Goal: Communication & Community: Share content

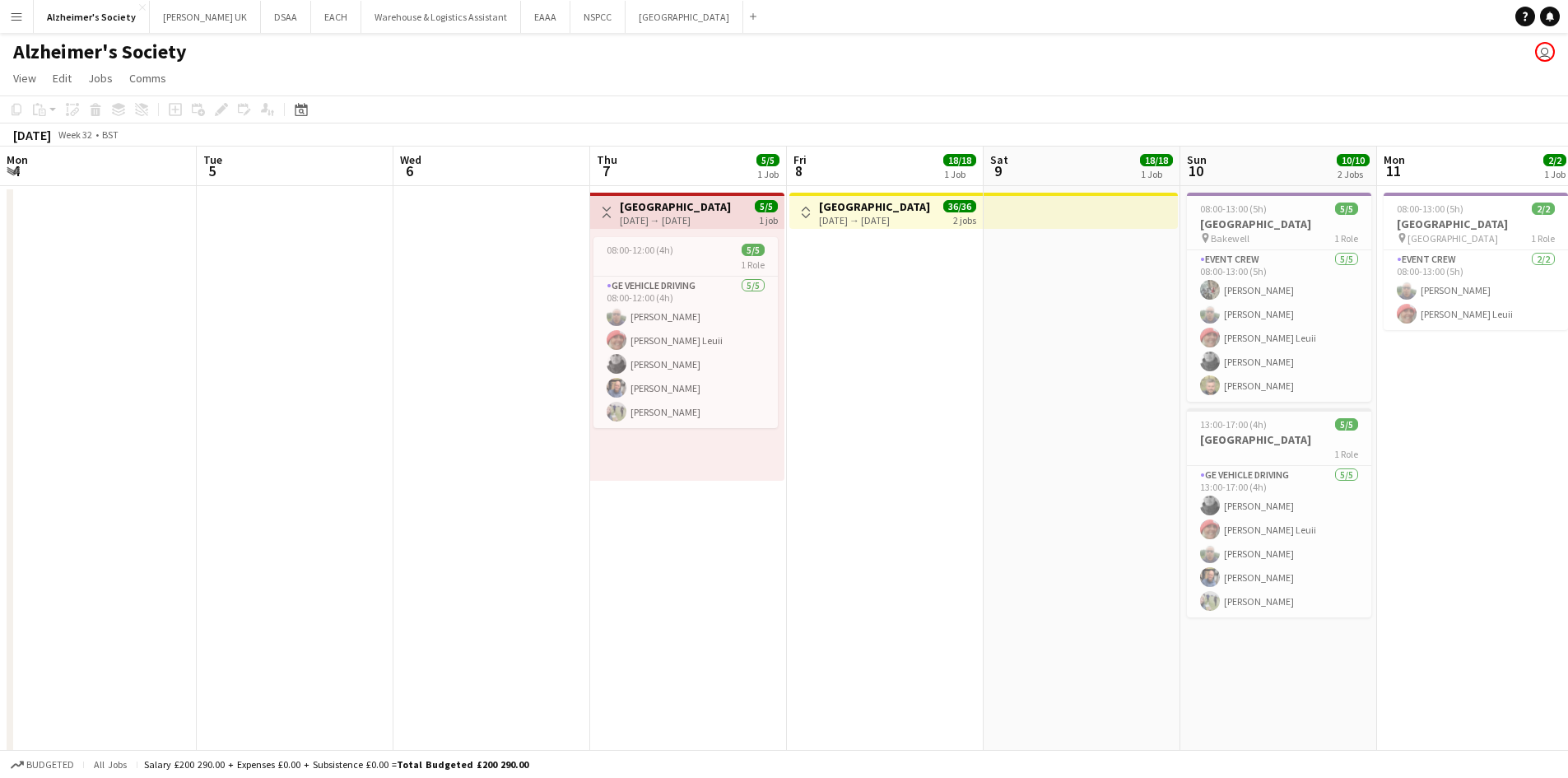
scroll to position [0, 566]
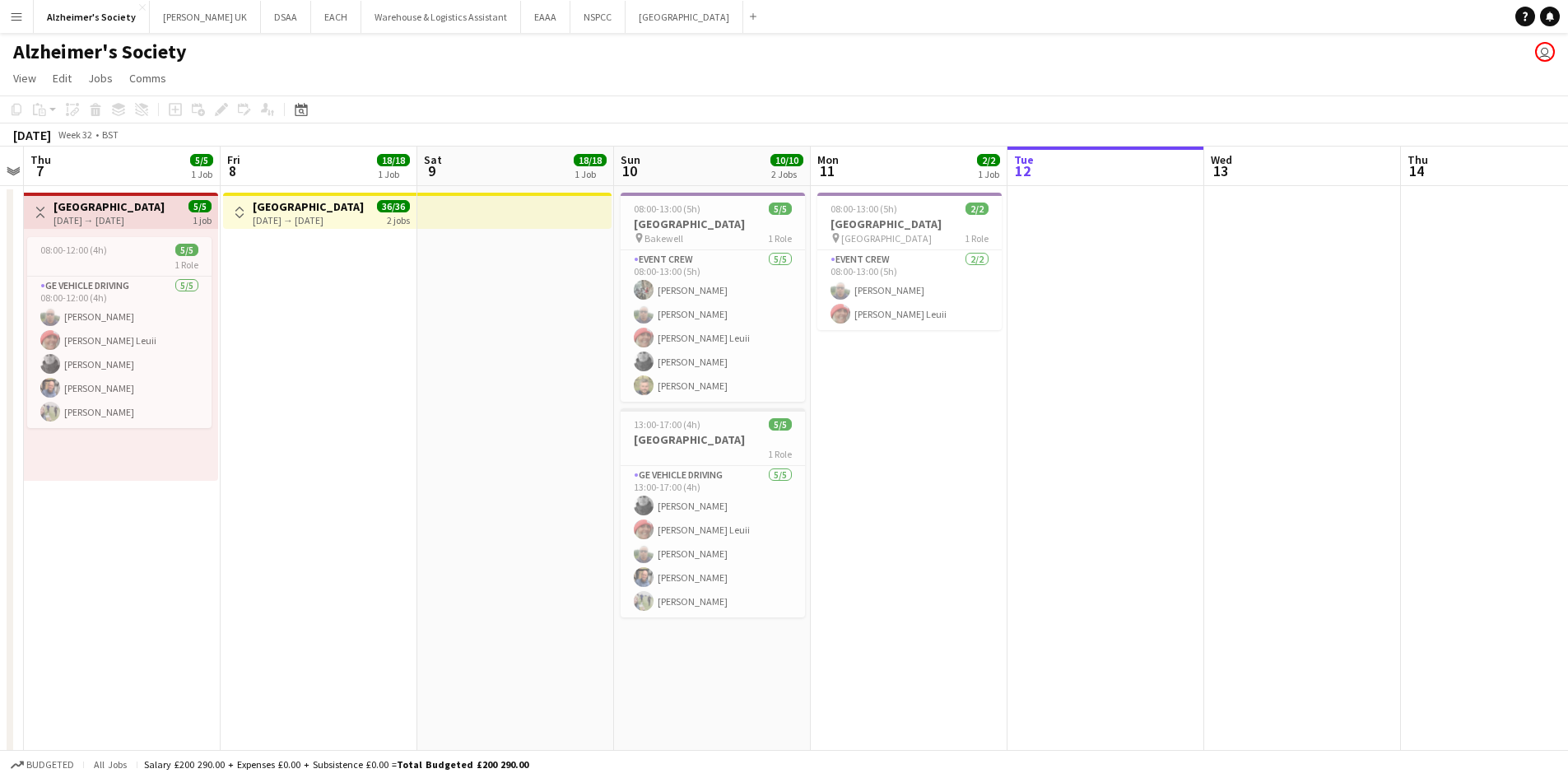
click at [18, 21] on app-icon "Menu" at bounding box center [17, 17] width 13 height 13
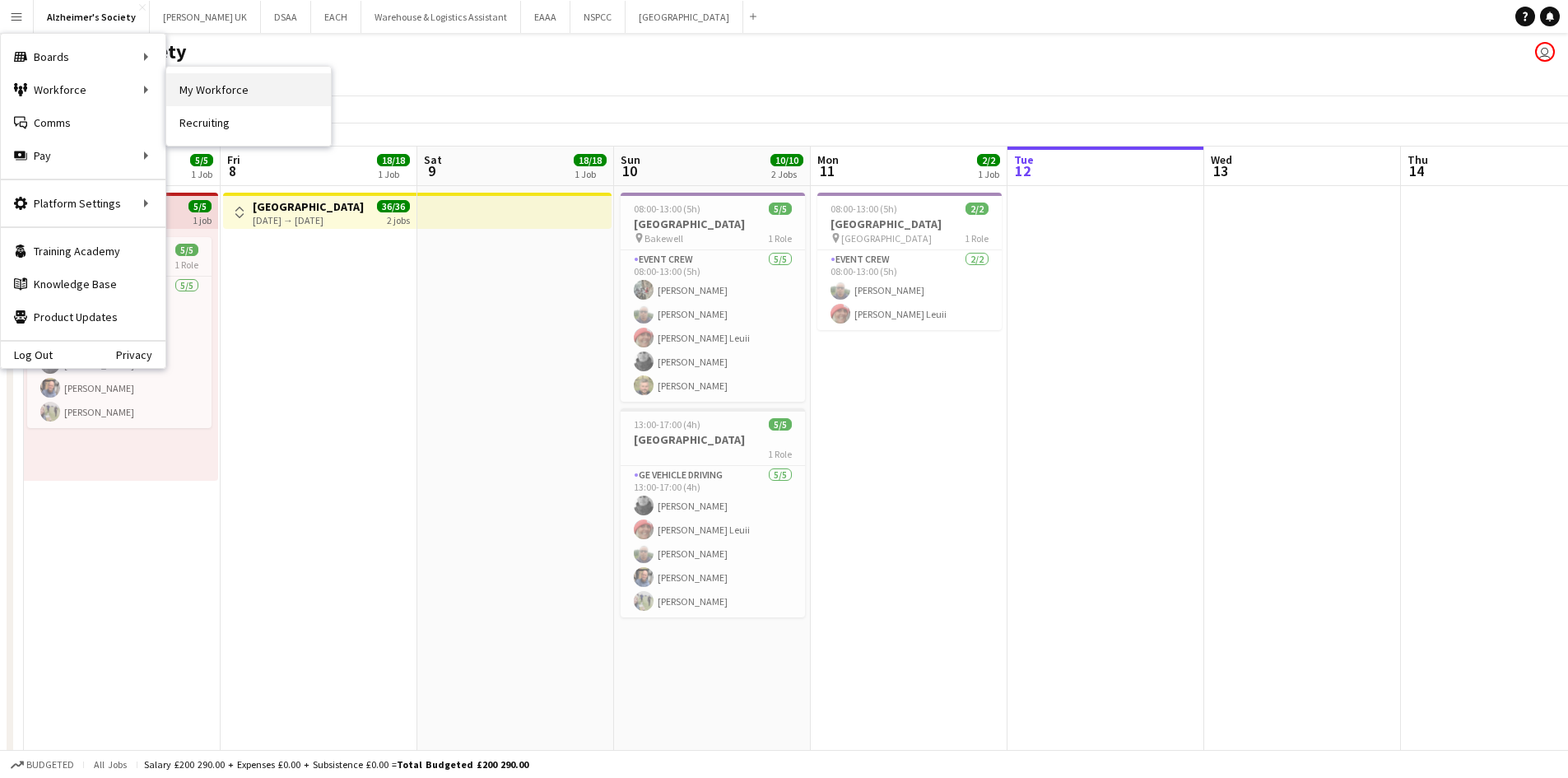
click at [204, 97] on link "My Workforce" at bounding box center [249, 90] width 164 height 33
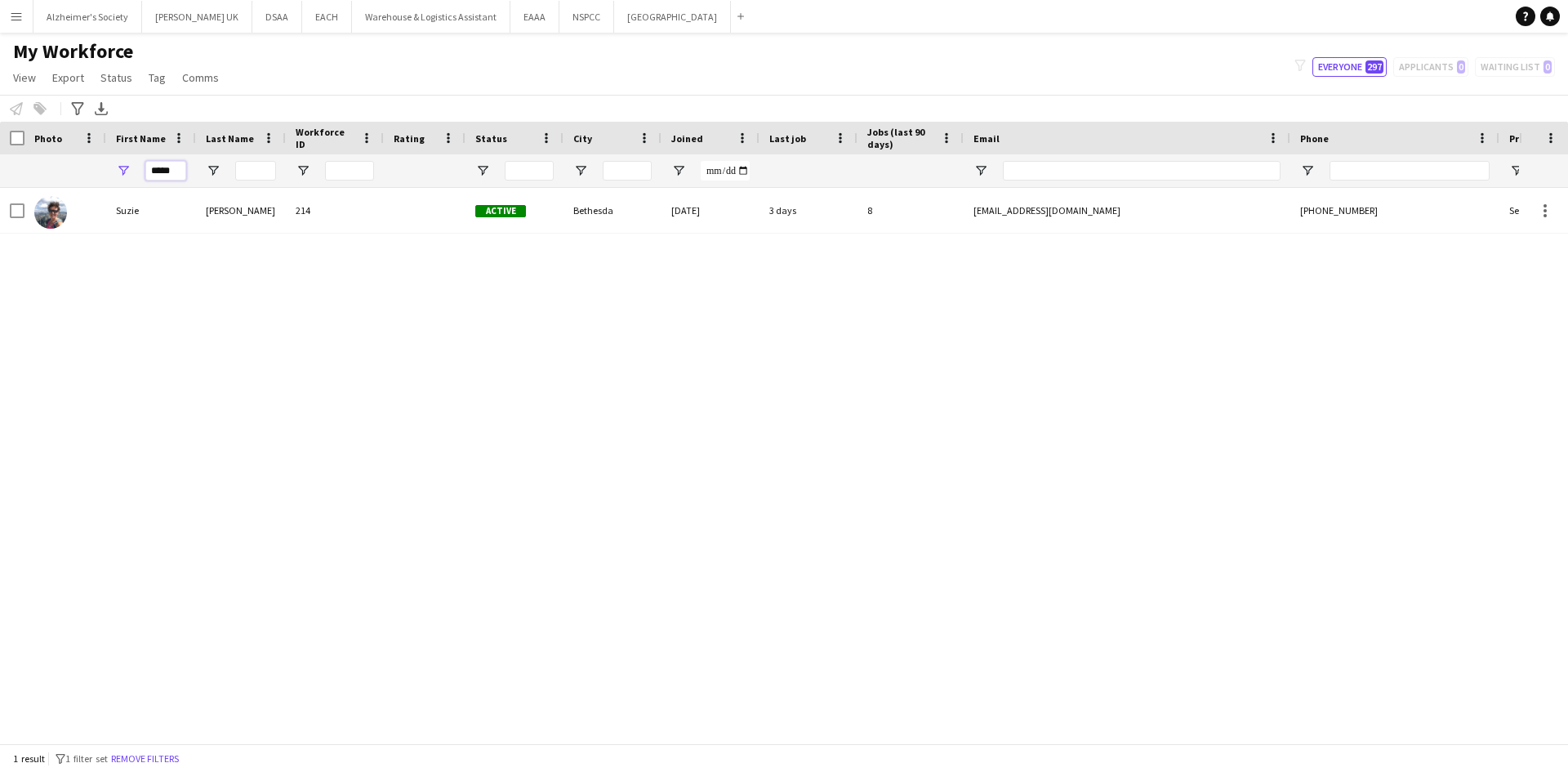
click at [170, 174] on input "*****" at bounding box center [166, 171] width 41 height 19
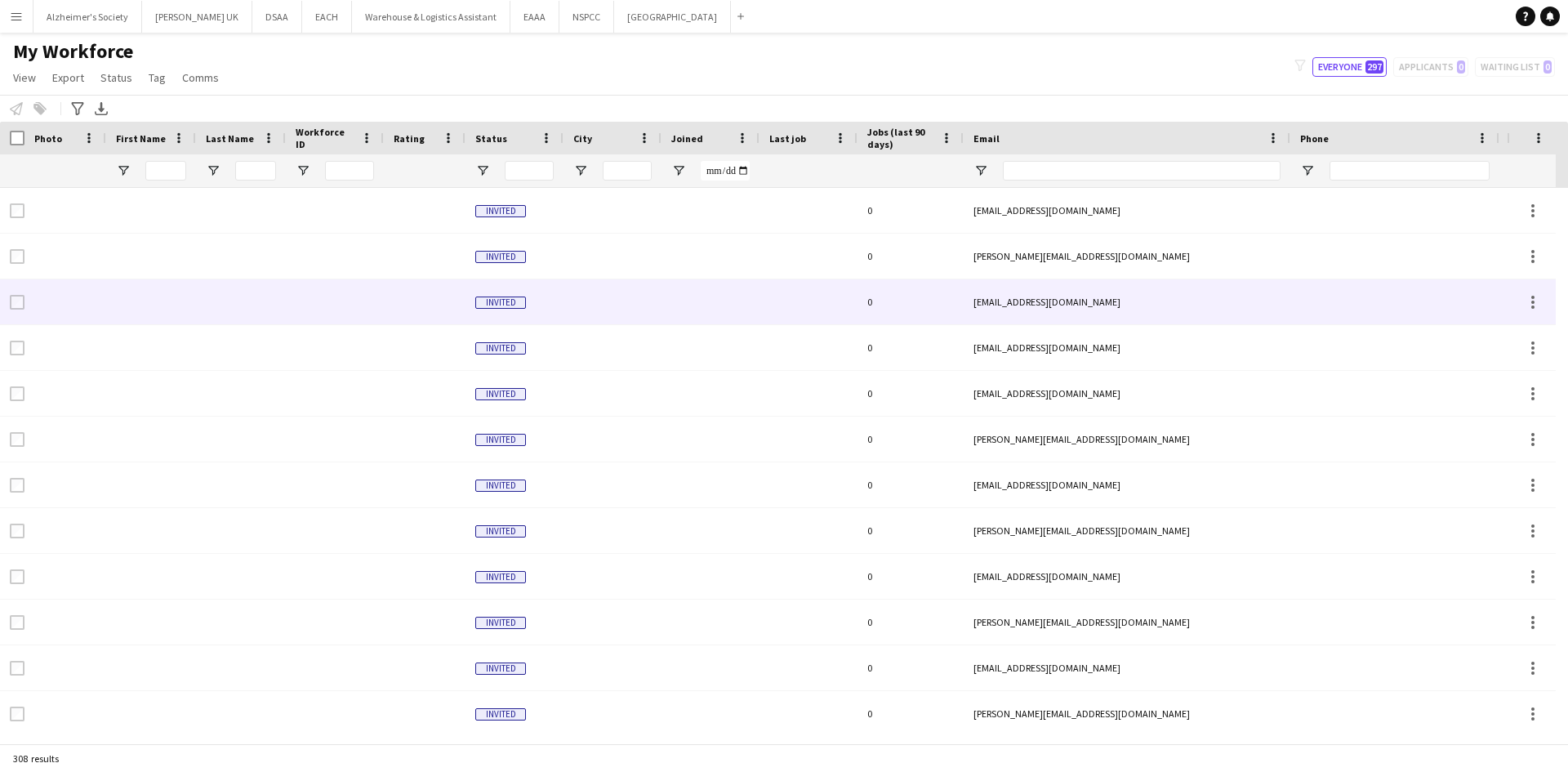
click at [193, 285] on div at bounding box center [151, 302] width 90 height 45
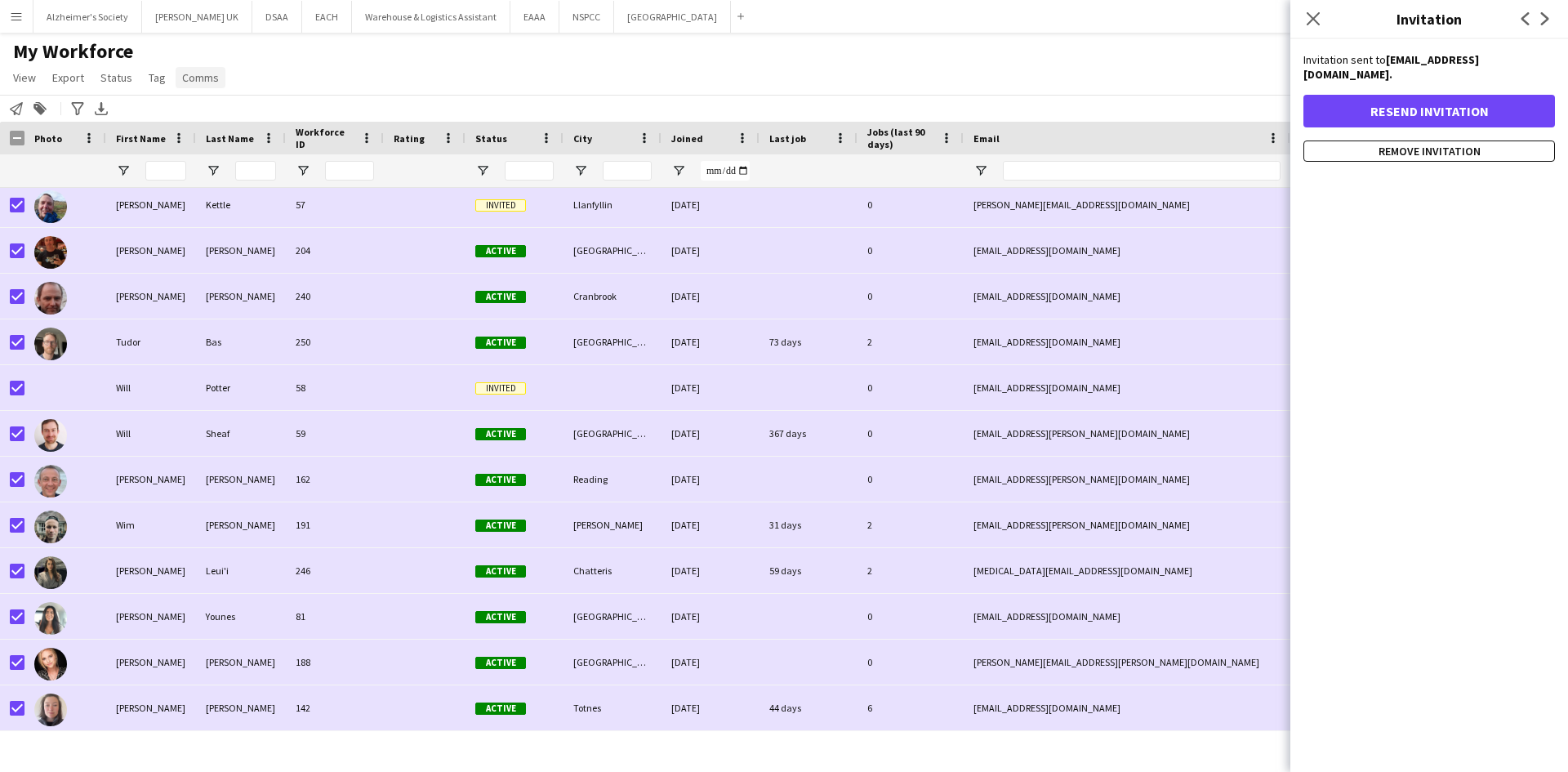
click at [217, 75] on link "Comms" at bounding box center [201, 77] width 49 height 21
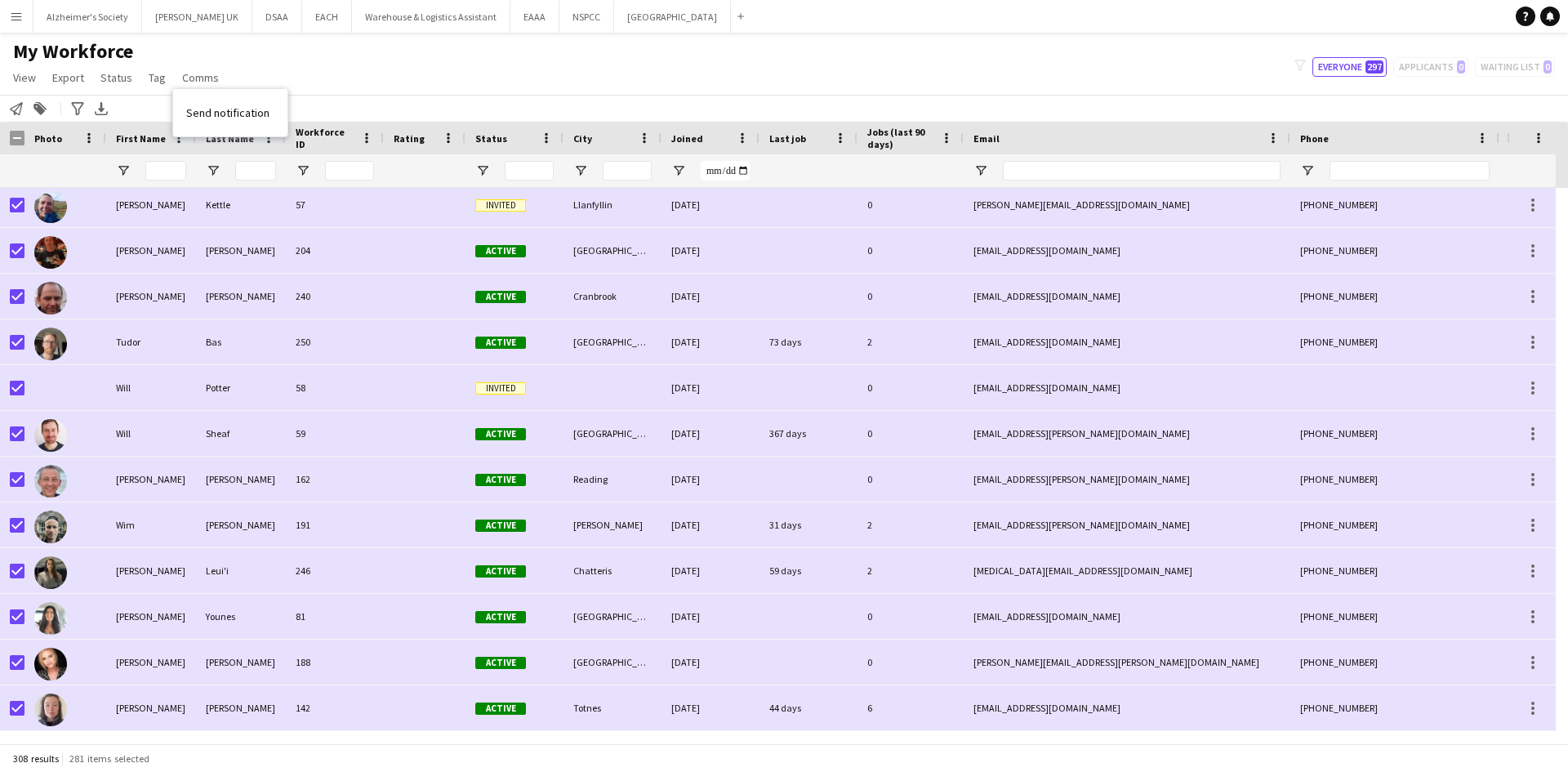
drag, startPoint x: 247, startPoint y: 108, endPoint x: 281, endPoint y: 116, distance: 34.9
click at [247, 108] on span "Send notification" at bounding box center [227, 113] width 83 height 15
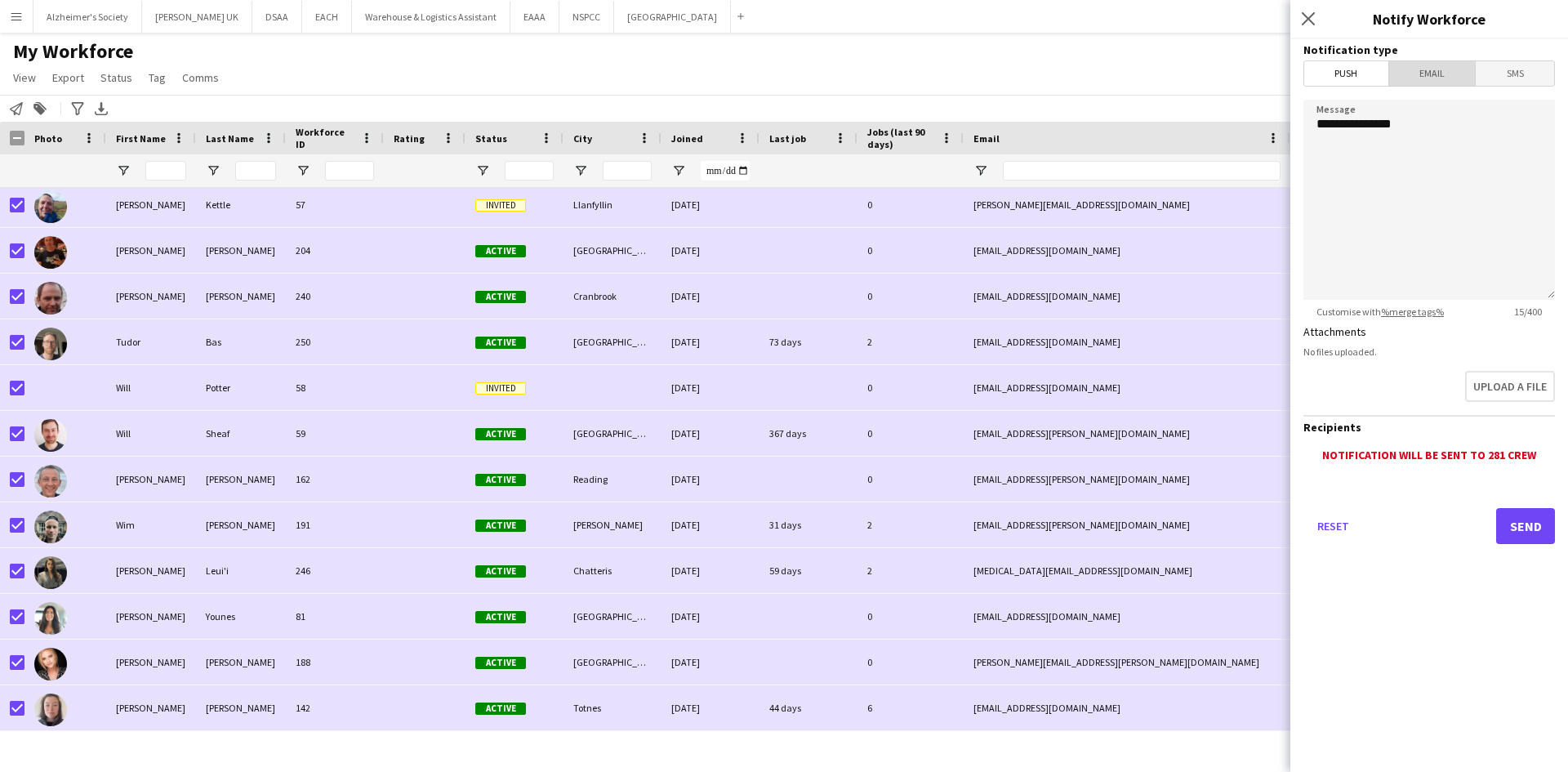
click at [1400, 76] on span "Email" at bounding box center [1432, 73] width 86 height 25
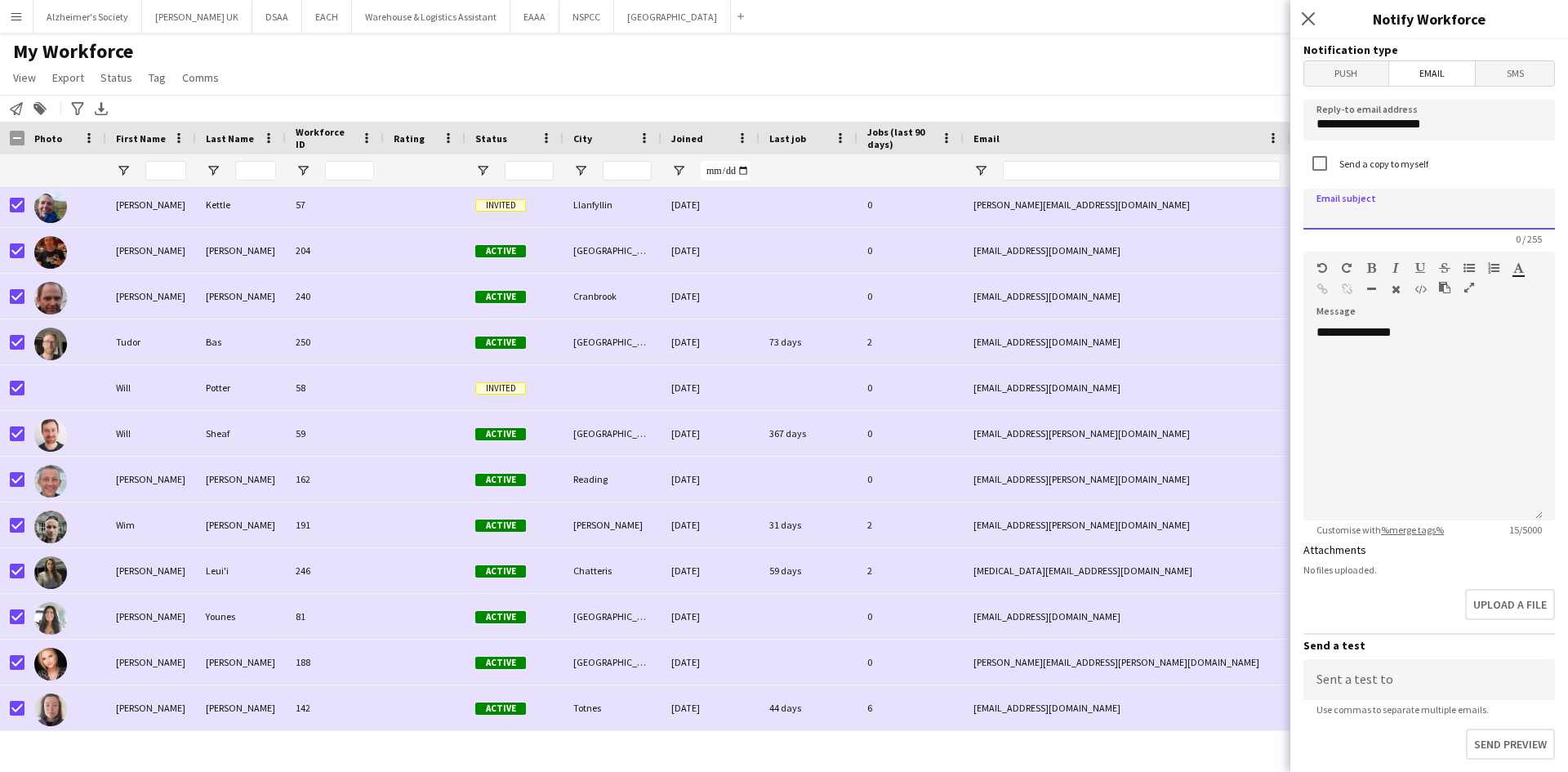
click at [1344, 209] on input at bounding box center [1429, 209] width 251 height 41
click at [1465, 352] on div "**********" at bounding box center [1422, 423] width 239 height 196
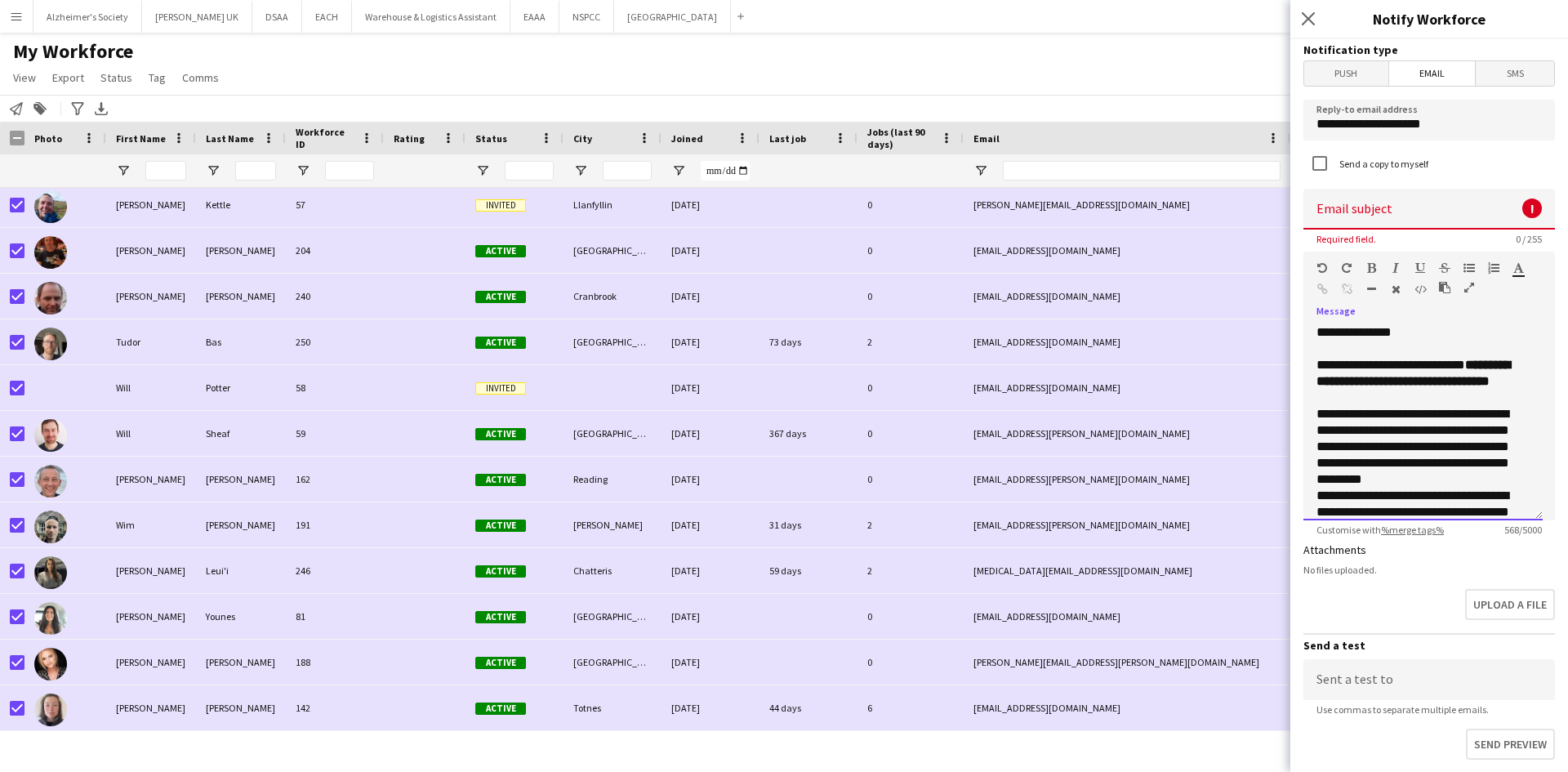
click at [1369, 393] on p "**********" at bounding box center [1416, 380] width 201 height 49
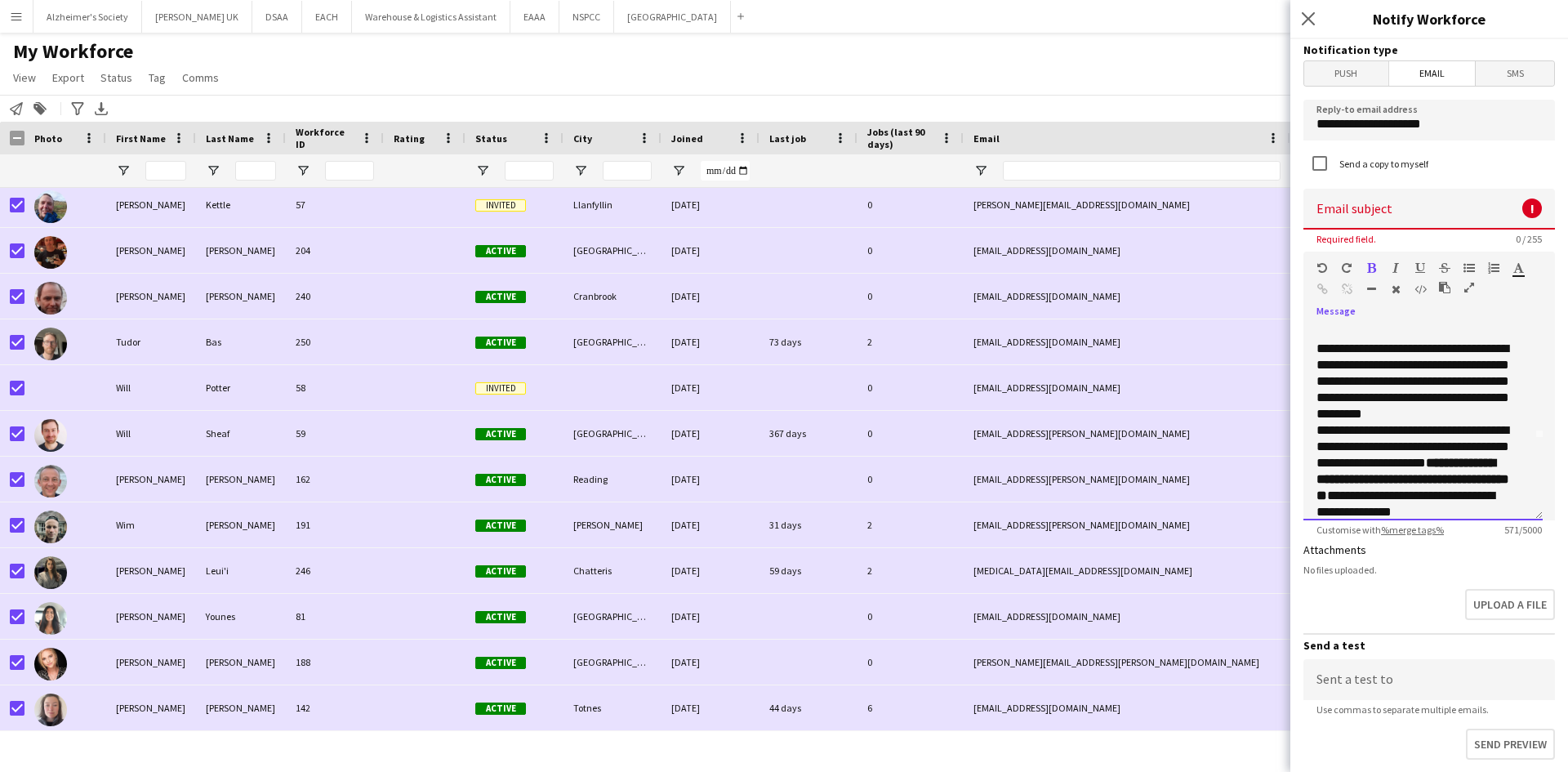
click at [1314, 431] on div "**********" at bounding box center [1422, 423] width 239 height 196
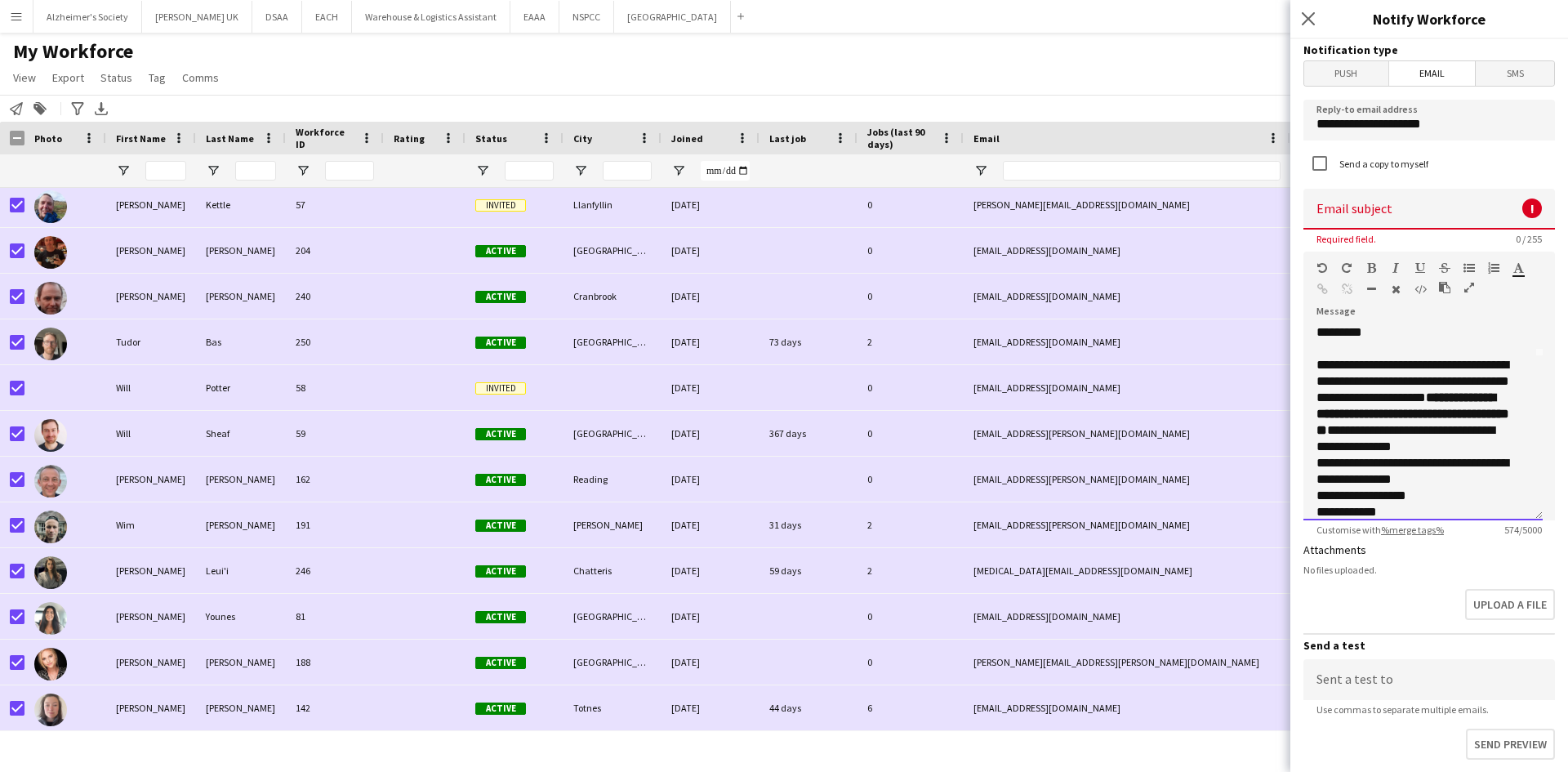
click at [1371, 431] on strong "**********" at bounding box center [1412, 414] width 192 height 45
click at [1315, 465] on div "**********" at bounding box center [1422, 423] width 239 height 196
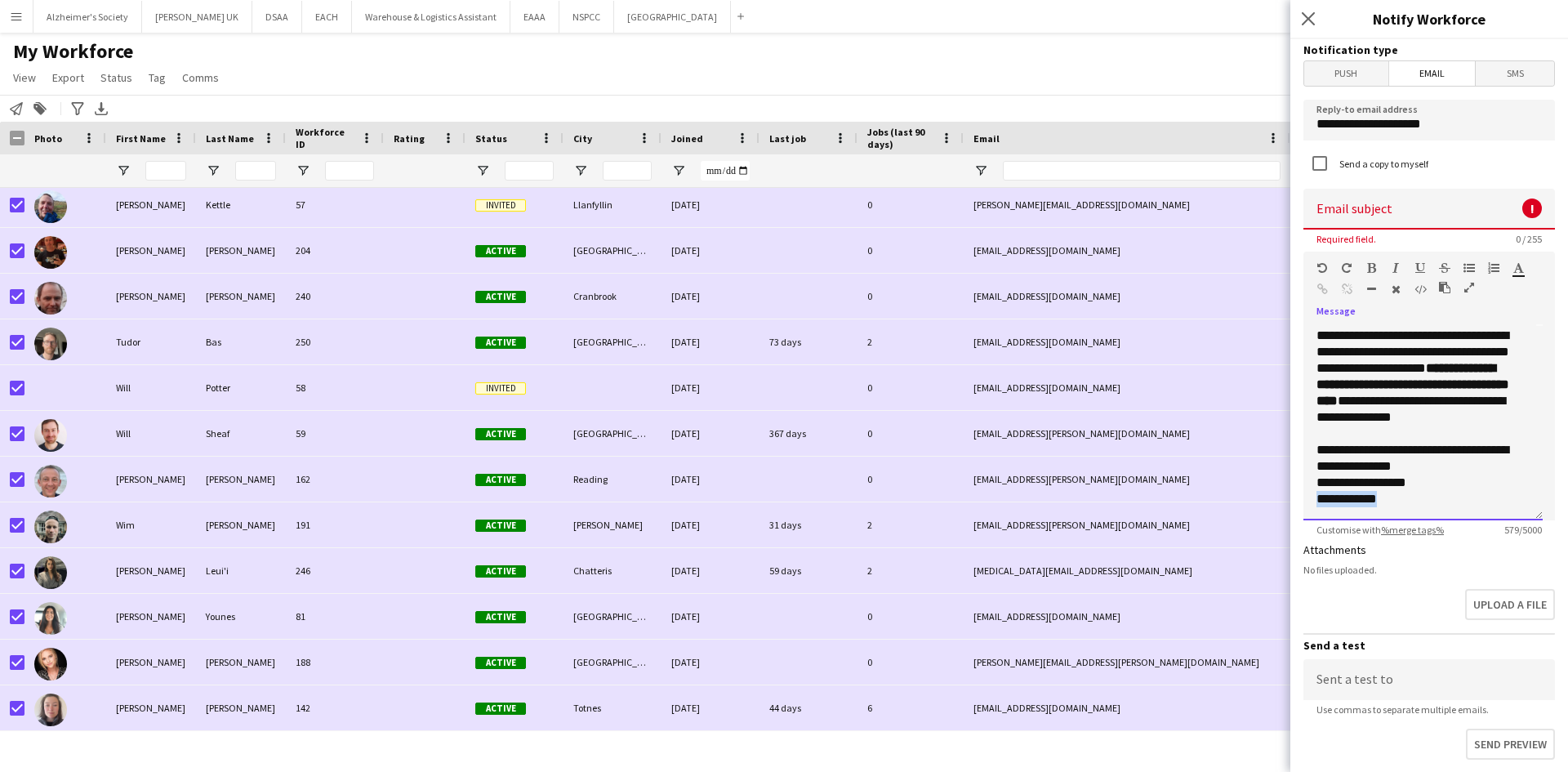
drag, startPoint x: 1398, startPoint y: 500, endPoint x: 1315, endPoint y: 504, distance: 83.1
click at [1316, 500] on p "**********" at bounding box center [1416, 499] width 201 height 17
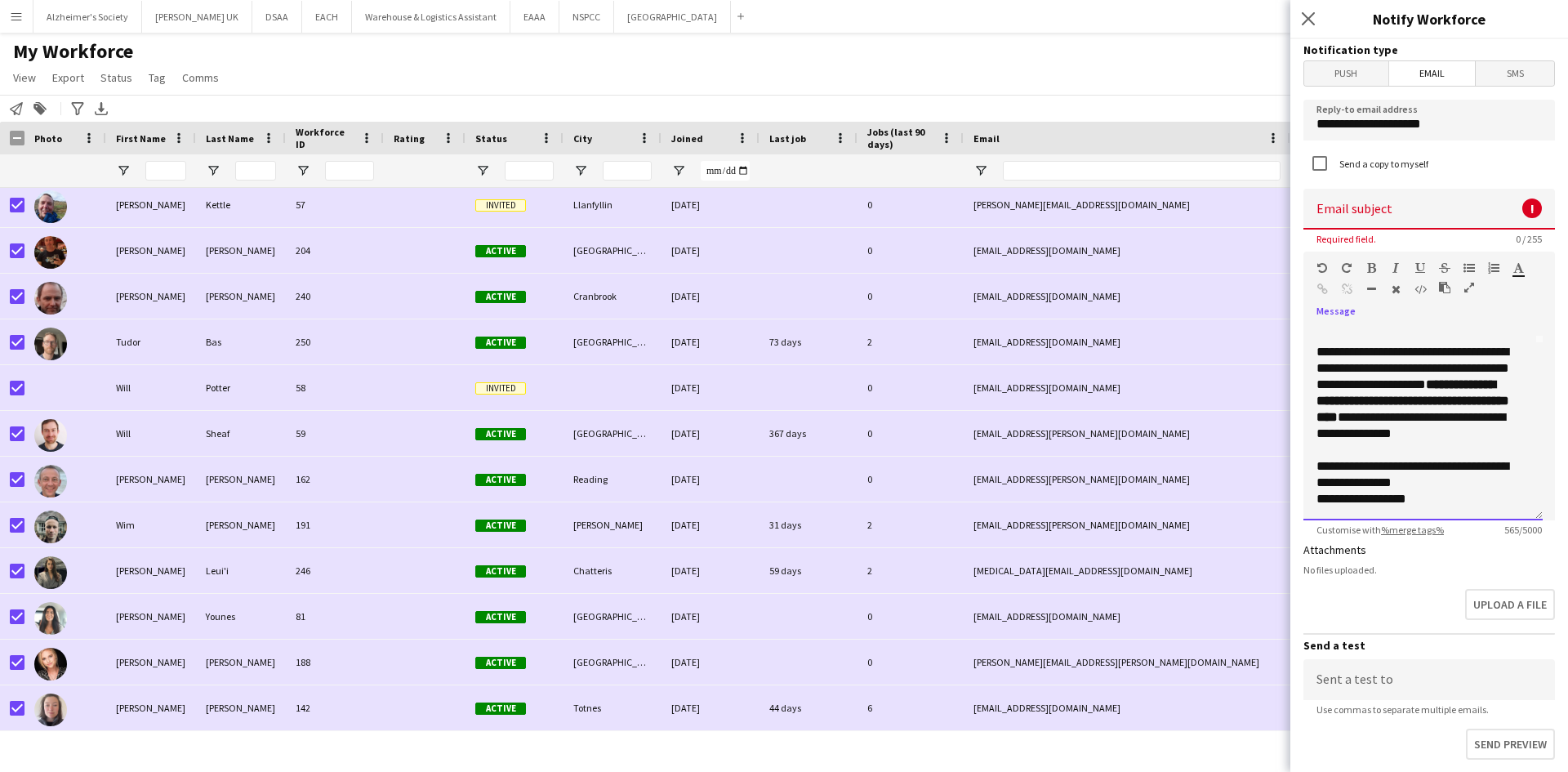
click at [1435, 481] on p "**********" at bounding box center [1416, 475] width 201 height 33
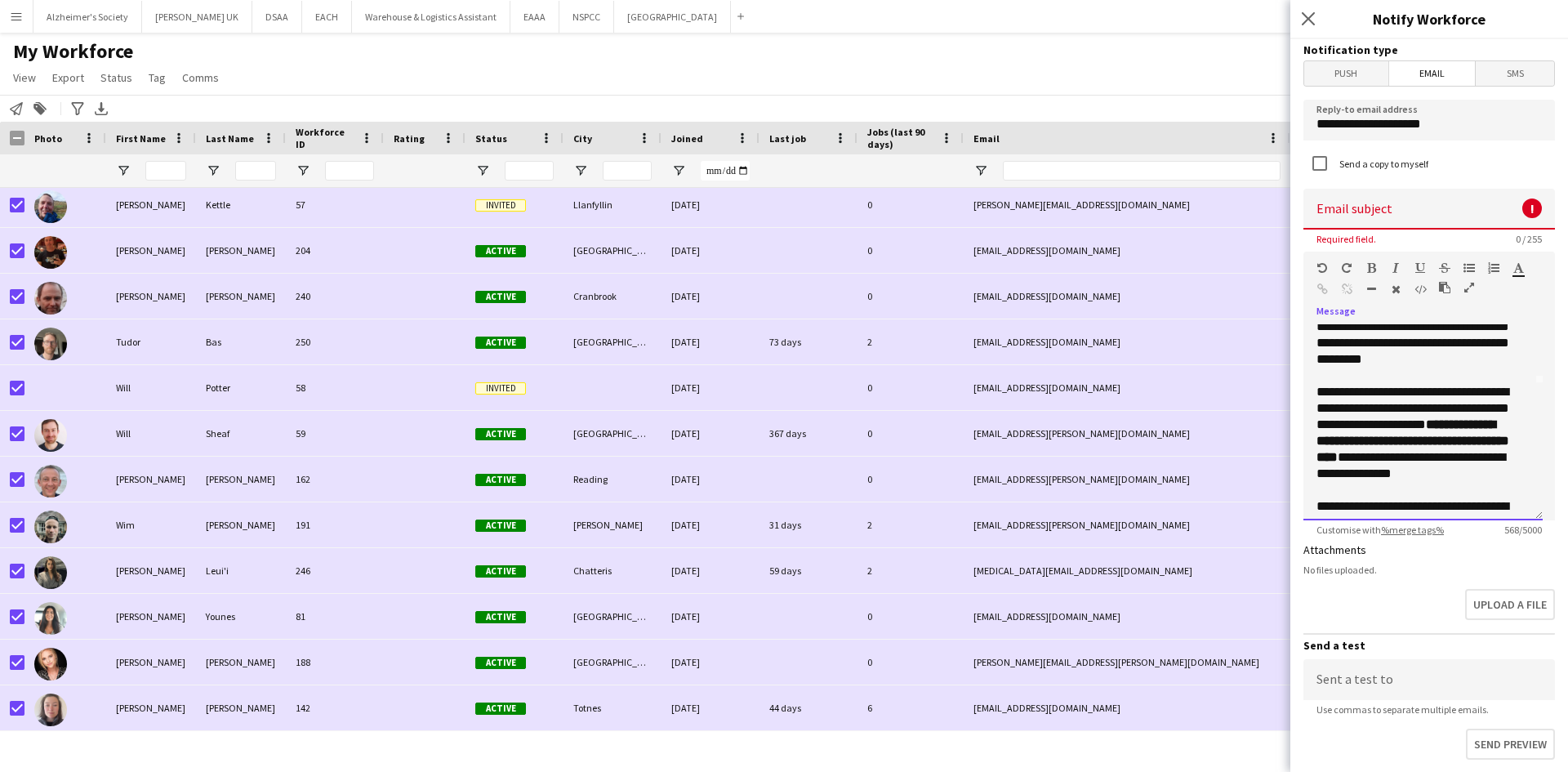
scroll to position [163, 0]
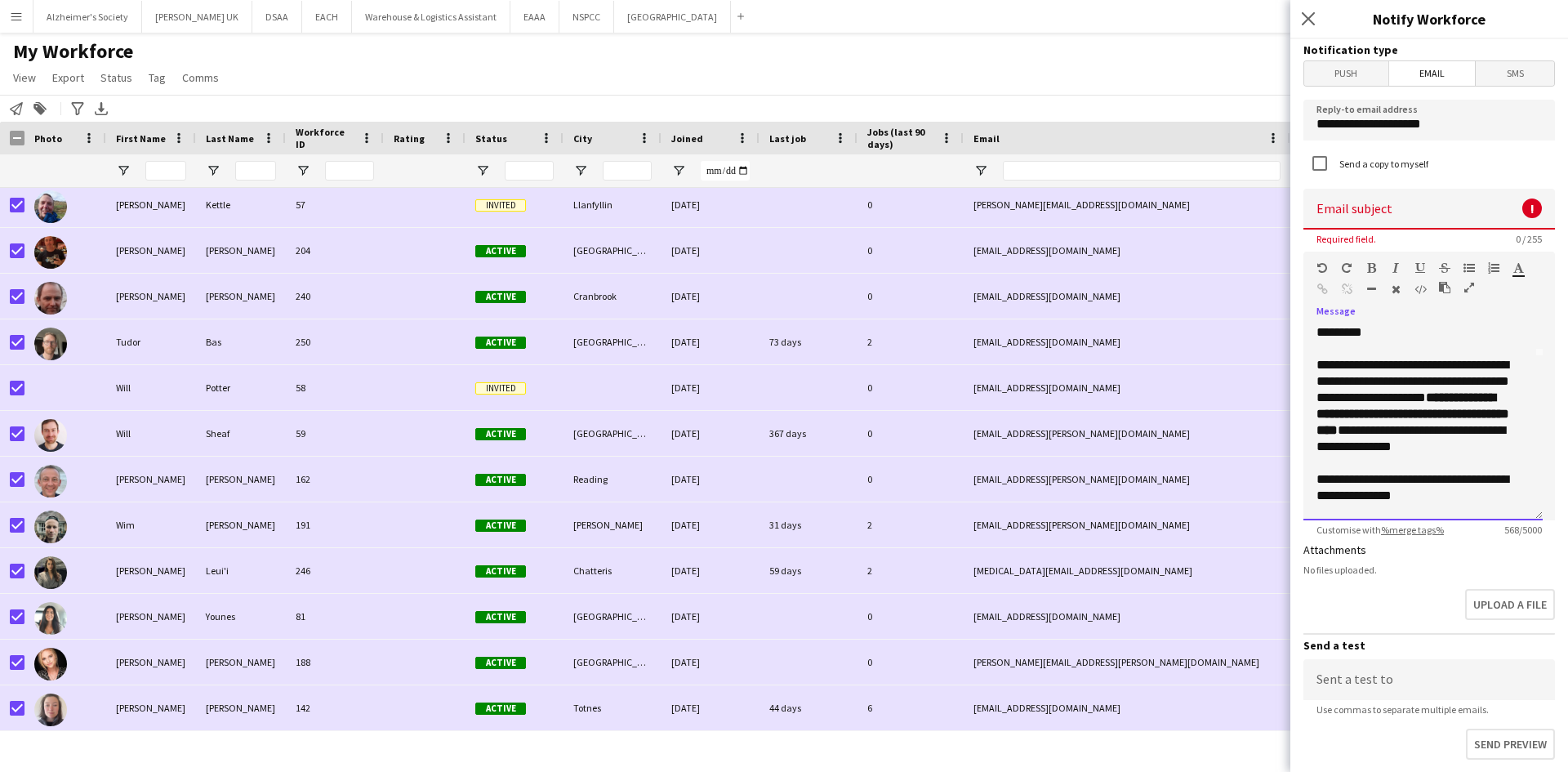
click at [1362, 353] on p at bounding box center [1422, 349] width 214 height 17
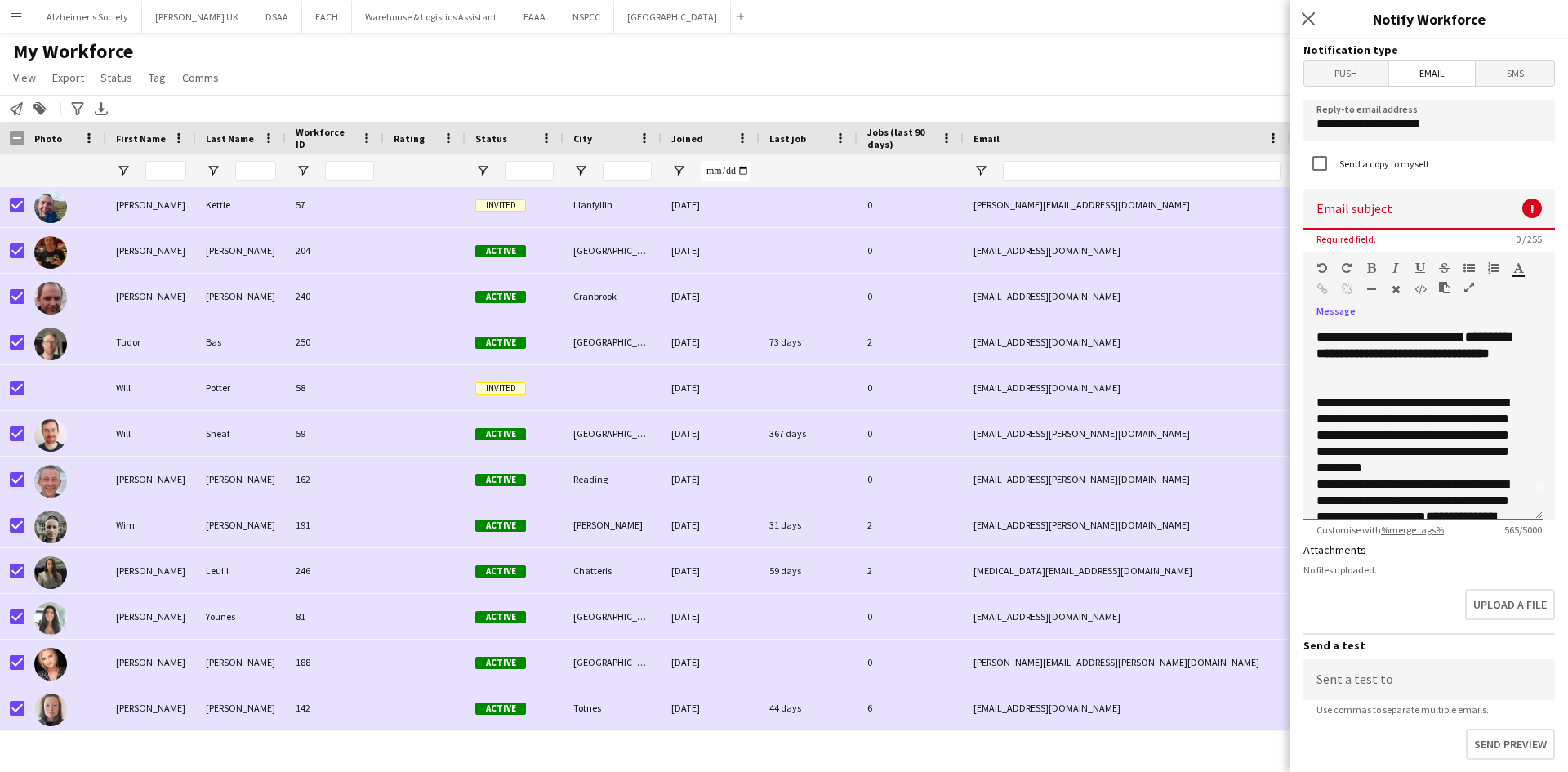
scroll to position [0, 0]
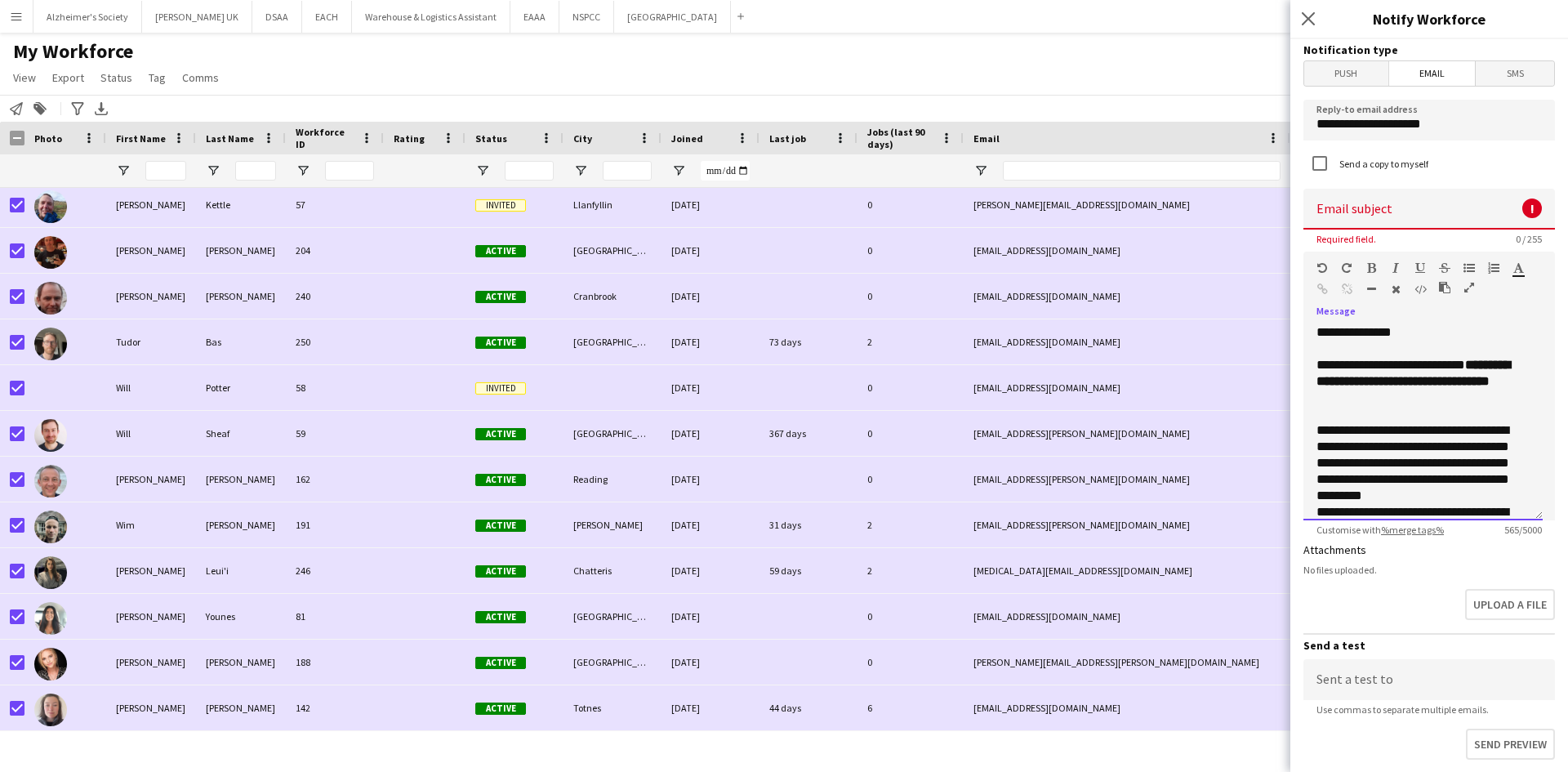
click at [1330, 415] on p at bounding box center [1422, 414] width 214 height 17
click at [1339, 355] on div at bounding box center [1422, 349] width 214 height 17
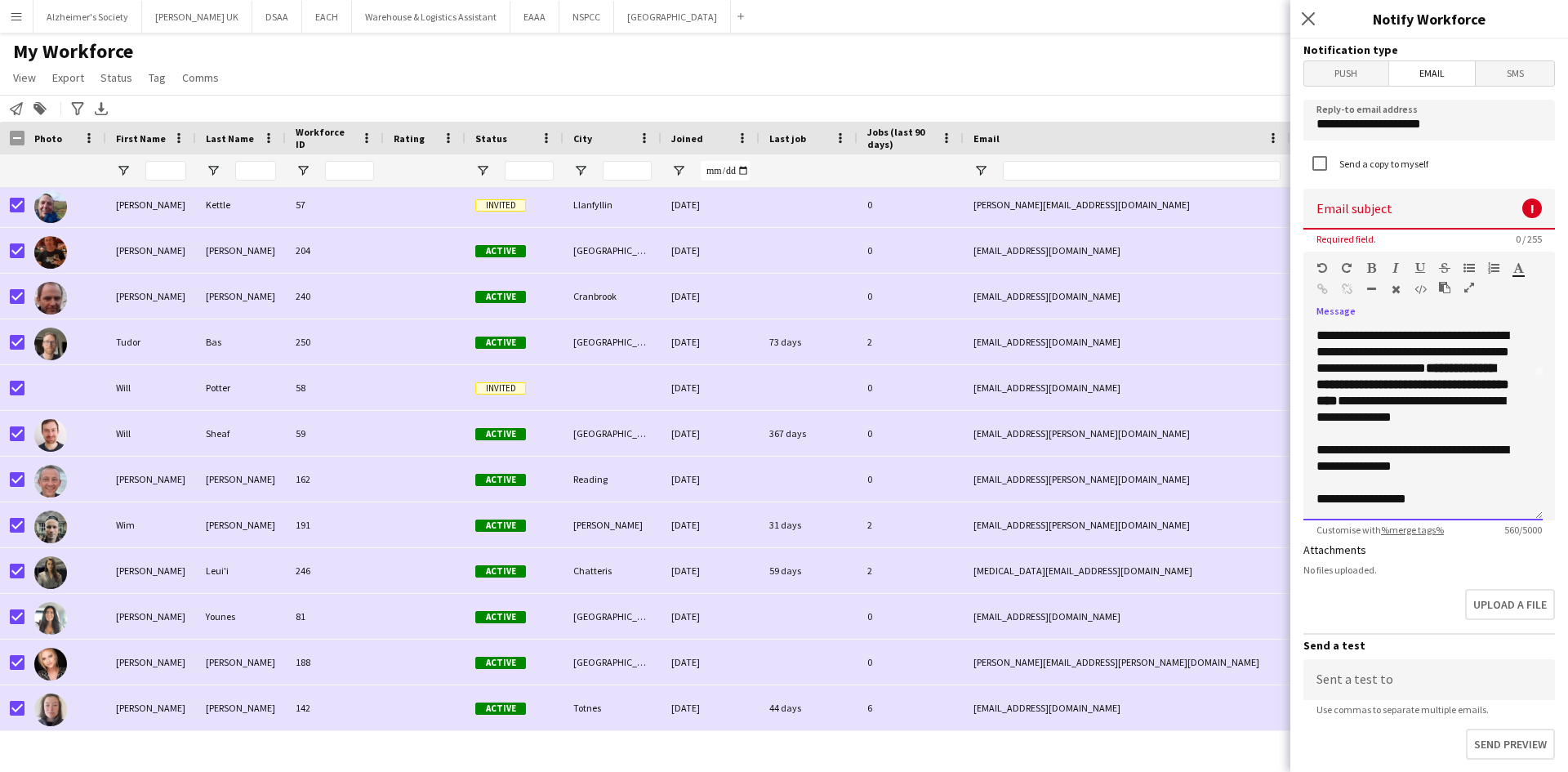
click at [1331, 437] on p at bounding box center [1422, 434] width 214 height 17
click at [1344, 485] on p at bounding box center [1422, 483] width 214 height 17
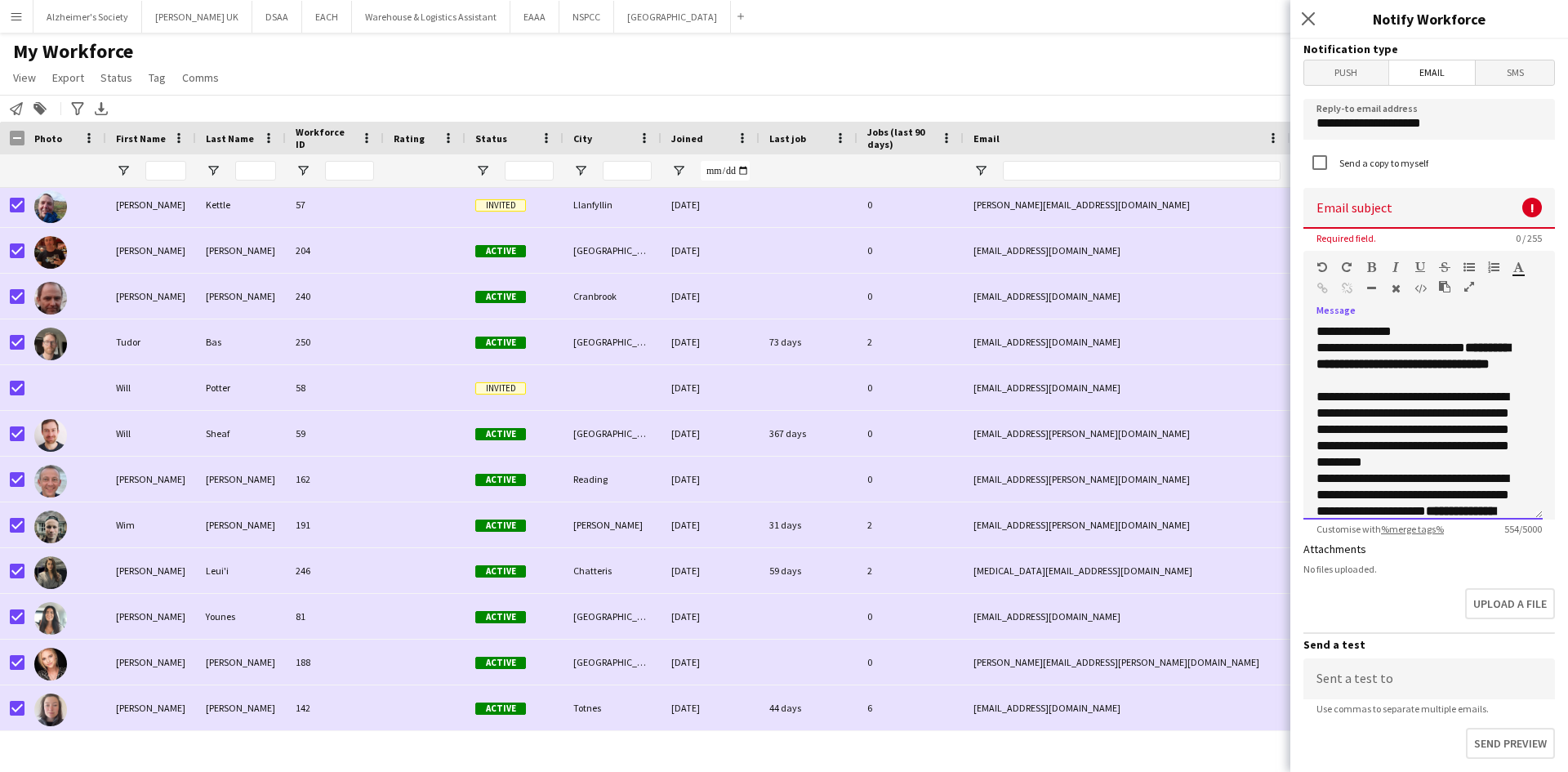
scroll to position [0, 0]
click at [1367, 210] on input at bounding box center [1429, 209] width 251 height 41
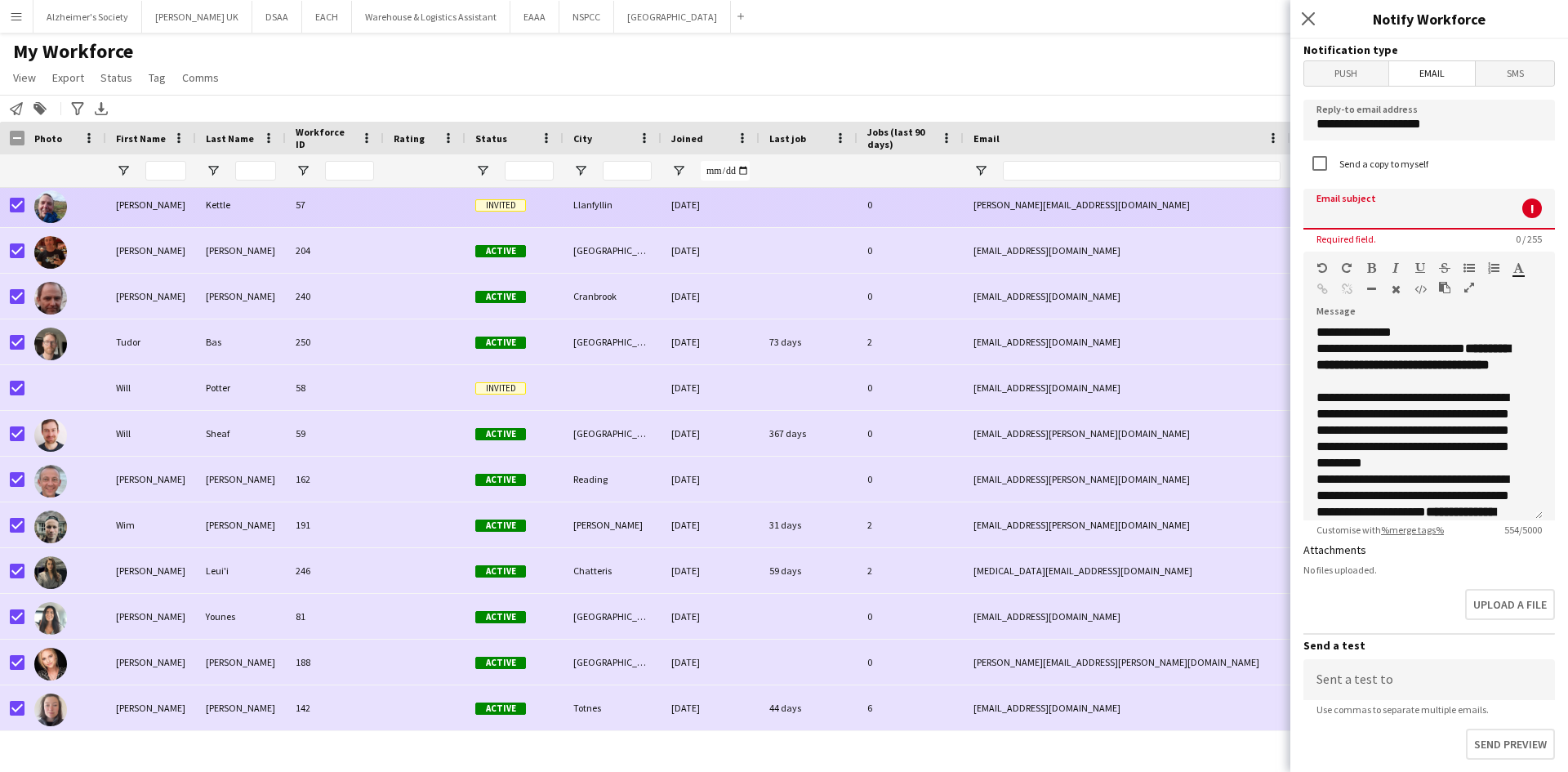
type input "*"
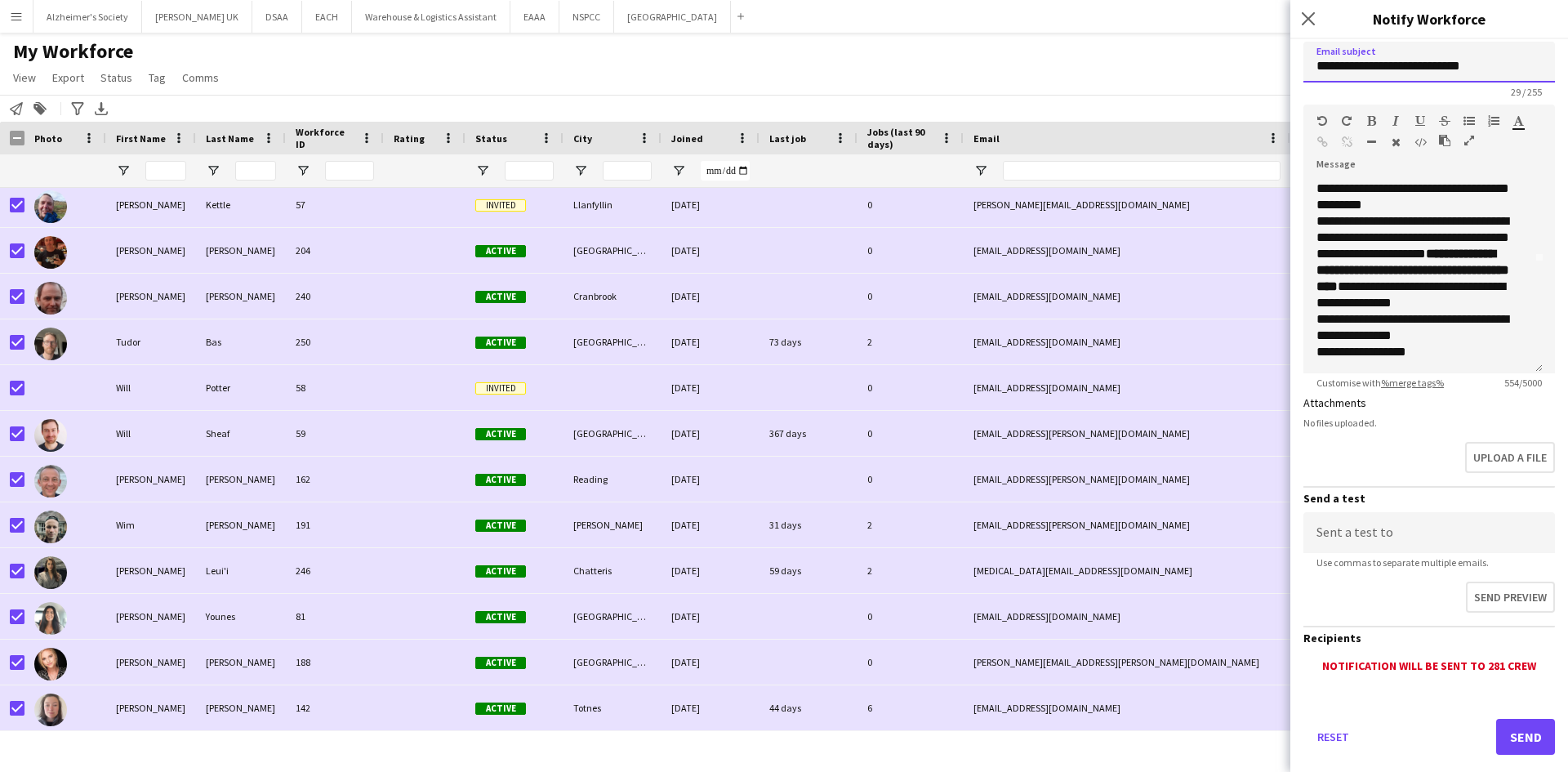
scroll to position [163, 0]
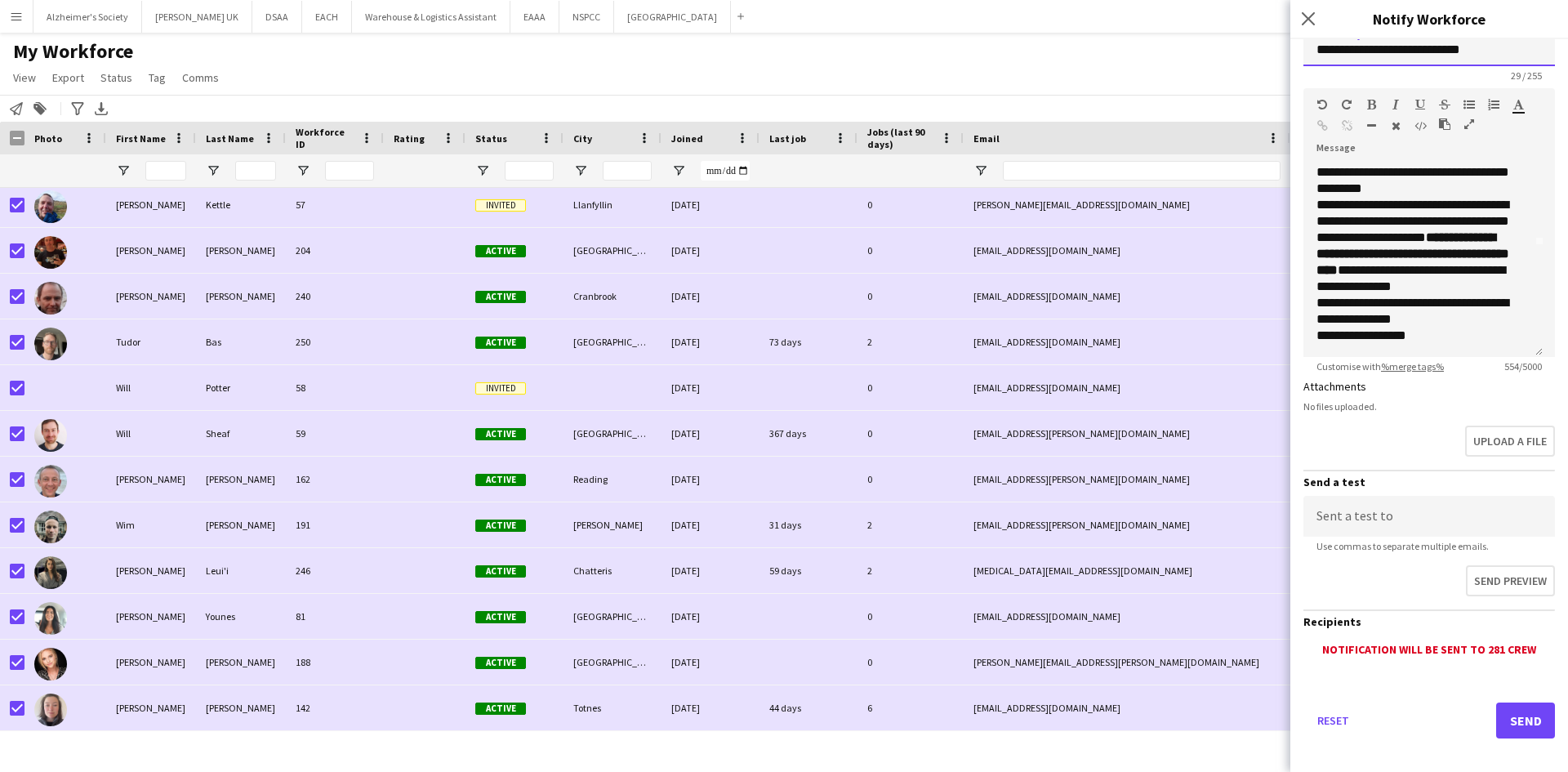
type input "**********"
click at [1360, 519] on input at bounding box center [1429, 516] width 251 height 41
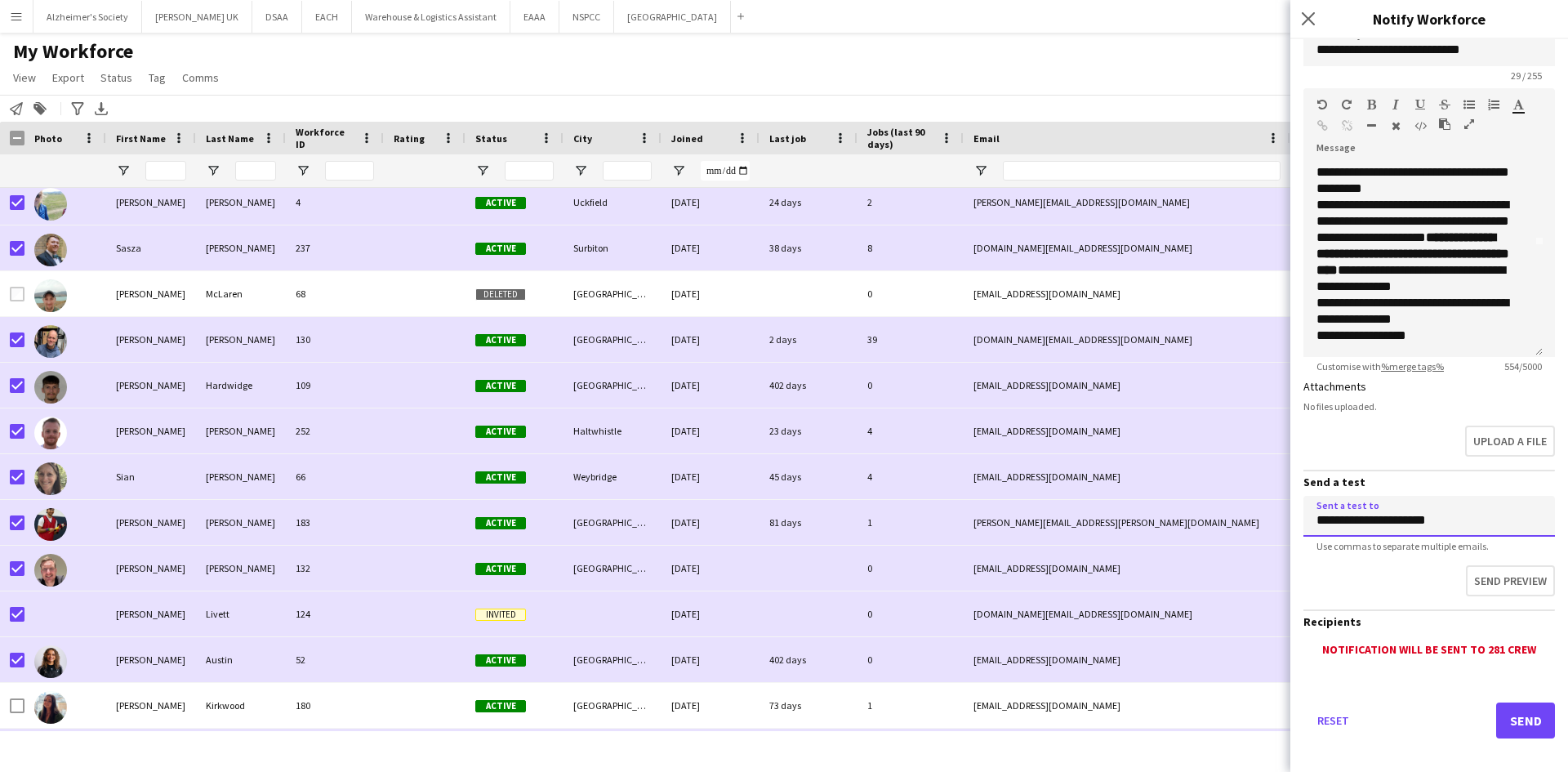
scroll to position [11586, 0]
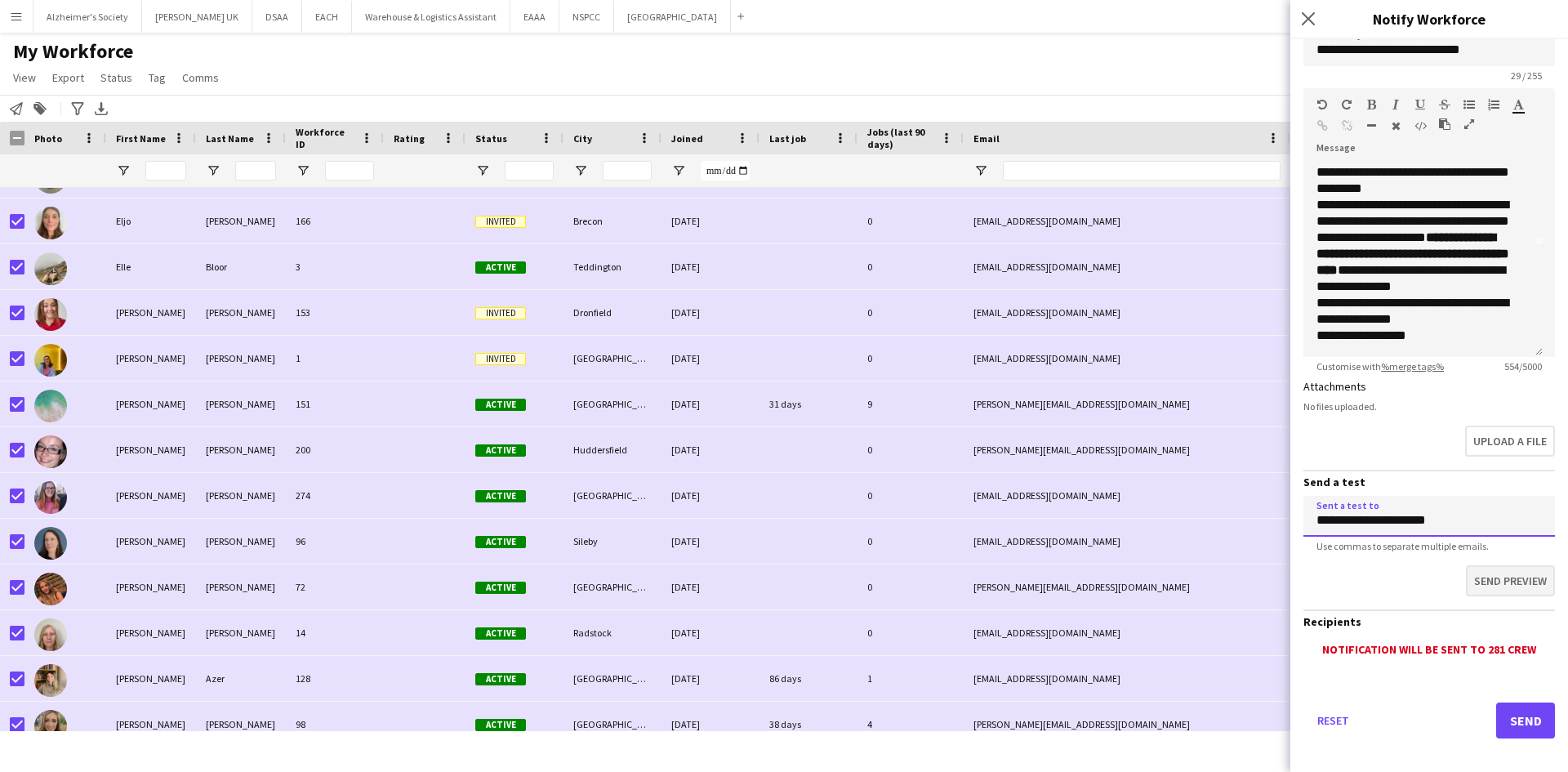
type input "**********"
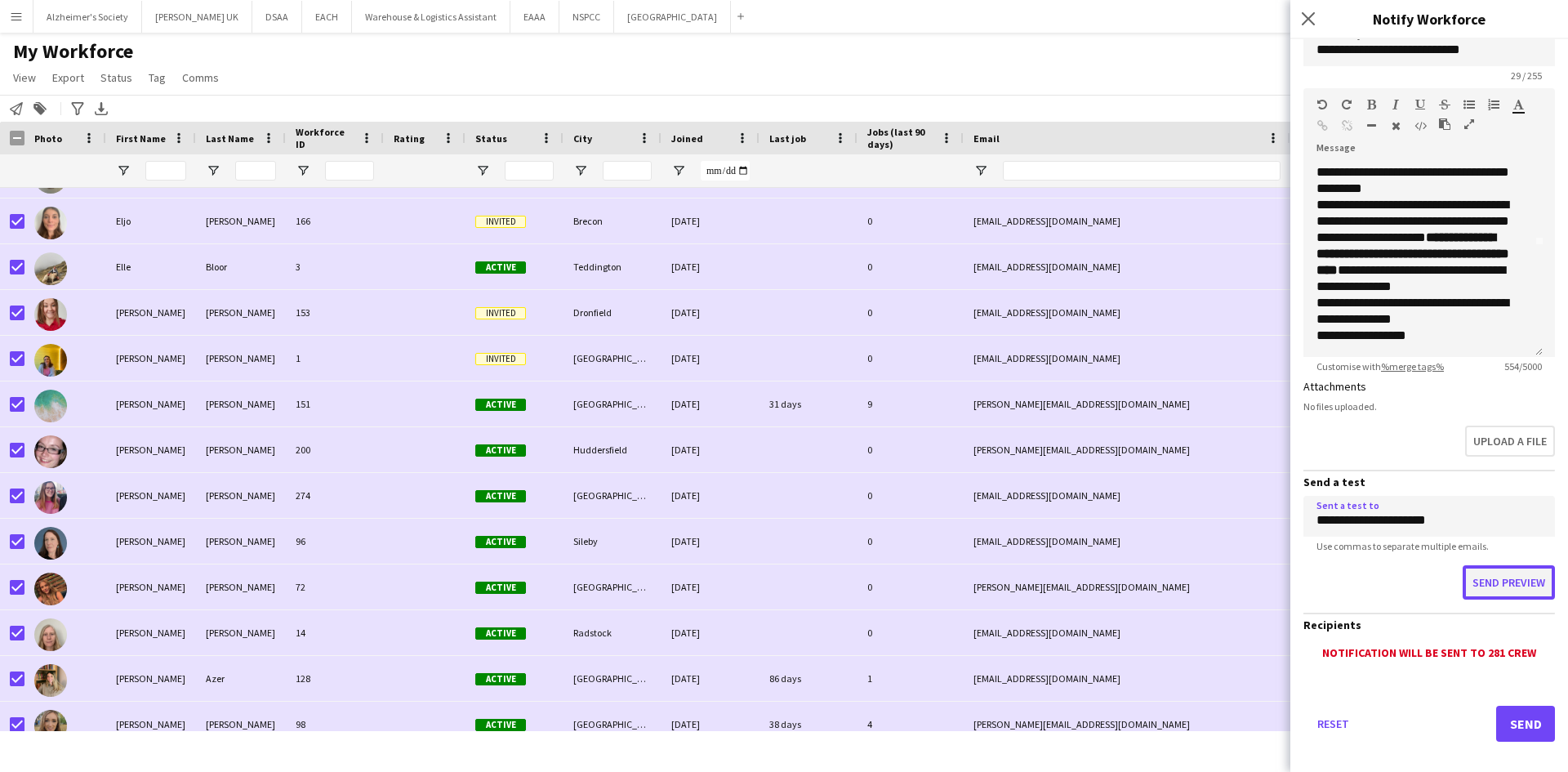
click at [1486, 576] on button "Send preview" at bounding box center [1508, 582] width 93 height 34
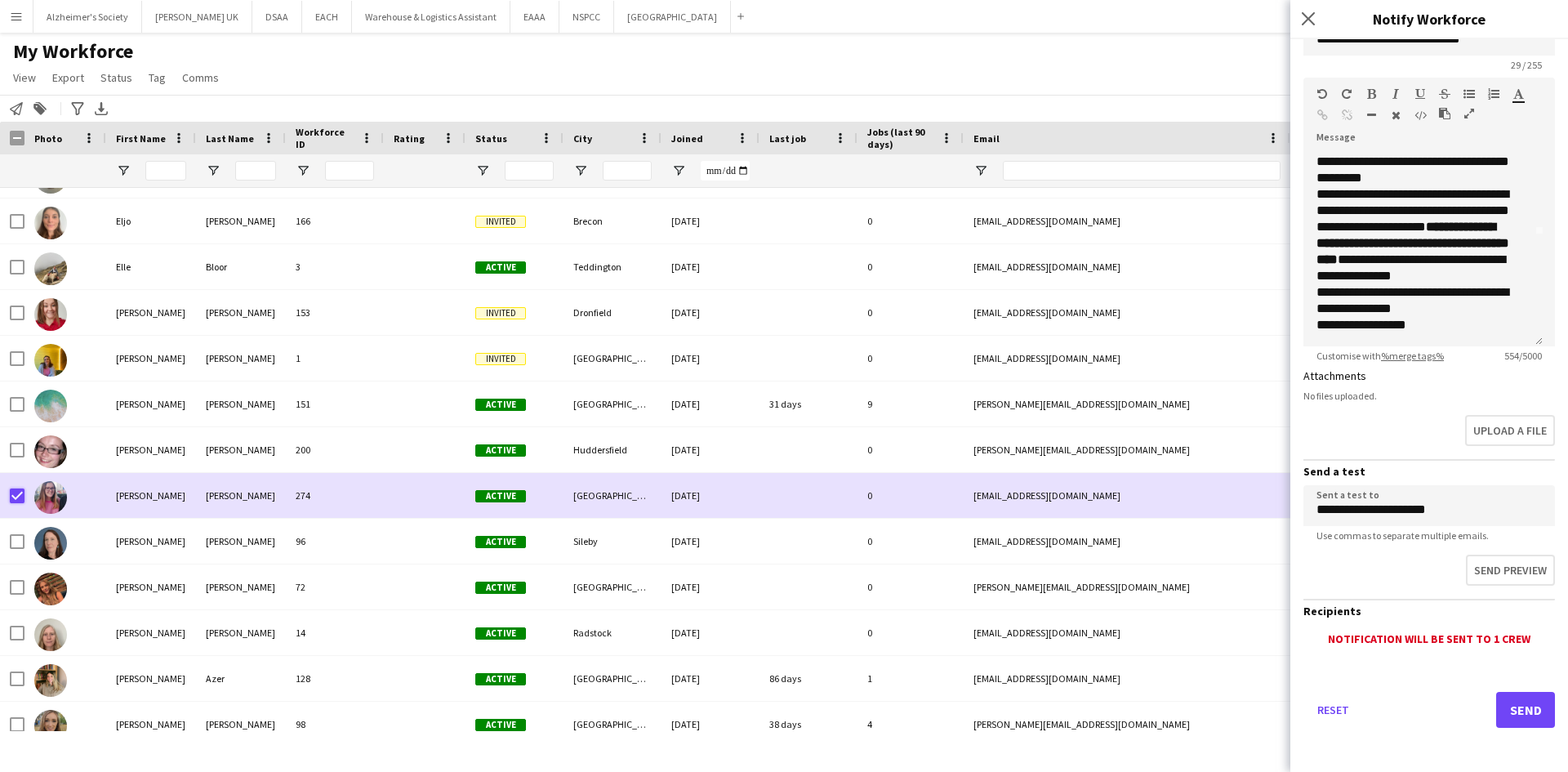
scroll to position [176, 0]
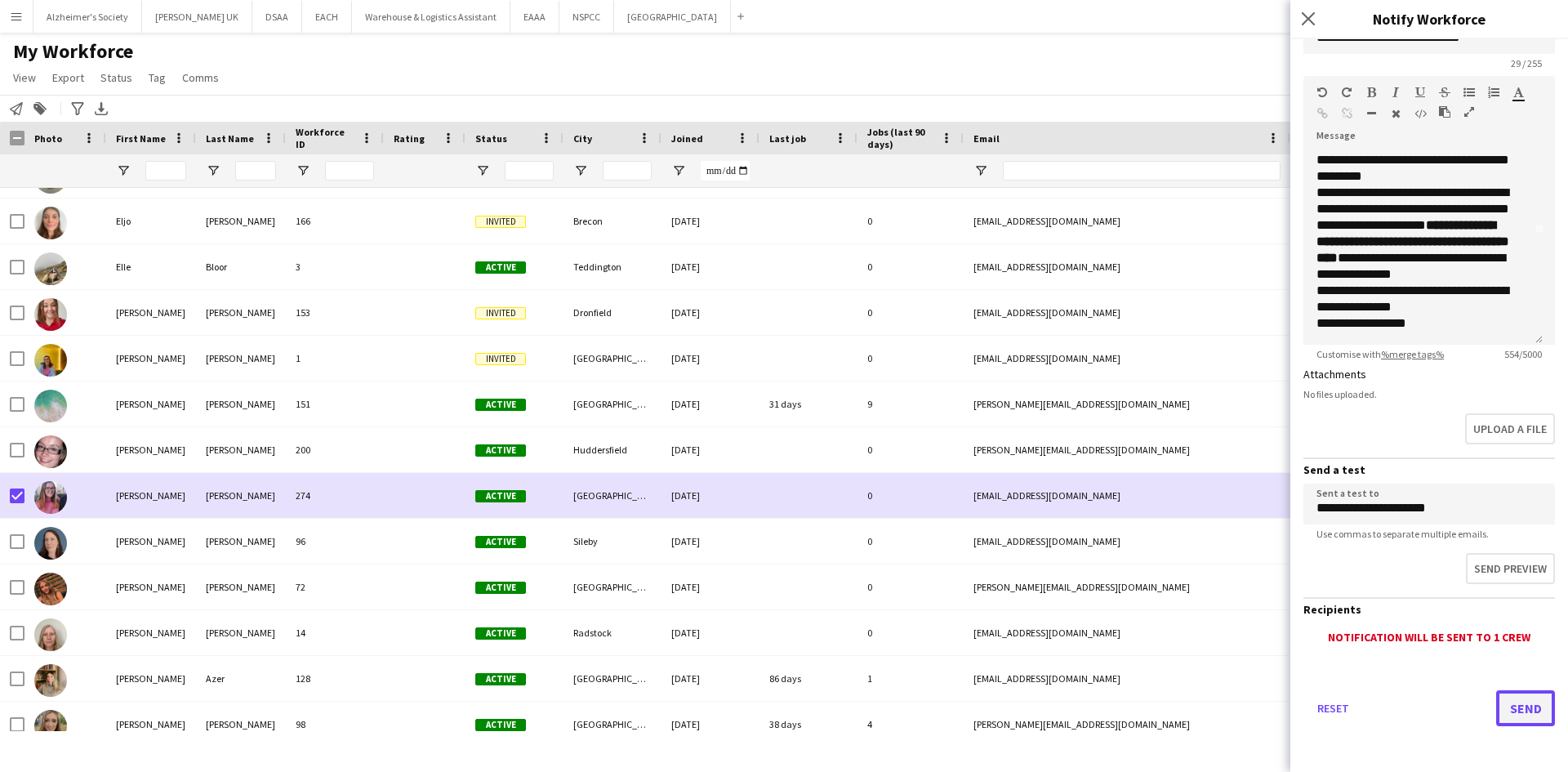
click at [1509, 706] on button "Send" at bounding box center [1525, 708] width 59 height 36
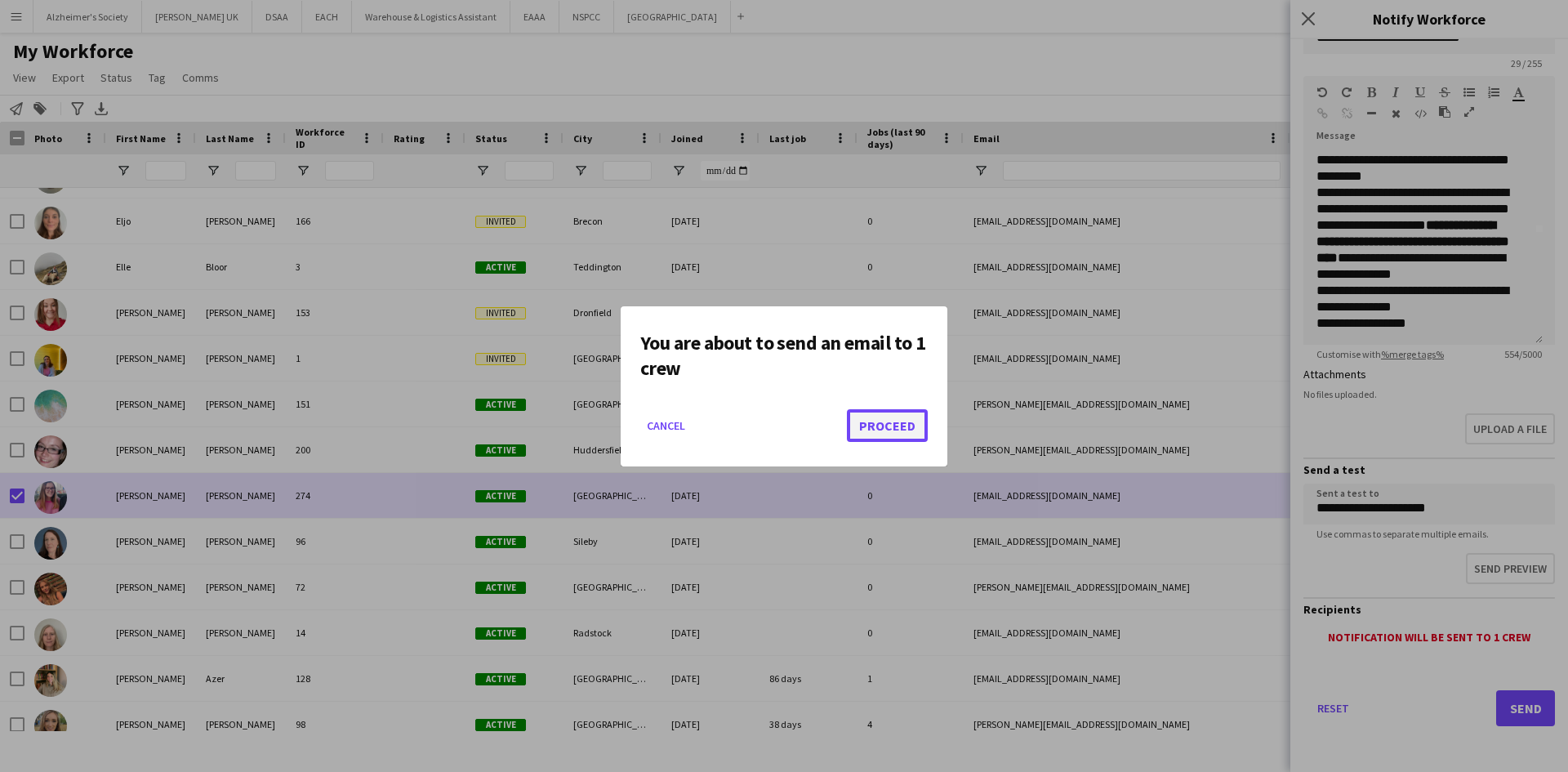
click at [887, 420] on button "Proceed" at bounding box center [887, 425] width 81 height 33
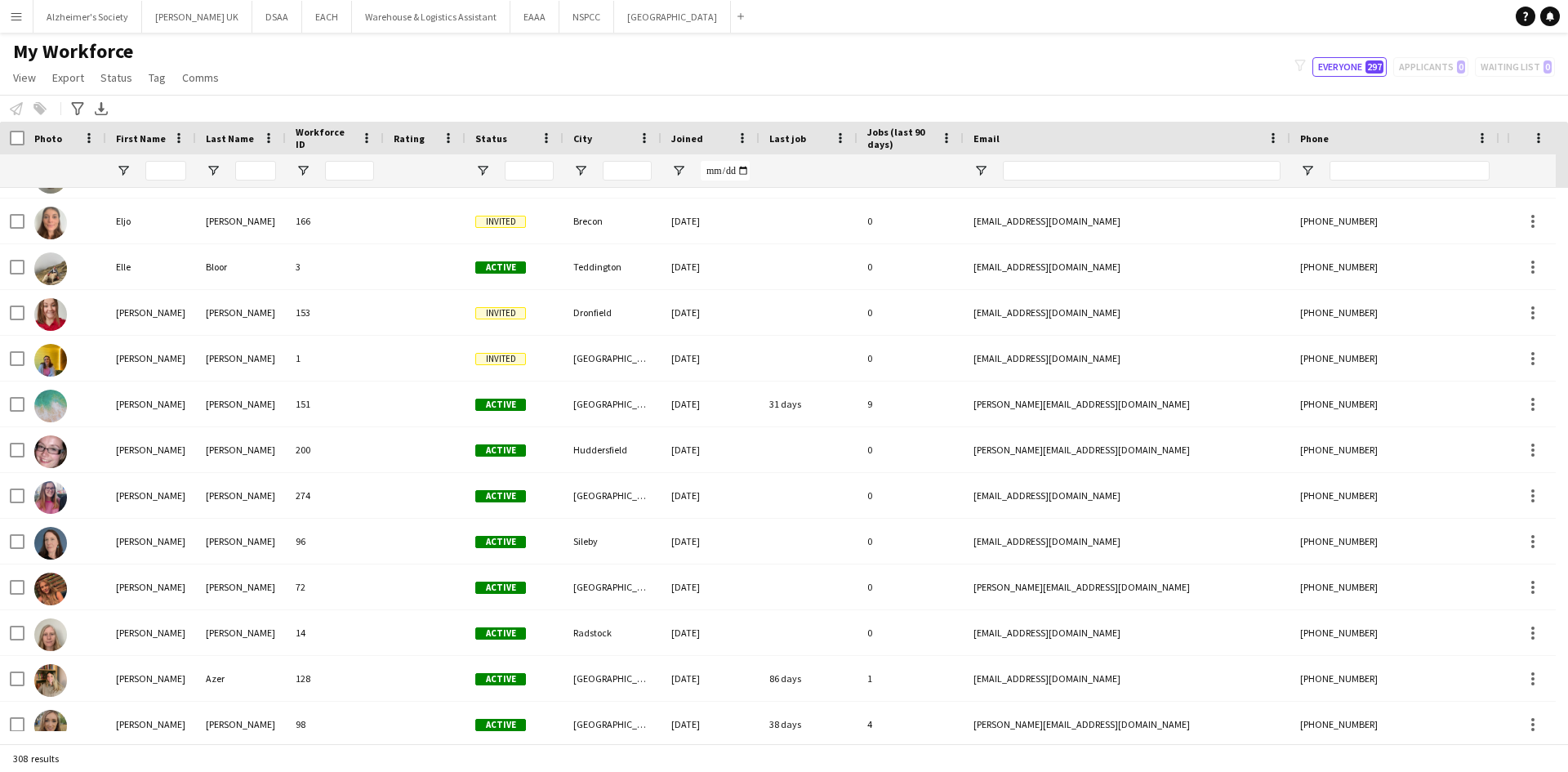
click at [21, 149] on div at bounding box center [12, 138] width 25 height 33
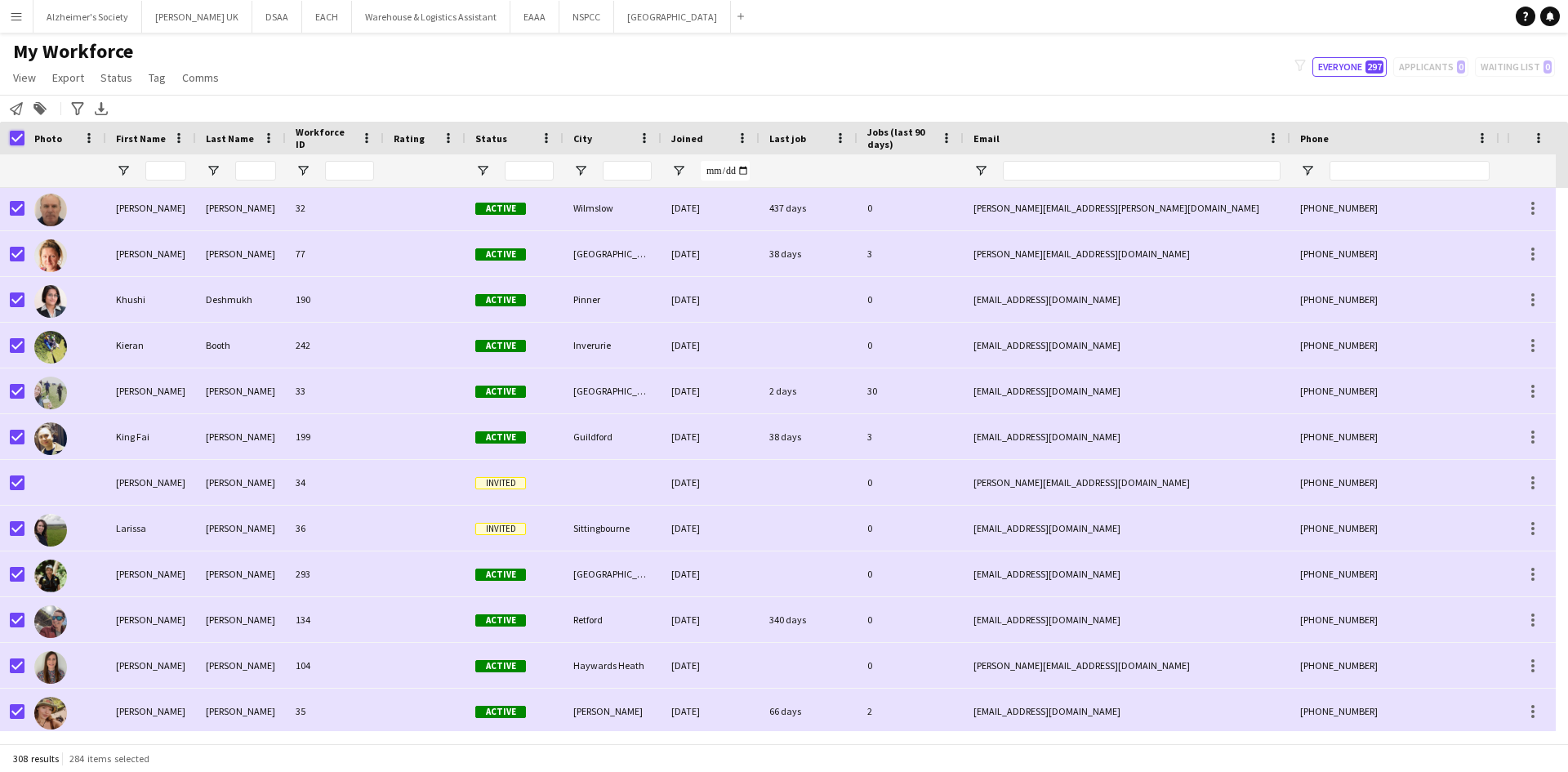
scroll to position [8633, 0]
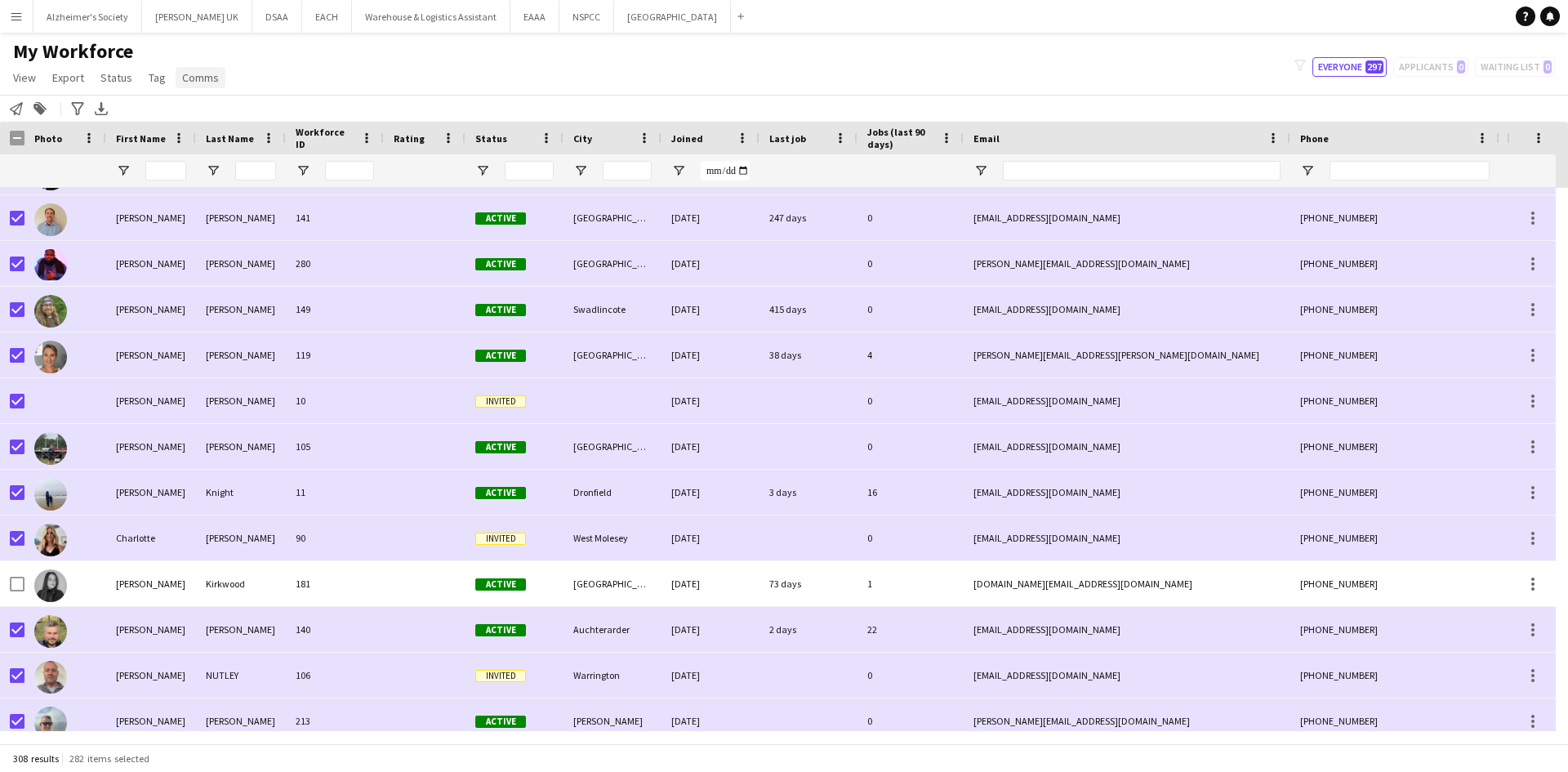
click at [206, 81] on span "Comms" at bounding box center [201, 78] width 37 height 15
click at [230, 114] on span "Send notification" at bounding box center [227, 113] width 83 height 15
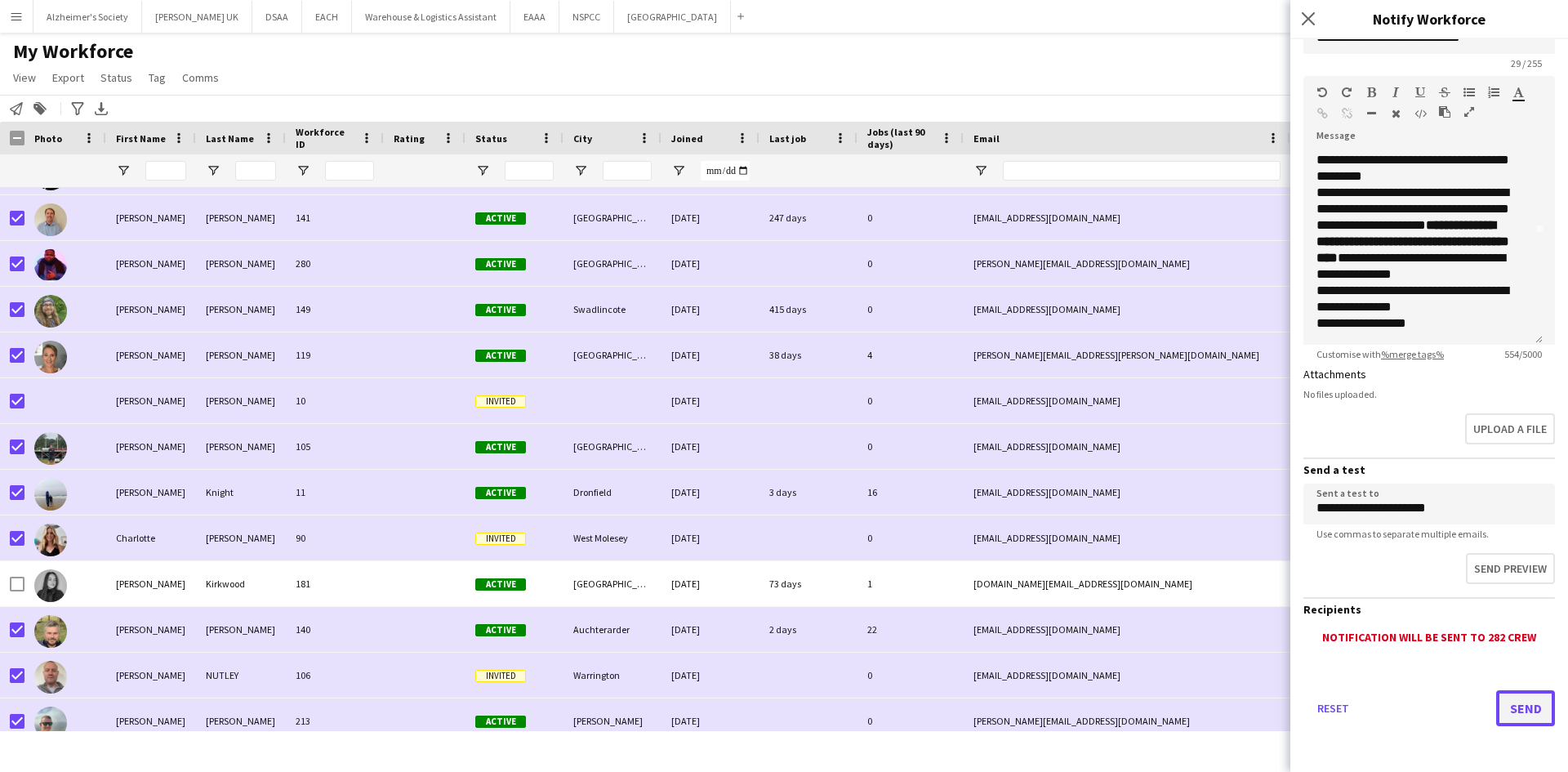
click at [1497, 702] on button "Send" at bounding box center [1525, 708] width 59 height 36
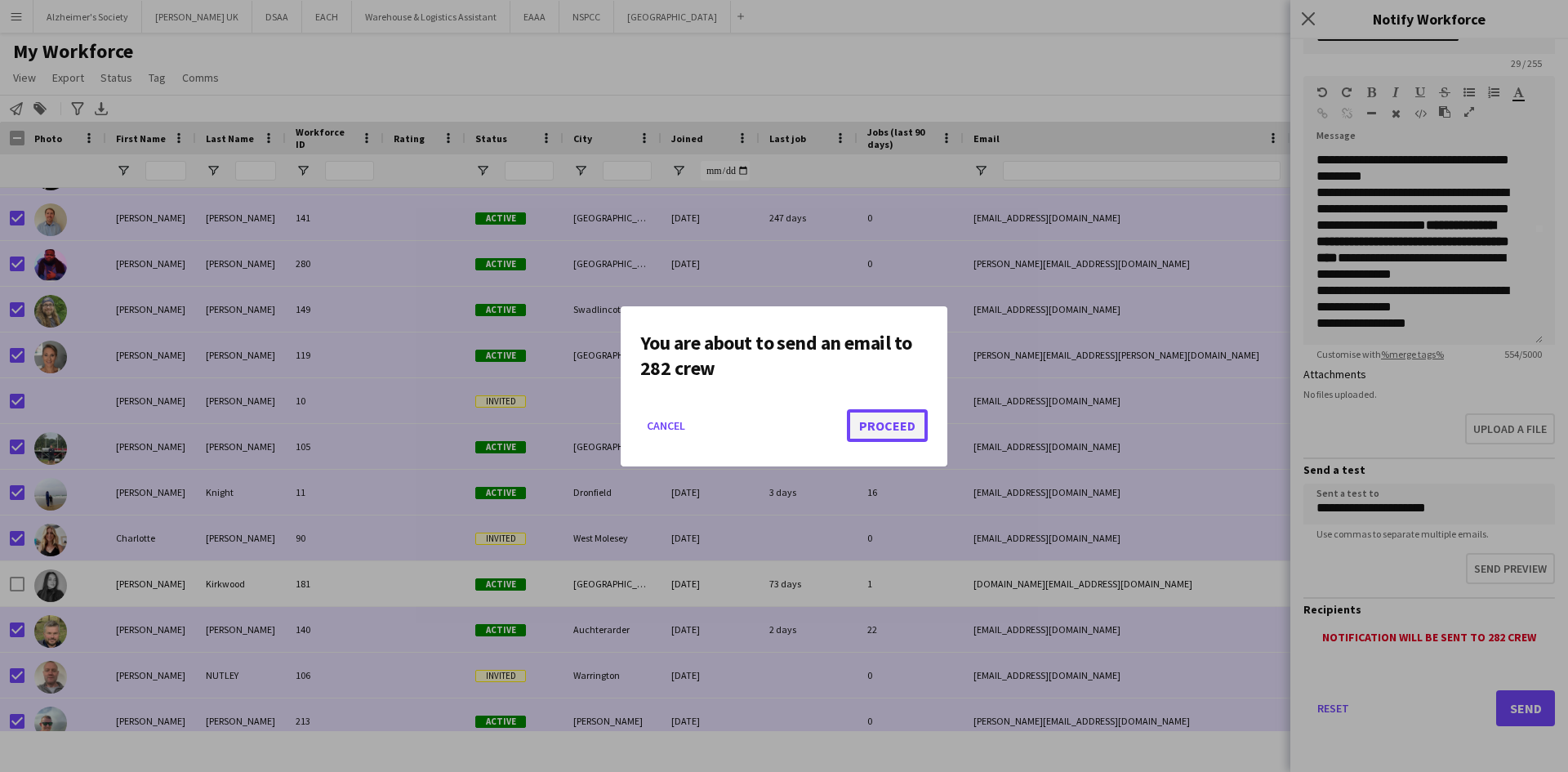
click at [895, 423] on button "Proceed" at bounding box center [887, 425] width 81 height 33
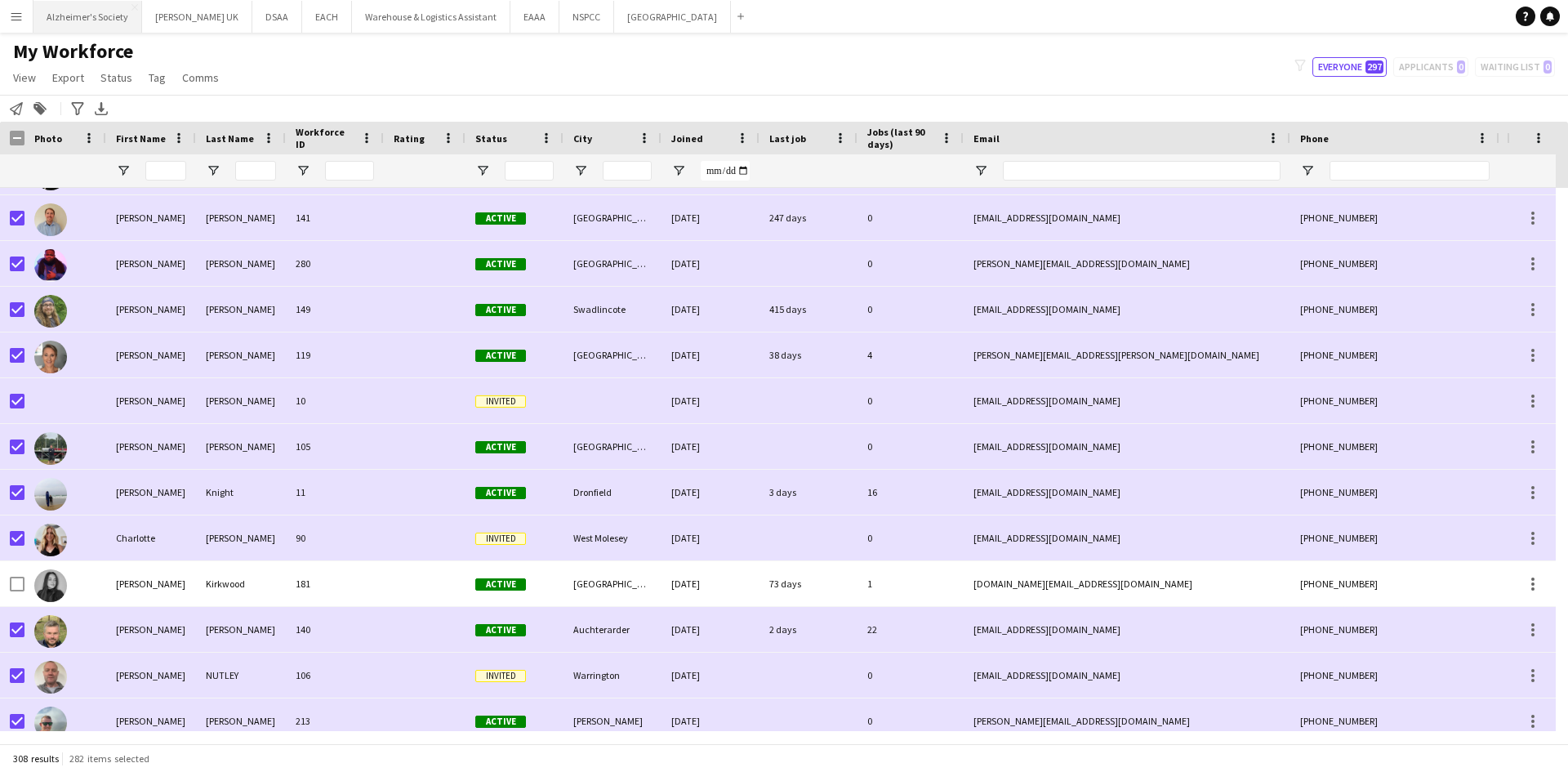
click at [89, 9] on button "Alzheimer's Society Close" at bounding box center [88, 17] width 108 height 32
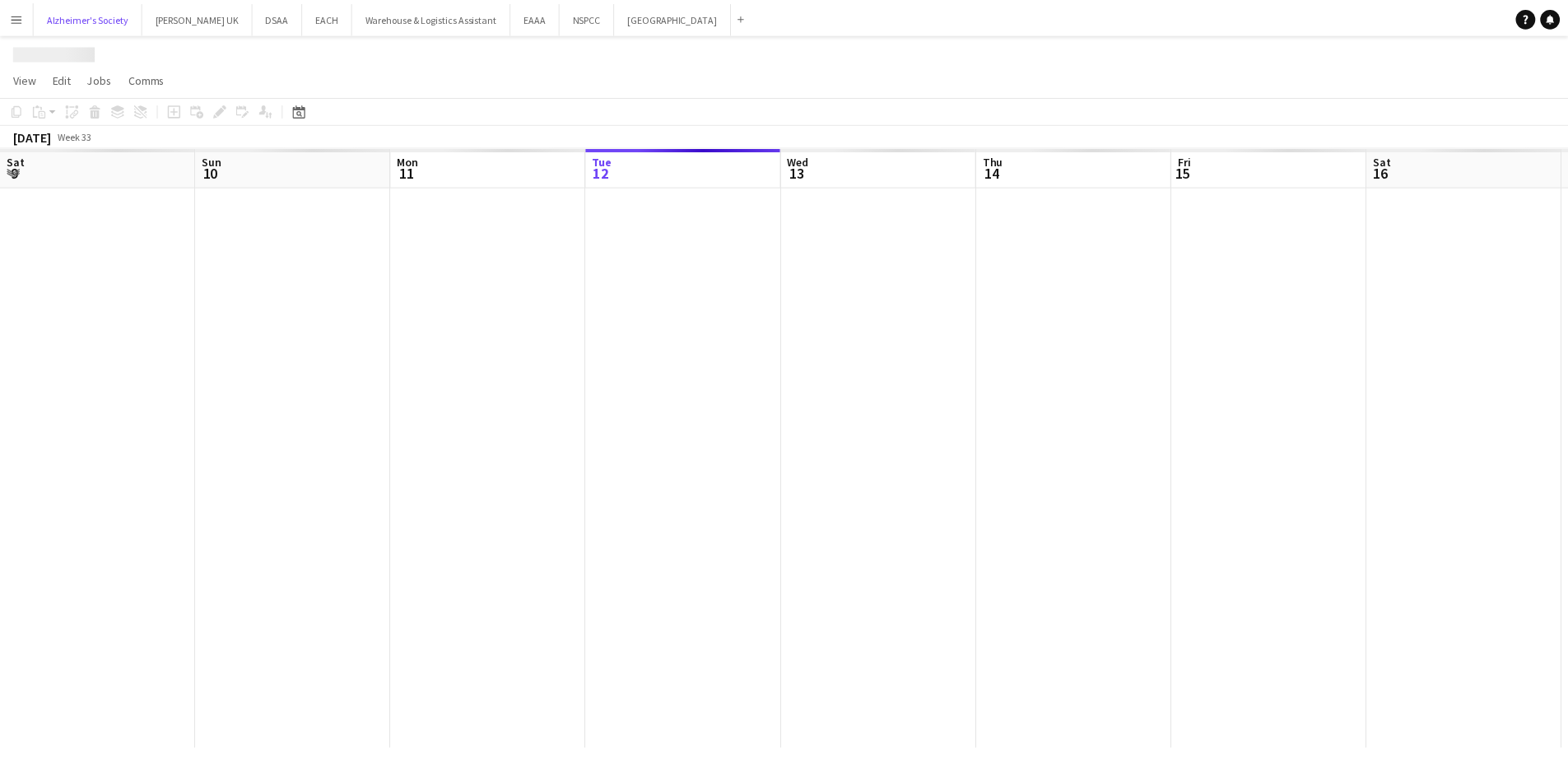
scroll to position [0, 394]
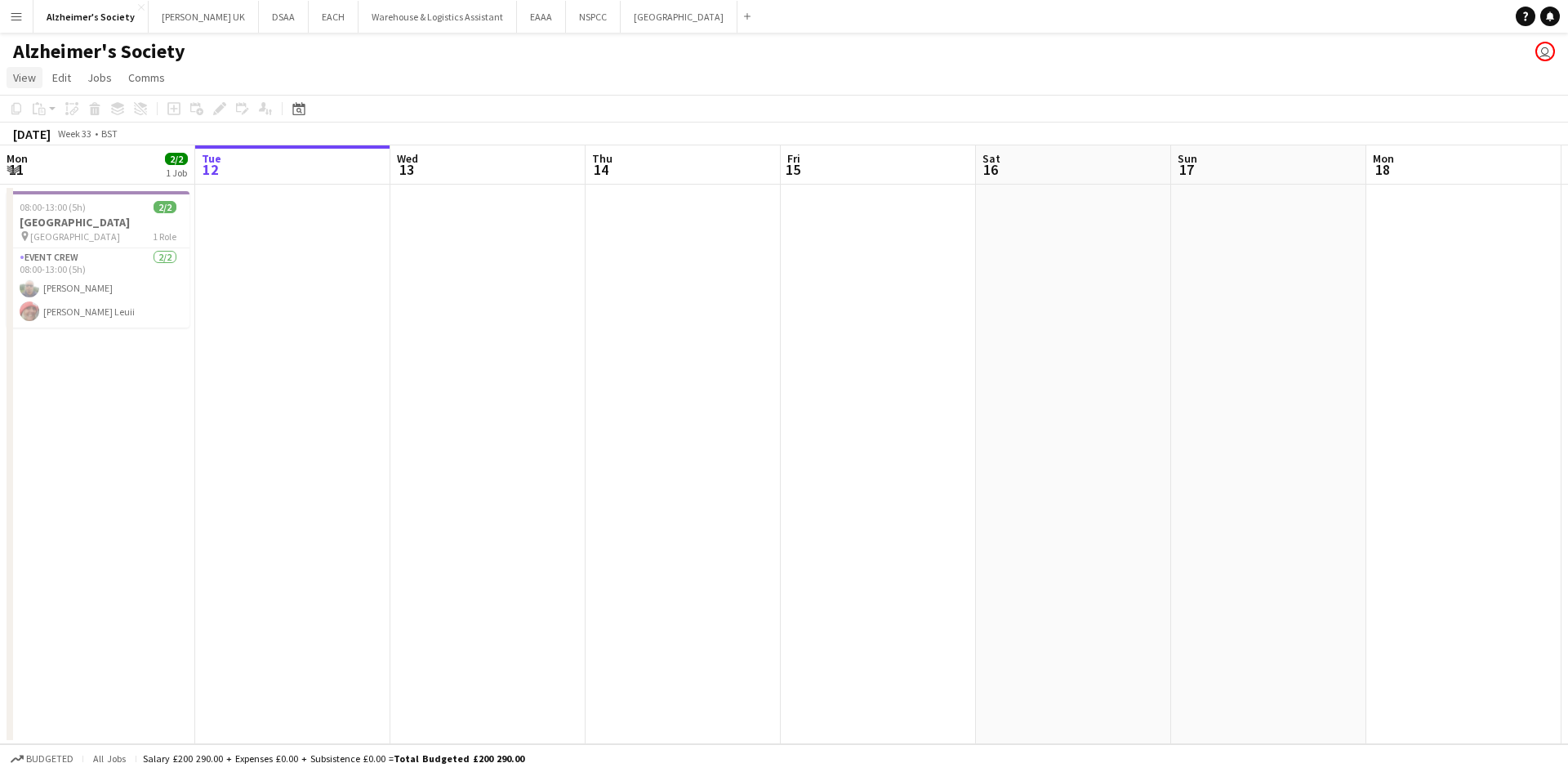
click at [22, 72] on span "View" at bounding box center [24, 78] width 23 height 15
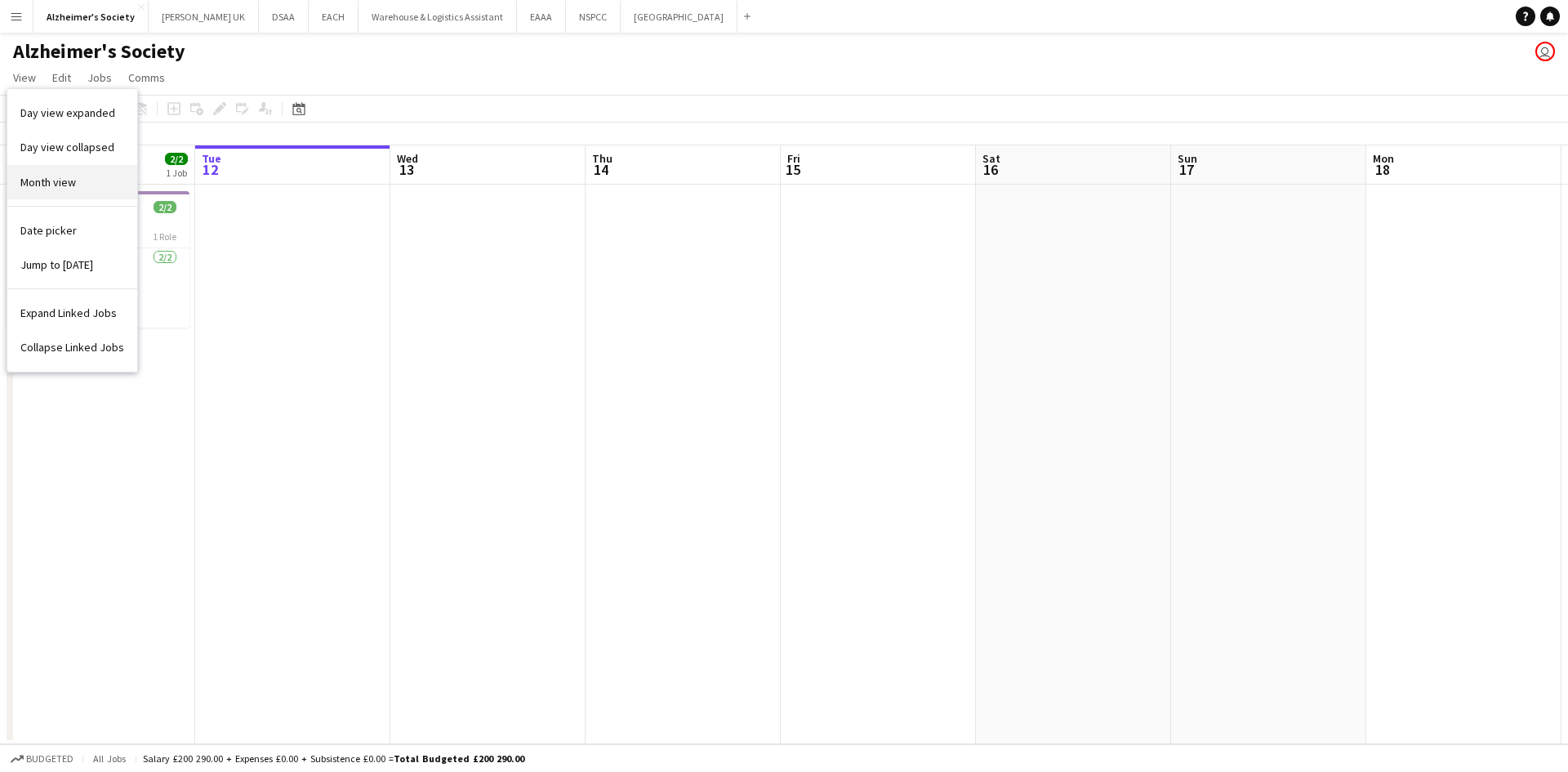
click at [52, 185] on span "Month view" at bounding box center [48, 182] width 56 height 15
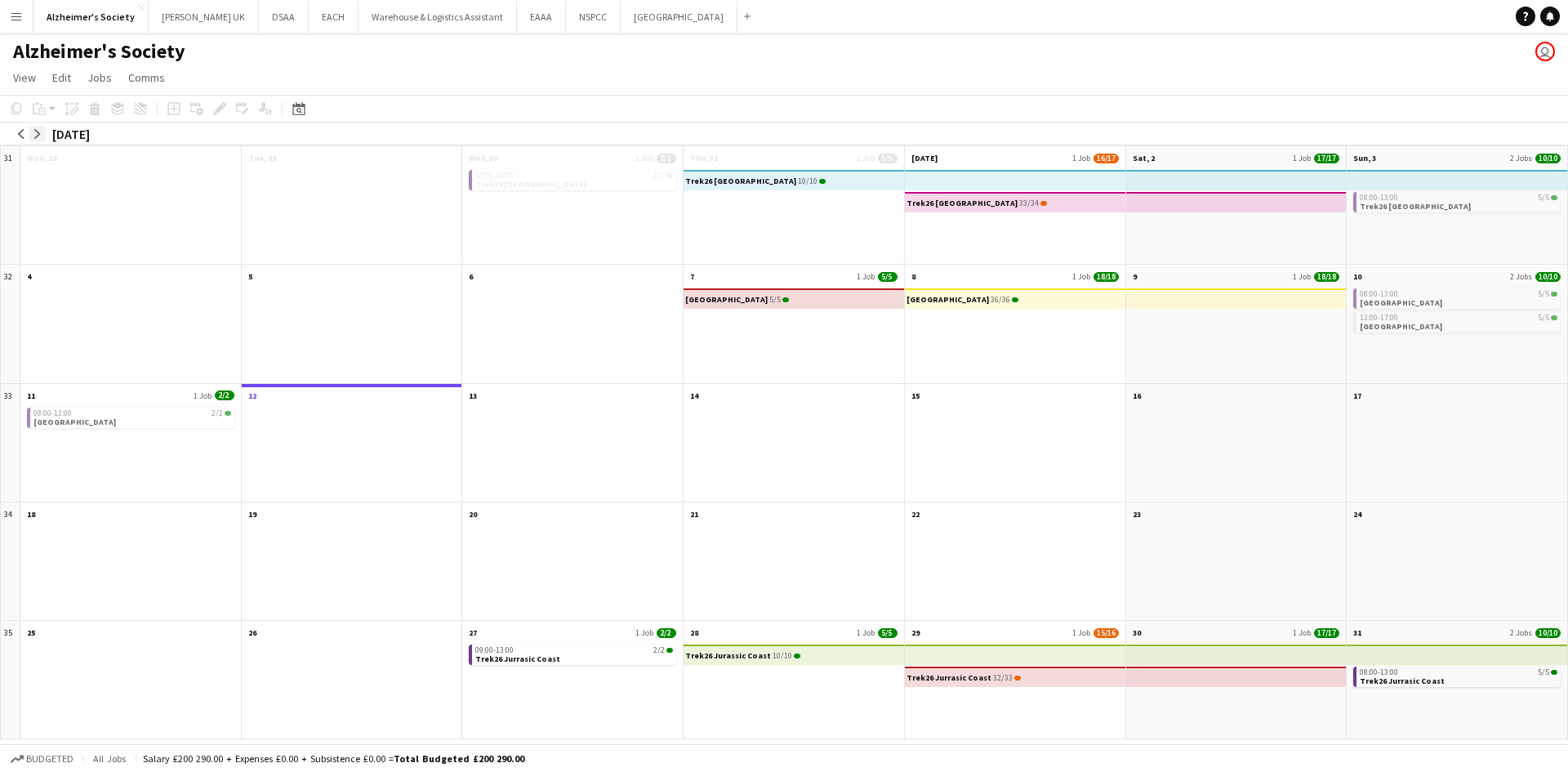
click at [42, 138] on button "arrow-right" at bounding box center [38, 134] width 16 height 17
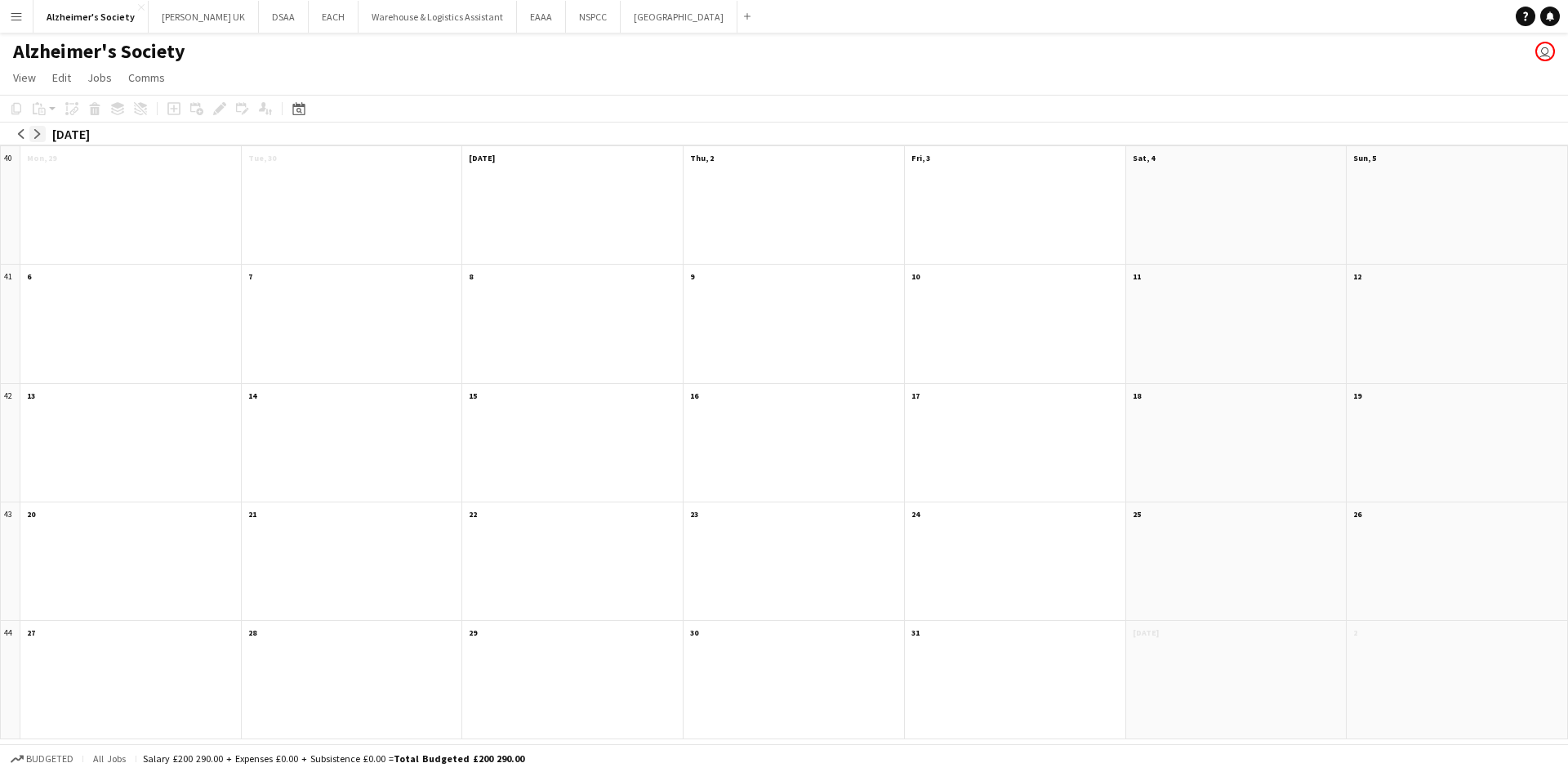
click at [42, 138] on button "arrow-right" at bounding box center [38, 134] width 16 height 17
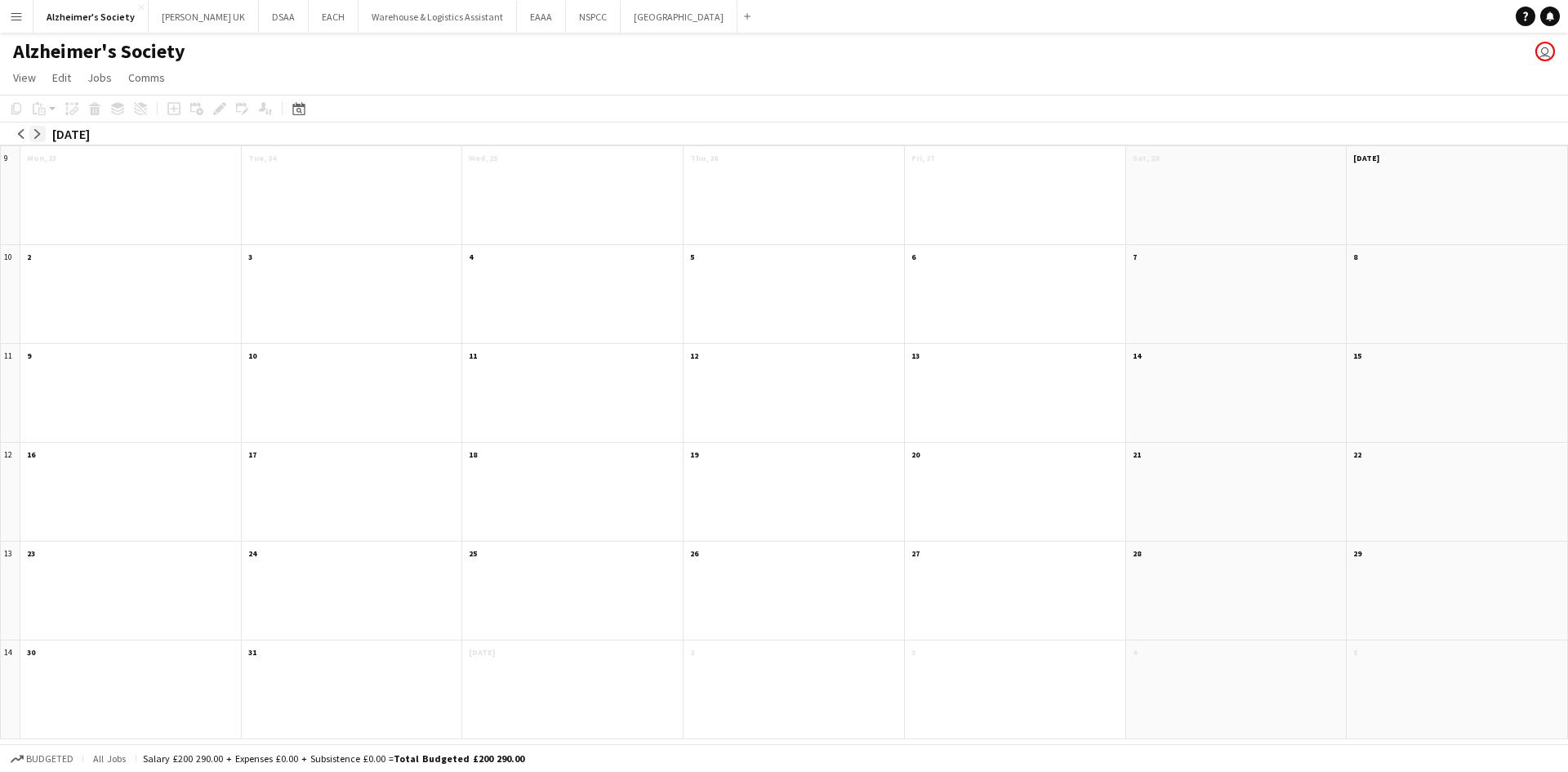
click at [42, 138] on button "arrow-right" at bounding box center [38, 134] width 16 height 17
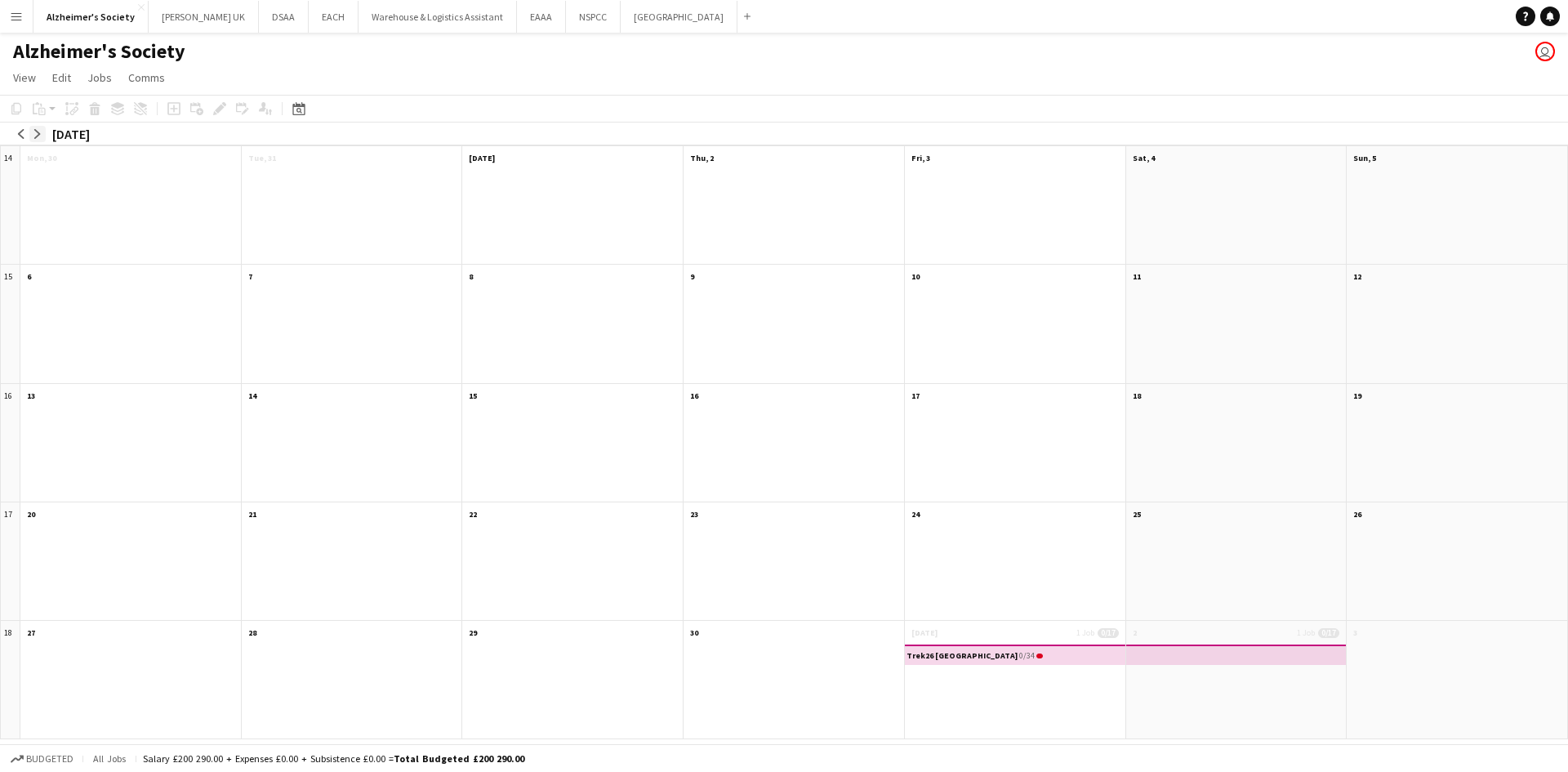
click at [42, 138] on button "arrow-right" at bounding box center [38, 134] width 16 height 17
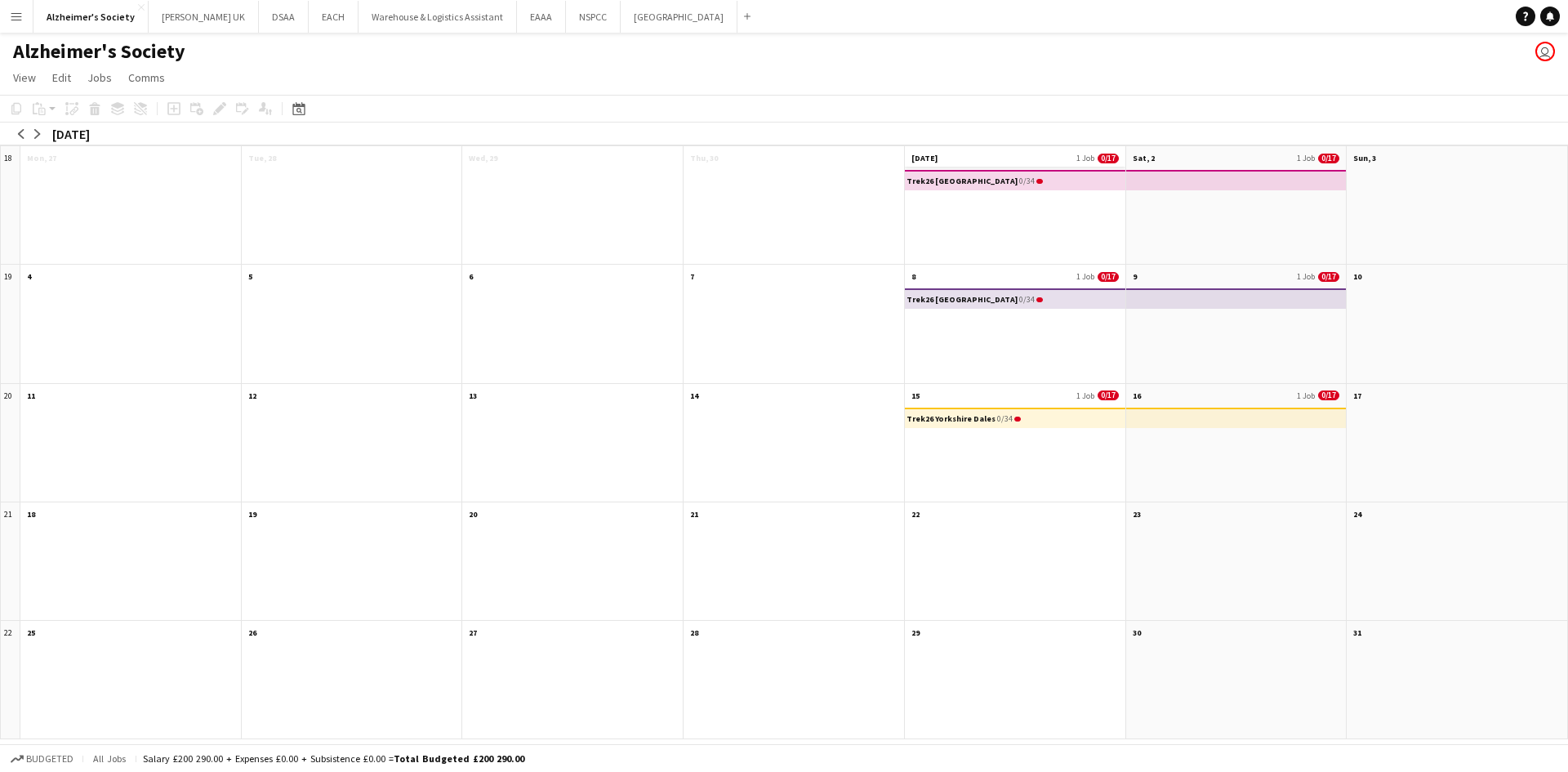
click at [1053, 154] on app-month-view-date-header "[DATE] 1 Job 0/17" at bounding box center [1014, 156] width 221 height 20
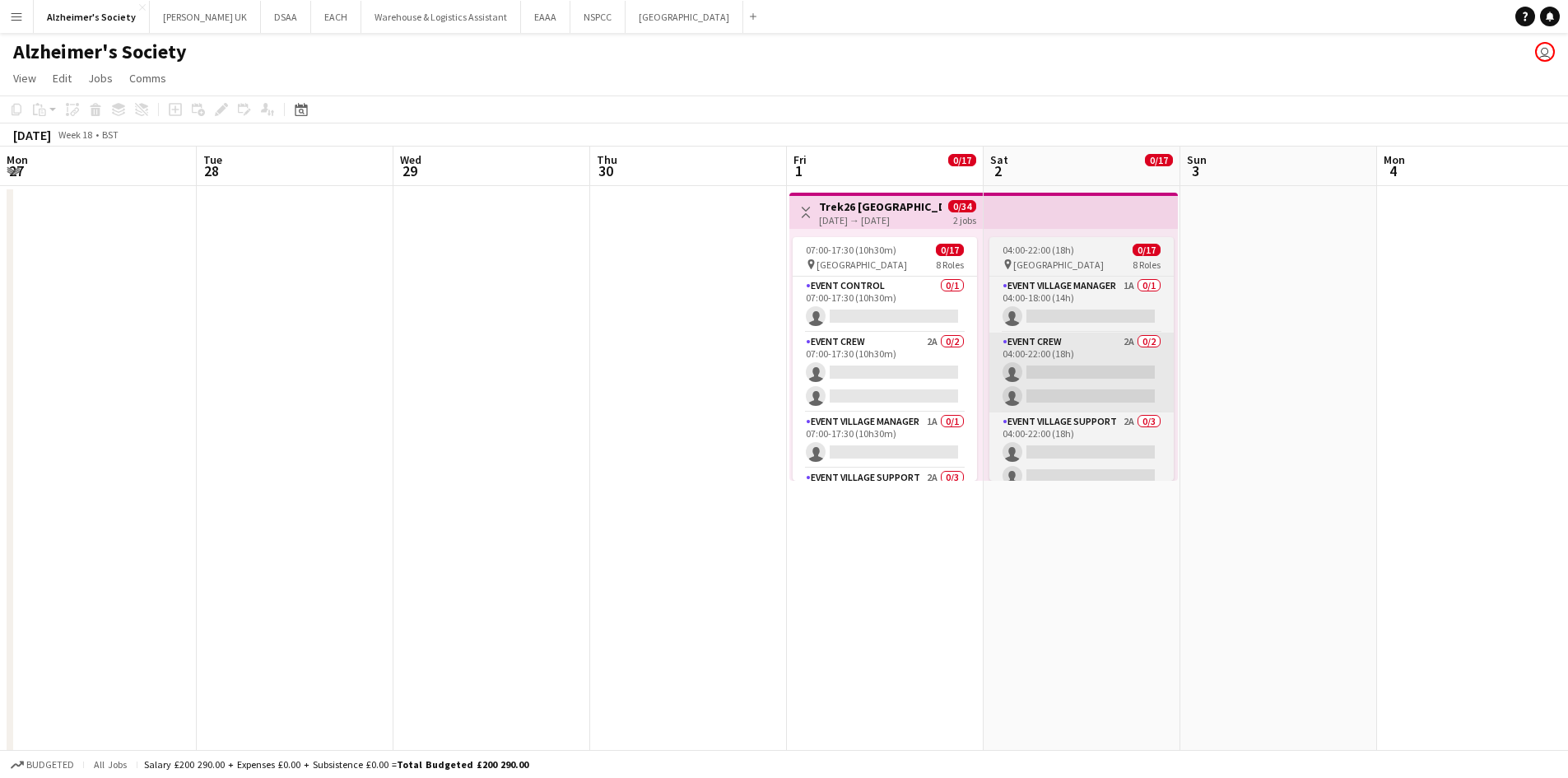
scroll to position [0, 566]
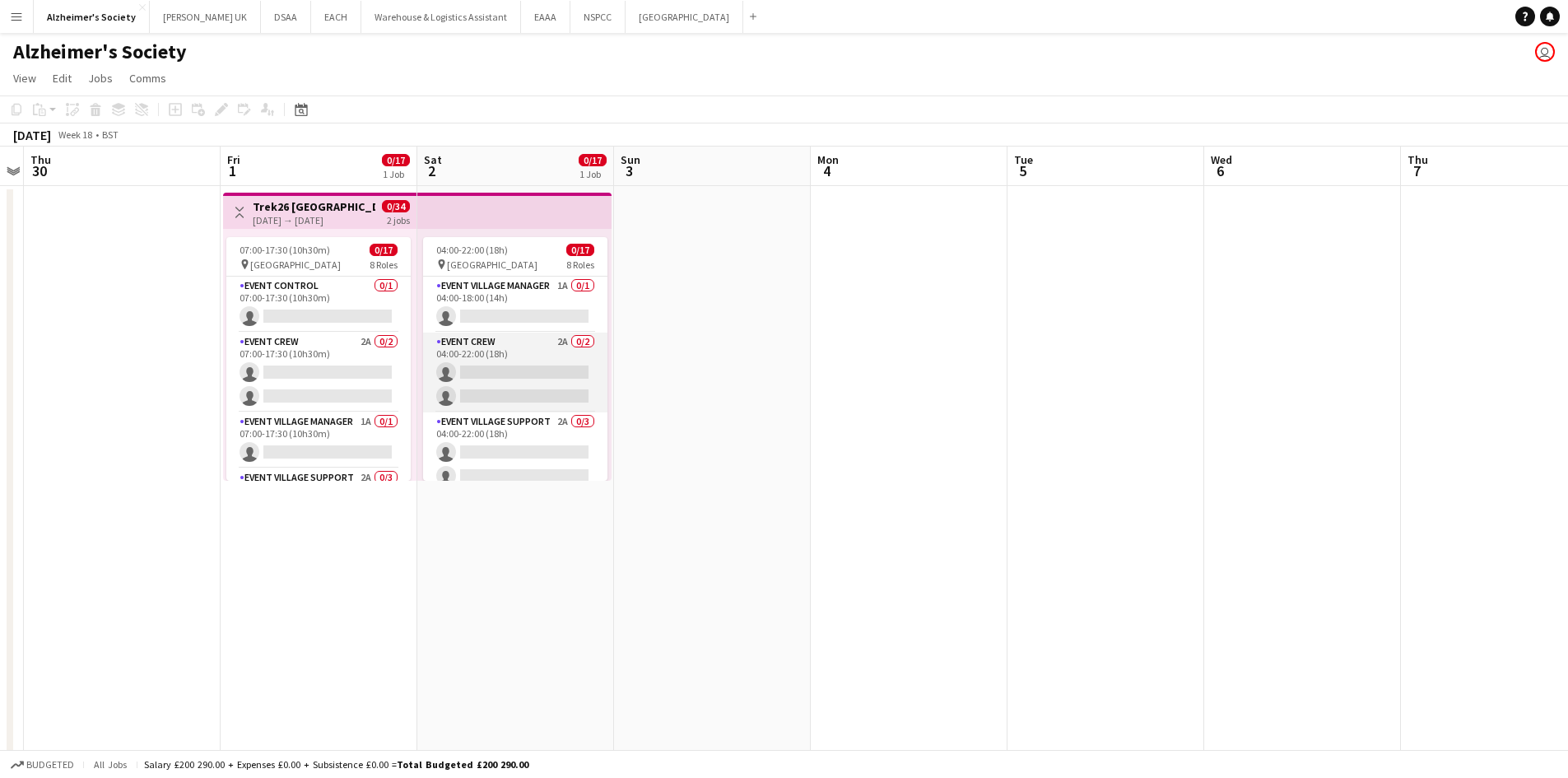
click at [532, 341] on app-card-role "Event Crew 2A 0/2 04:00-22:00 (18h) single-neutral-actions single-neutral-actio…" at bounding box center [516, 372] width 185 height 79
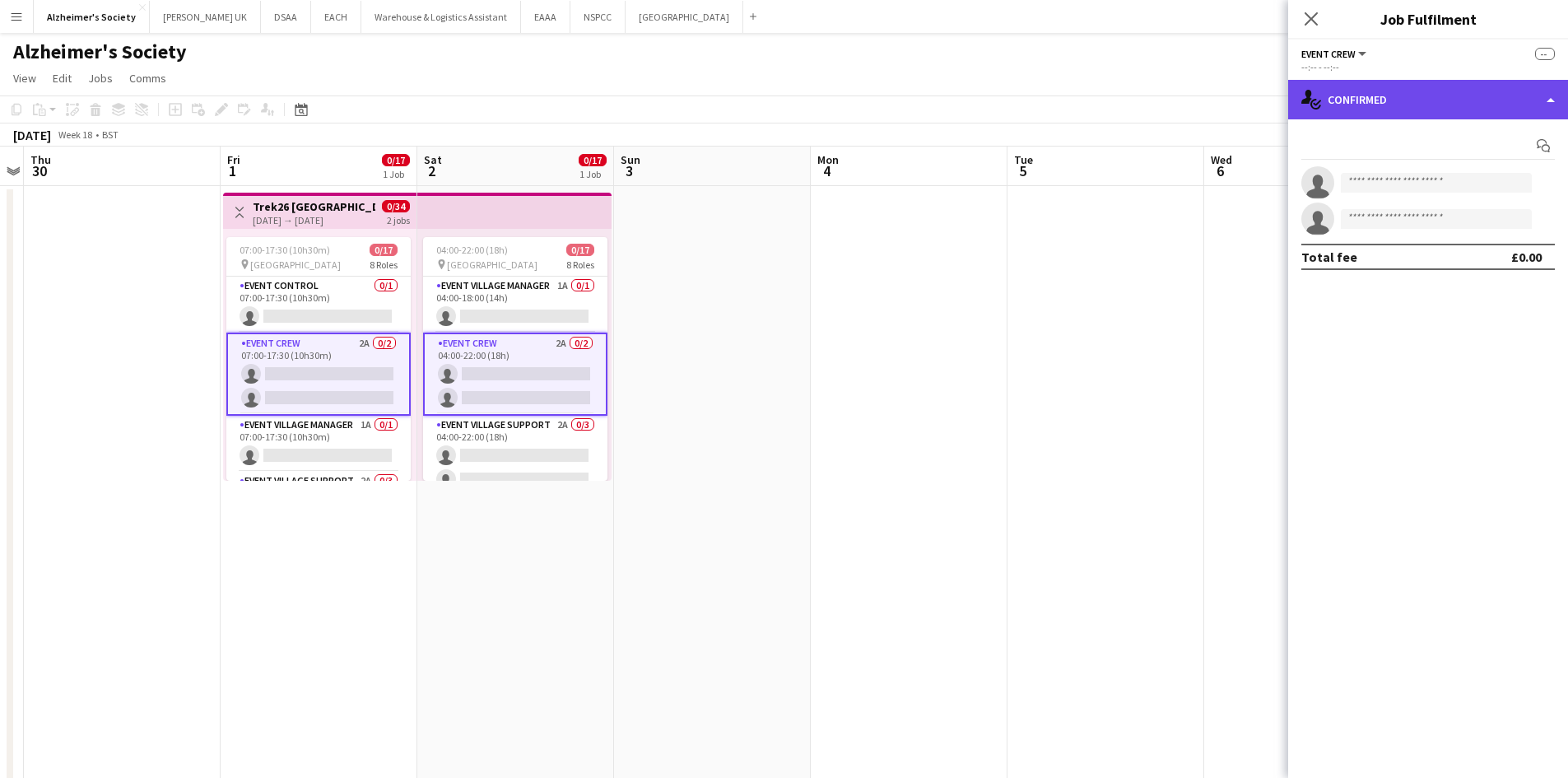
click at [1505, 103] on div "single-neutral-actions-check-2 Confirmed" at bounding box center [1428, 99] width 280 height 40
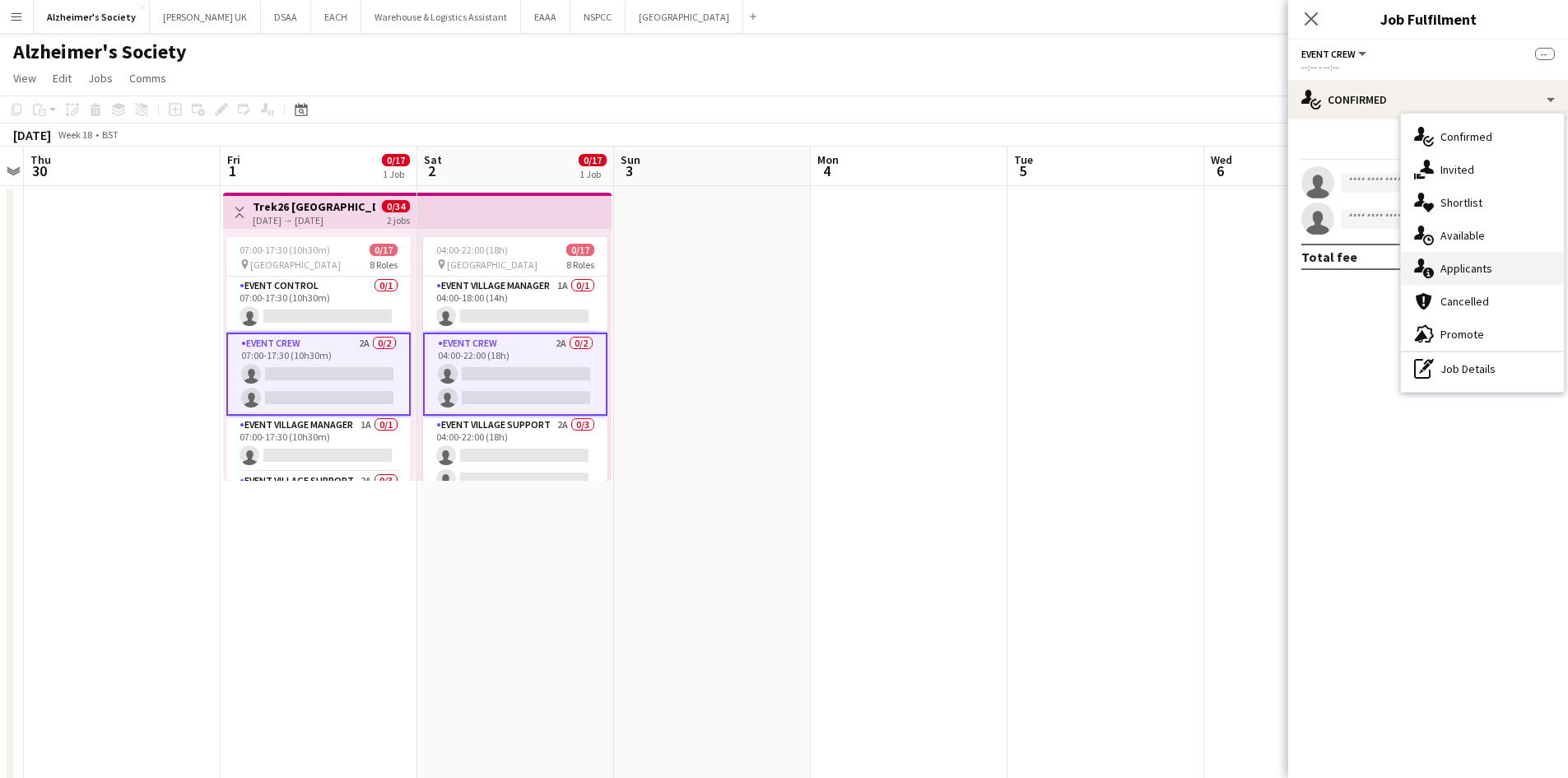
click at [1446, 261] on div "single-neutral-actions-information Applicants" at bounding box center [1482, 269] width 163 height 33
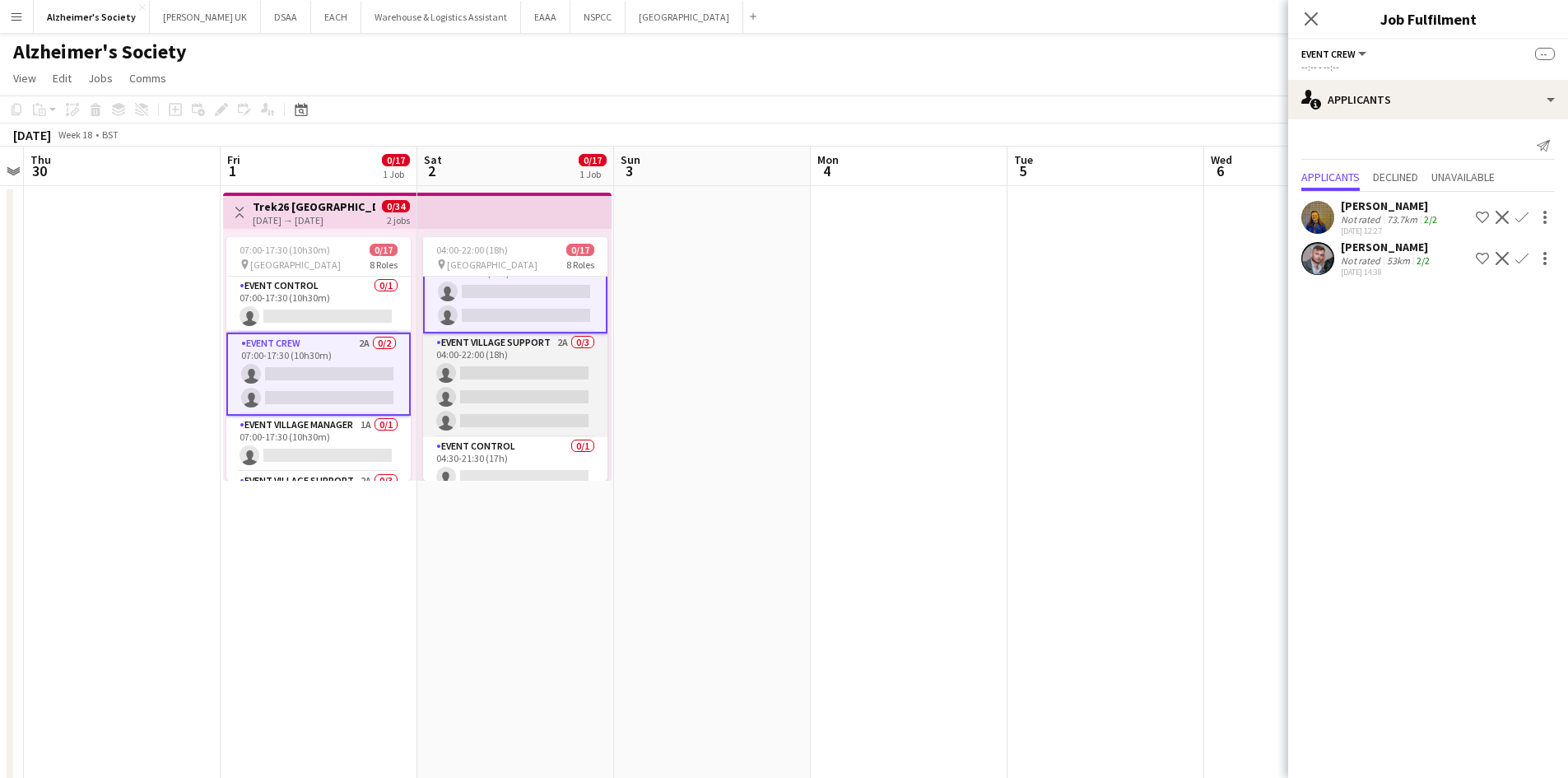
click at [547, 349] on app-card-role "Event Village Support 2A 0/3 04:00-22:00 (18h) single-neutral-actions single-ne…" at bounding box center [516, 385] width 185 height 103
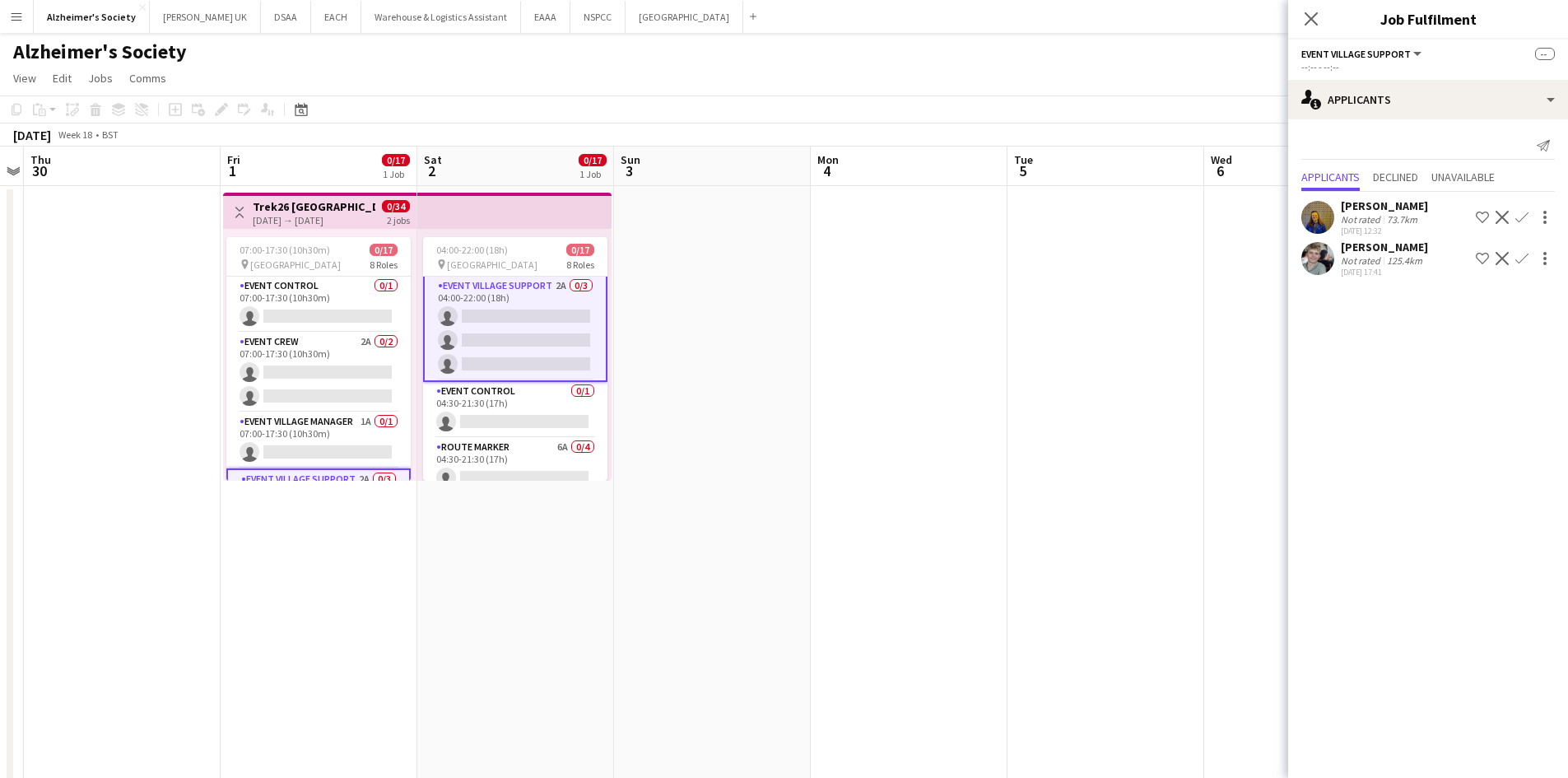
scroll to position [163, 0]
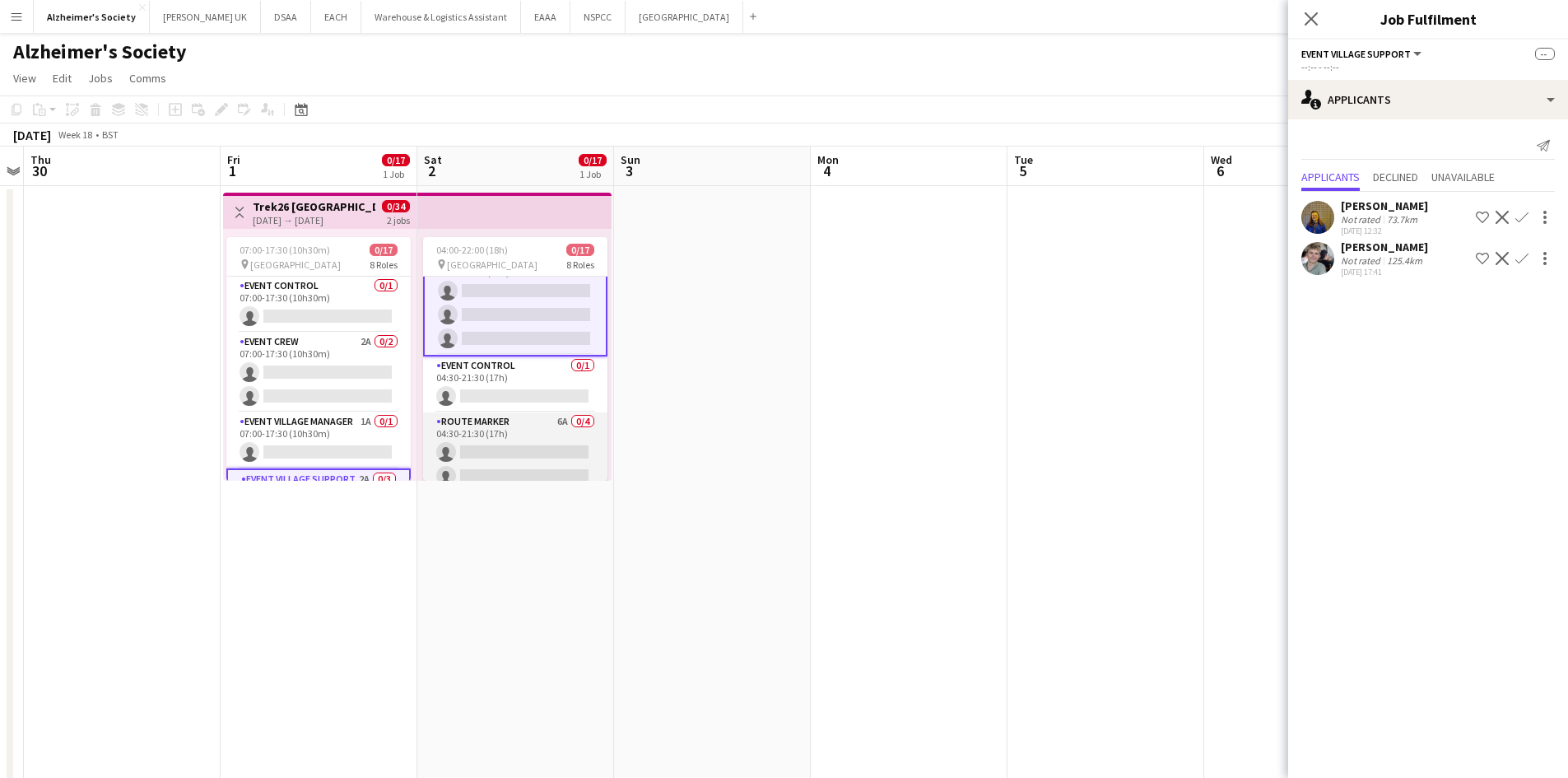
click at [541, 432] on app-card-role "Route Marker 6A 0/4 04:30-21:30 (17h) single-neutral-actions single-neutral-act…" at bounding box center [516, 476] width 185 height 128
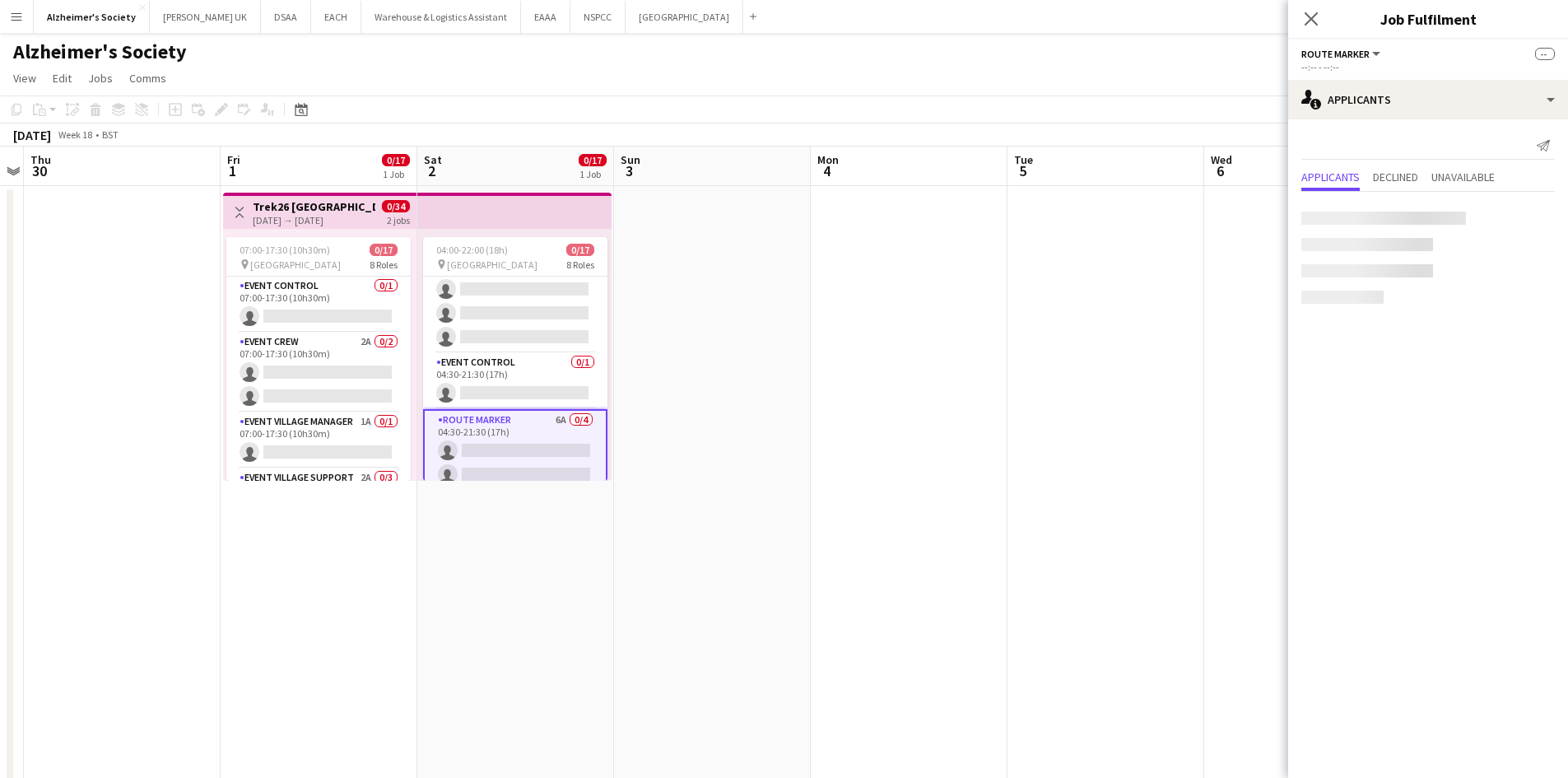
scroll to position [162, 0]
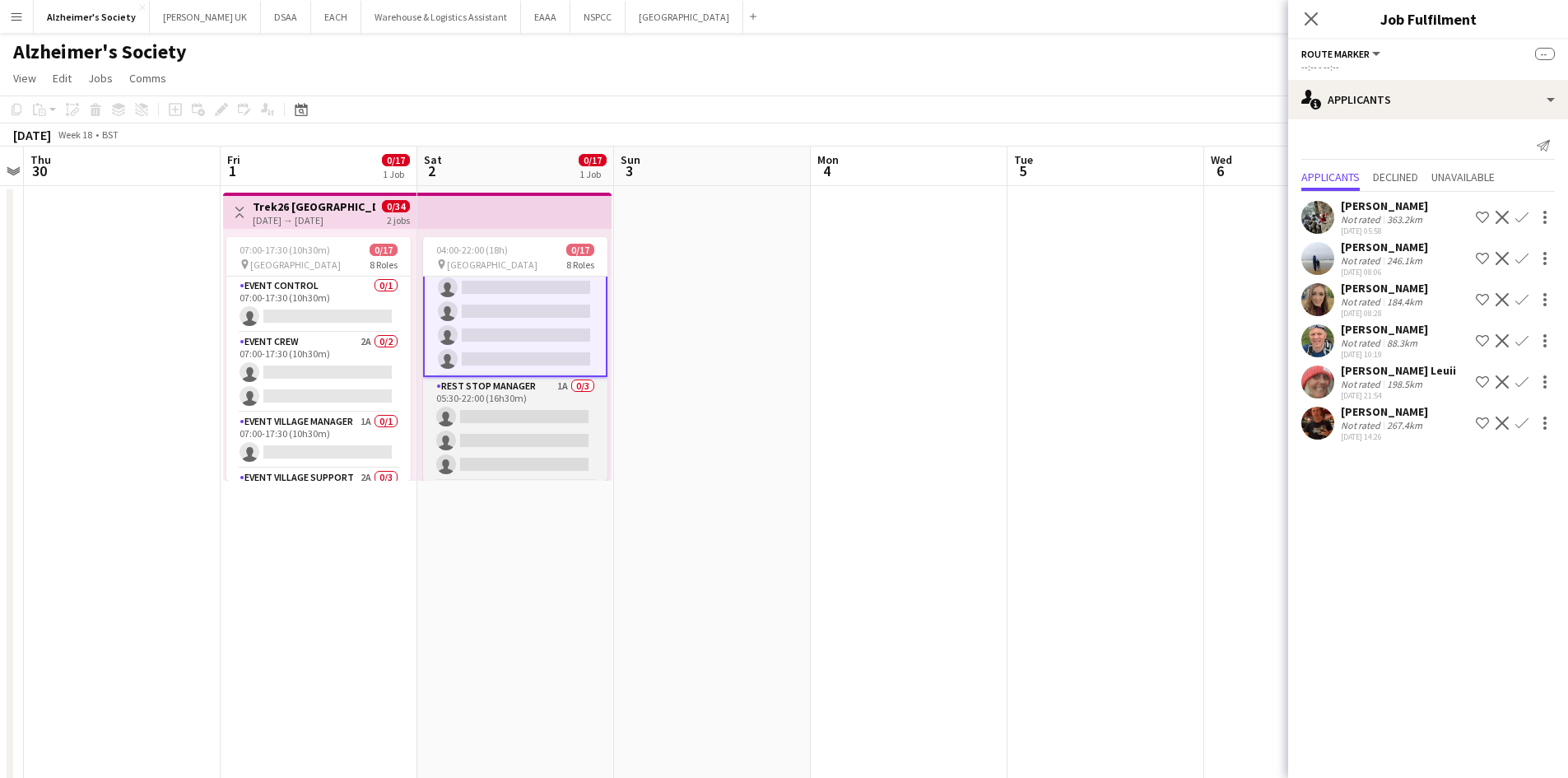
click at [538, 404] on app-card-role "Rest Stop Manager 1A 0/3 05:30-22:00 (16h30m) single-neutral-actions single-neu…" at bounding box center [516, 429] width 185 height 103
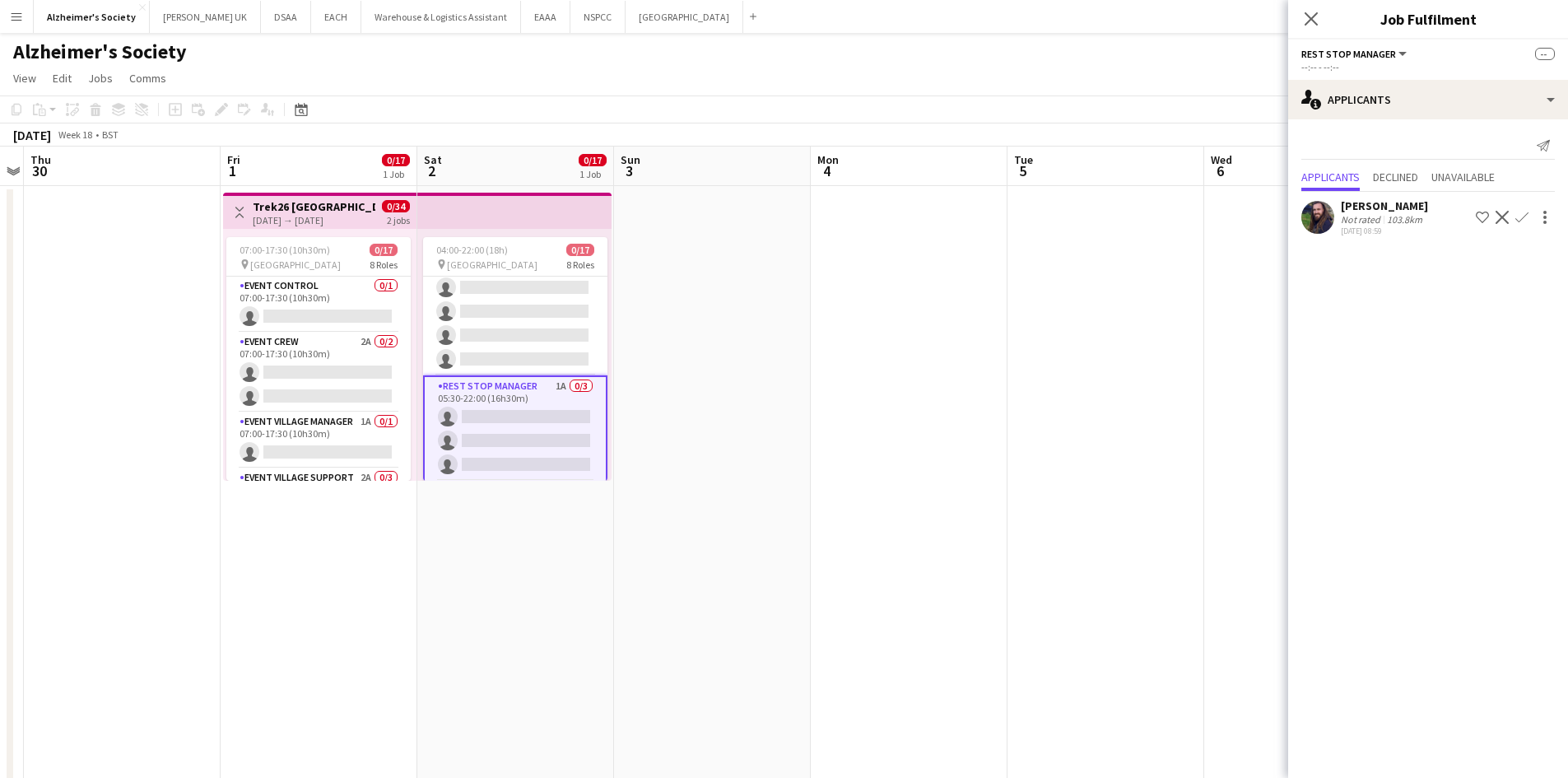
scroll to position [407, 0]
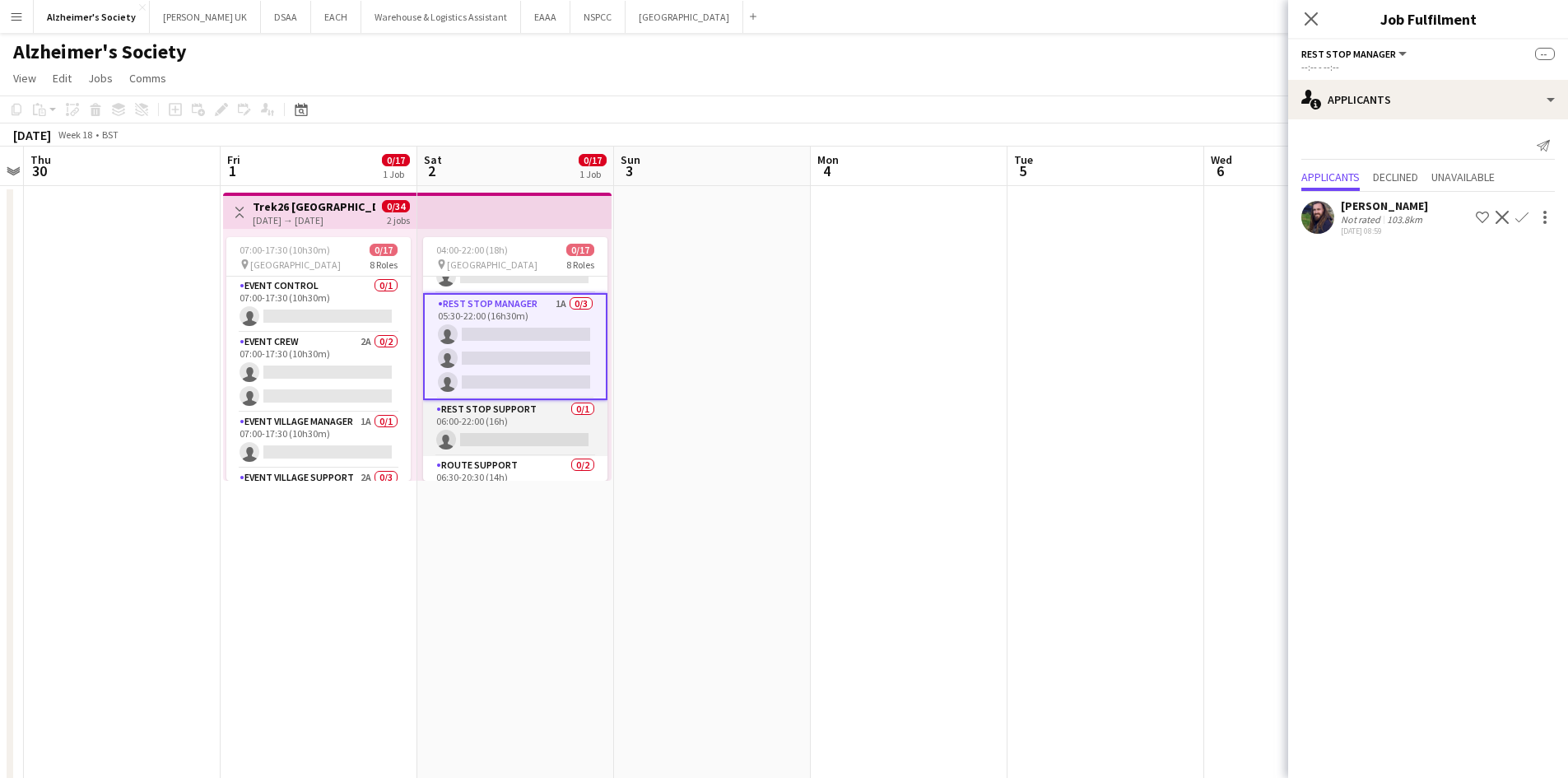
click at [537, 415] on app-card-role "Rest Stop Support 0/1 06:00-22:00 (16h) single-neutral-actions" at bounding box center [516, 428] width 185 height 56
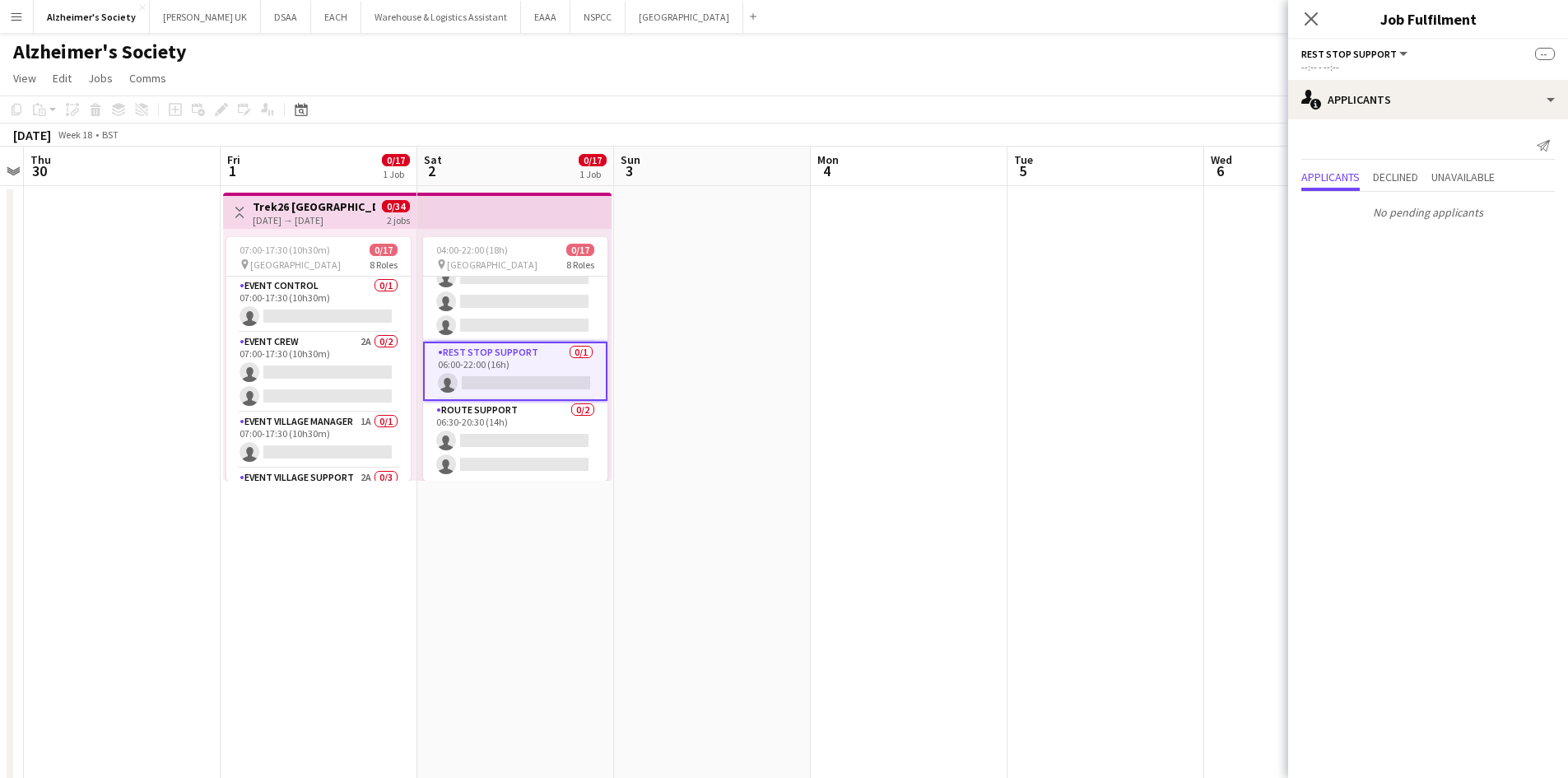
click at [827, 390] on app-date-cell at bounding box center [909, 483] width 197 height 596
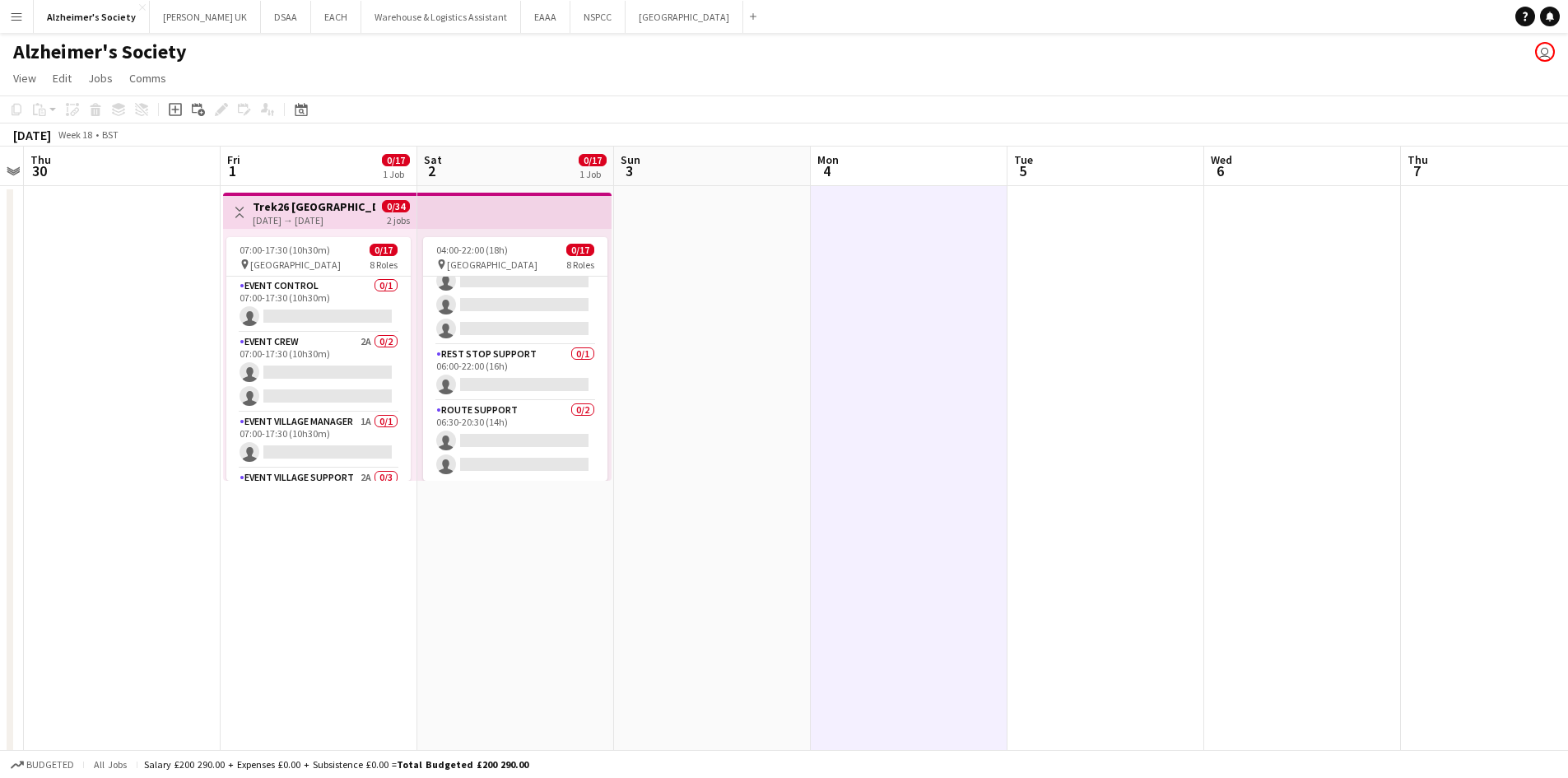
scroll to position [458, 0]
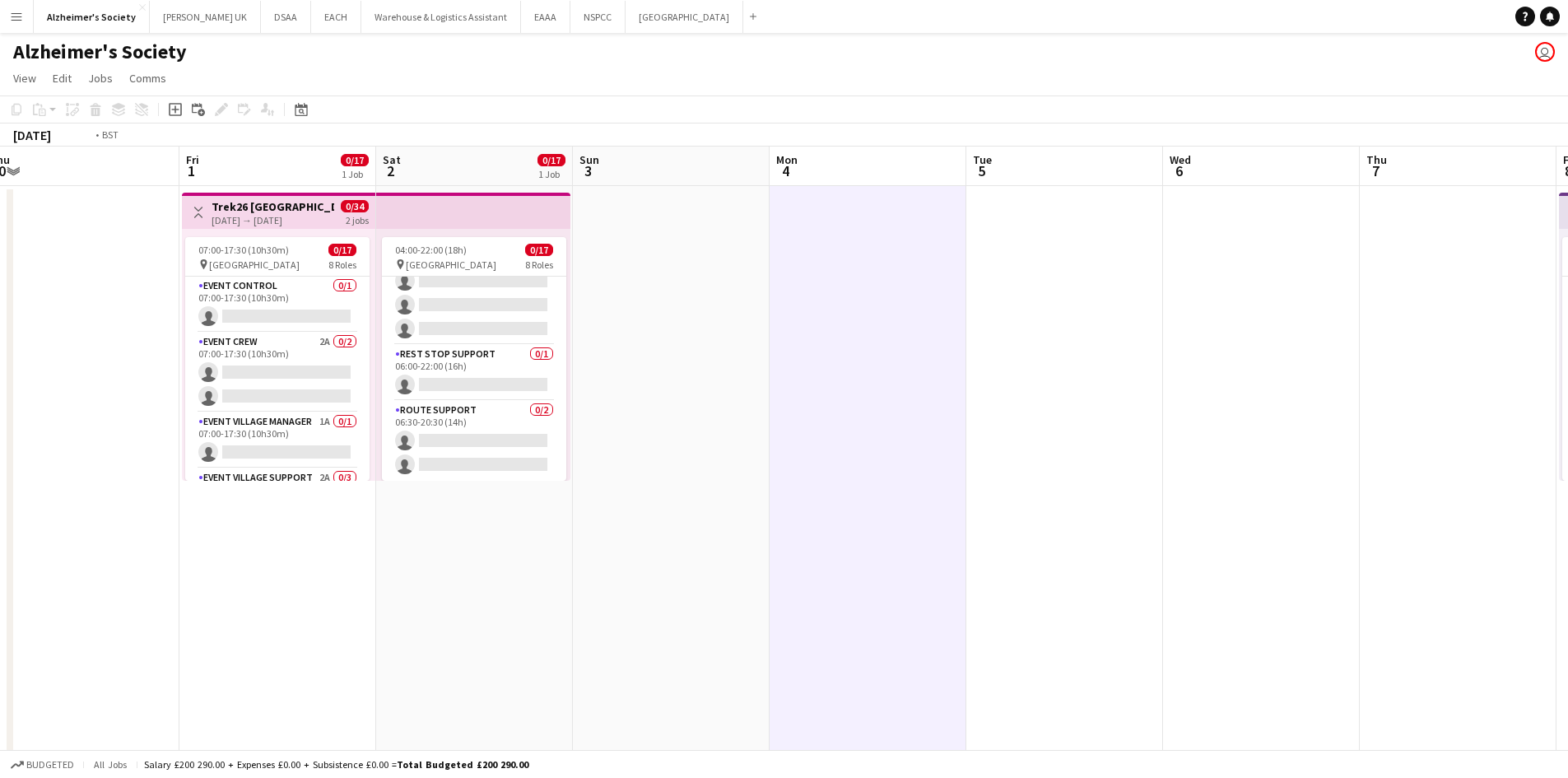
drag, startPoint x: 855, startPoint y: 548, endPoint x: 387, endPoint y: 546, distance: 468.0
click at [249, 548] on app-calendar-viewport "Tue 28 Wed 29 Thu 30 Fri 1 0/17 1 Job Sat 2 0/17 1 Job Sun 3 Mon 4 Tue 5 Wed 6 …" at bounding box center [784, 465] width 1568 height 636
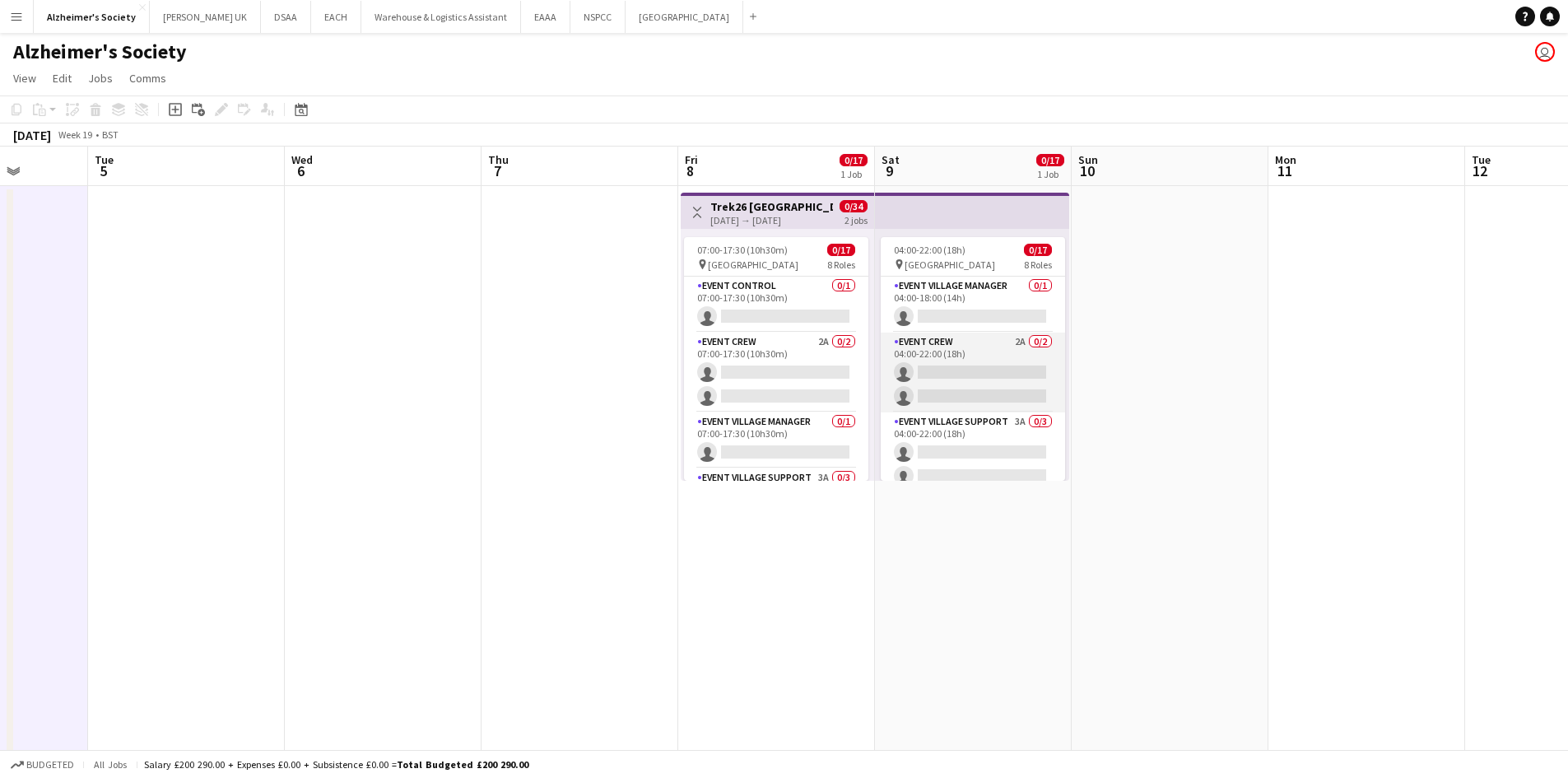
click at [994, 351] on app-card-role "Event Crew 2A 0/2 04:00-22:00 (18h) single-neutral-actions single-neutral-actio…" at bounding box center [973, 372] width 185 height 79
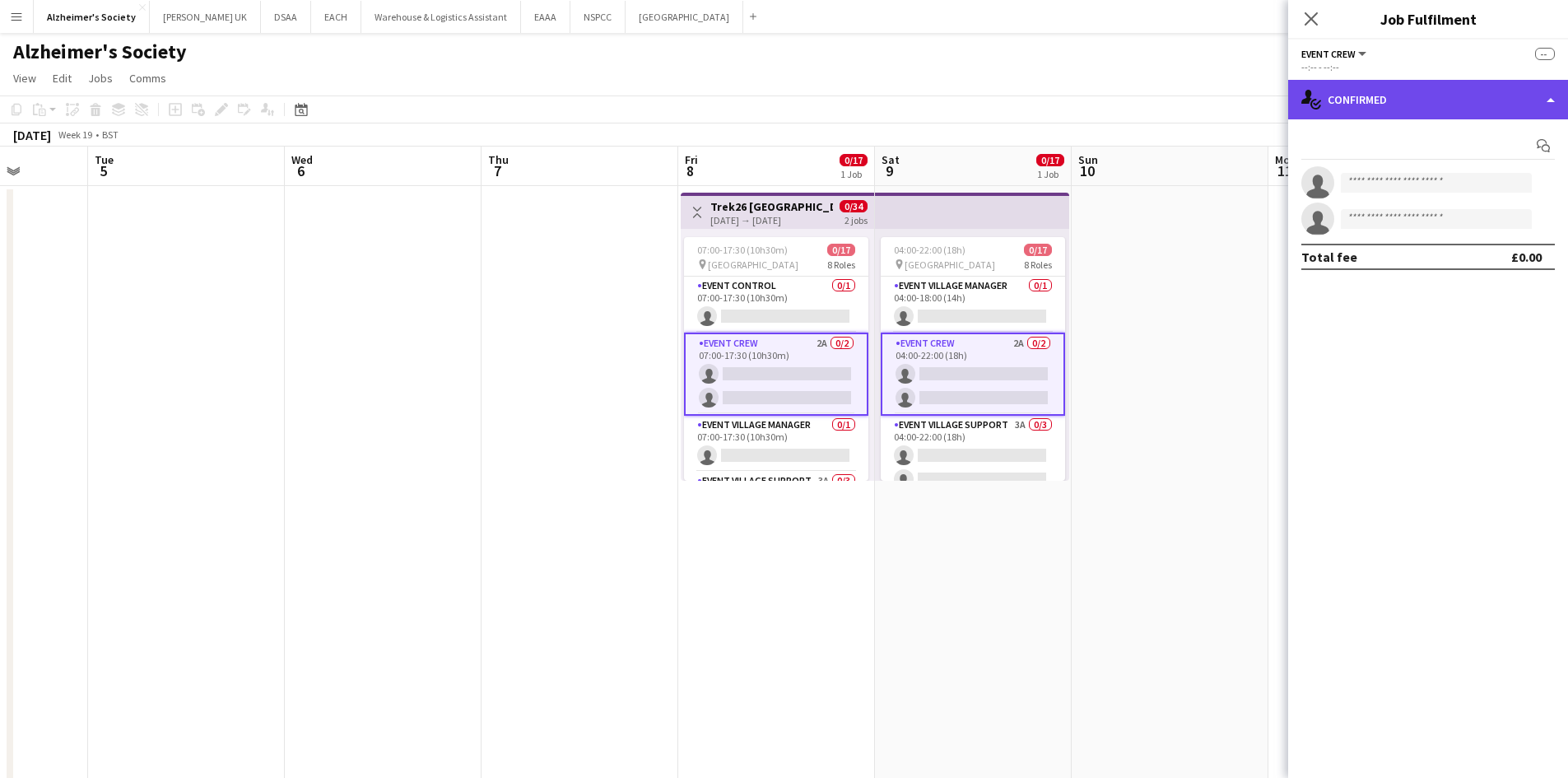
click at [1408, 95] on div "single-neutral-actions-check-2 Confirmed" at bounding box center [1428, 99] width 280 height 40
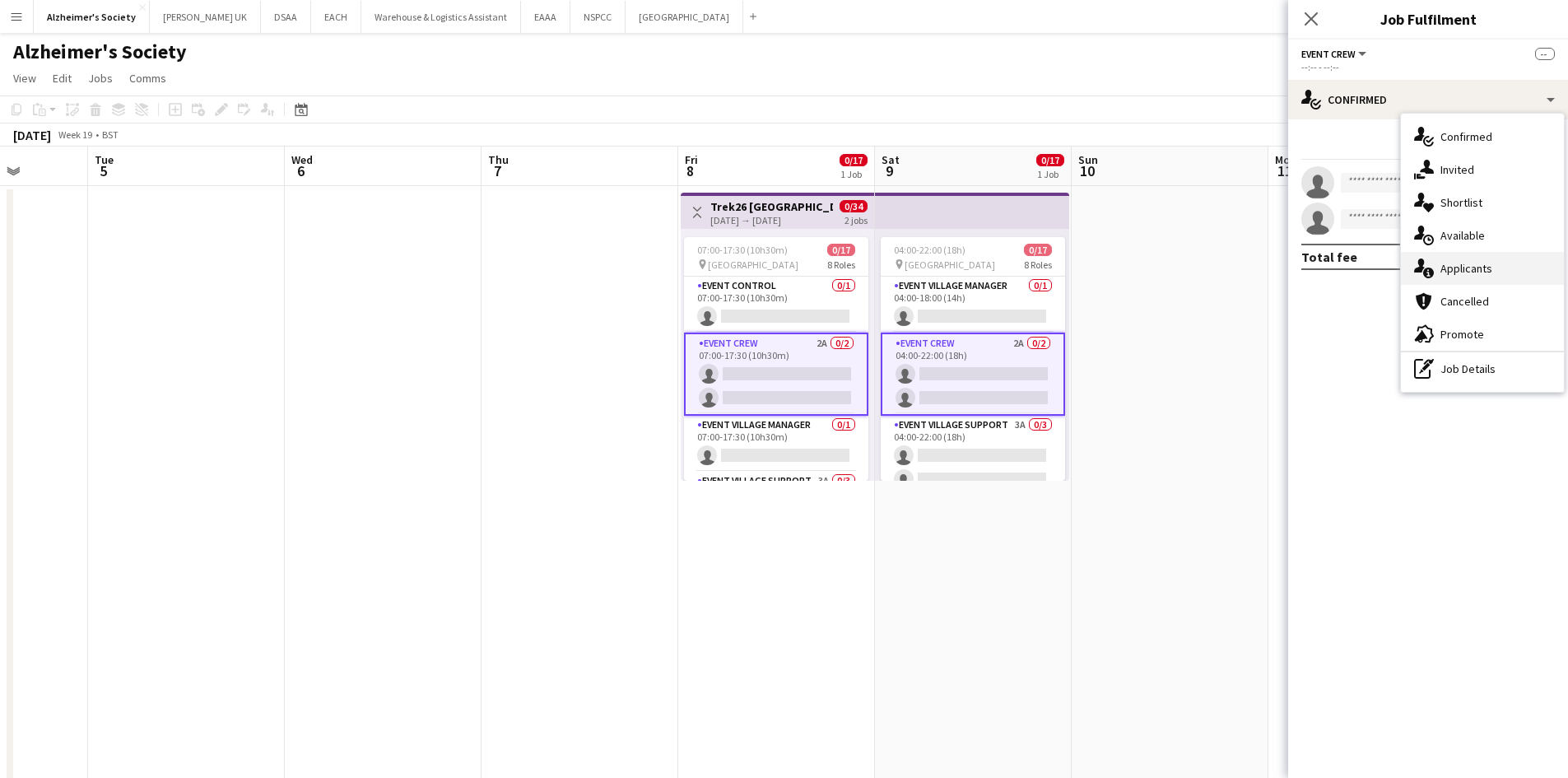
click at [1477, 284] on div "single-neutral-actions-information Applicants" at bounding box center [1482, 269] width 163 height 33
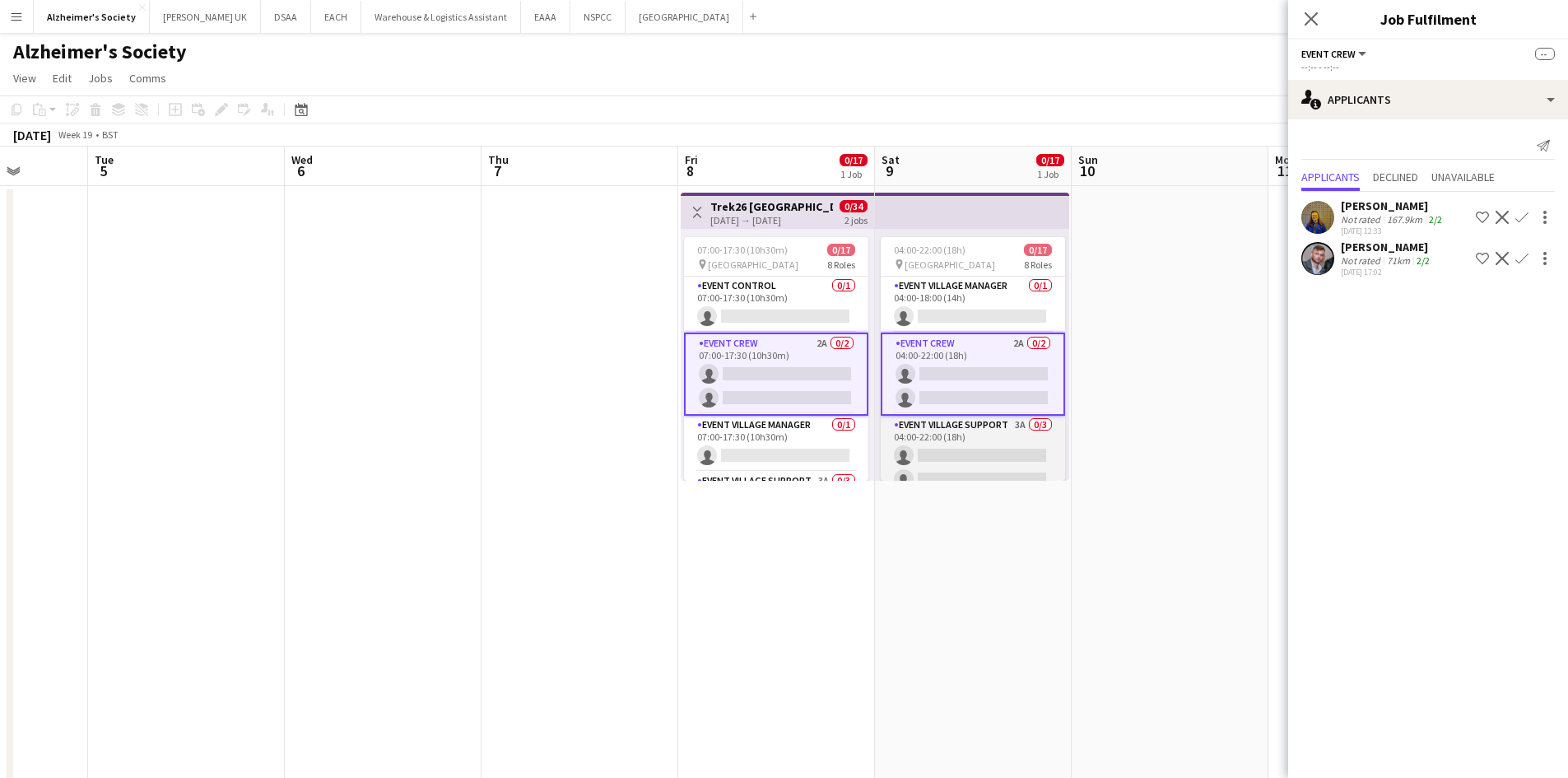
click at [995, 449] on app-card-role "Event Village Support 3A 0/3 04:00-22:00 (18h) single-neutral-actions single-ne…" at bounding box center [973, 468] width 185 height 103
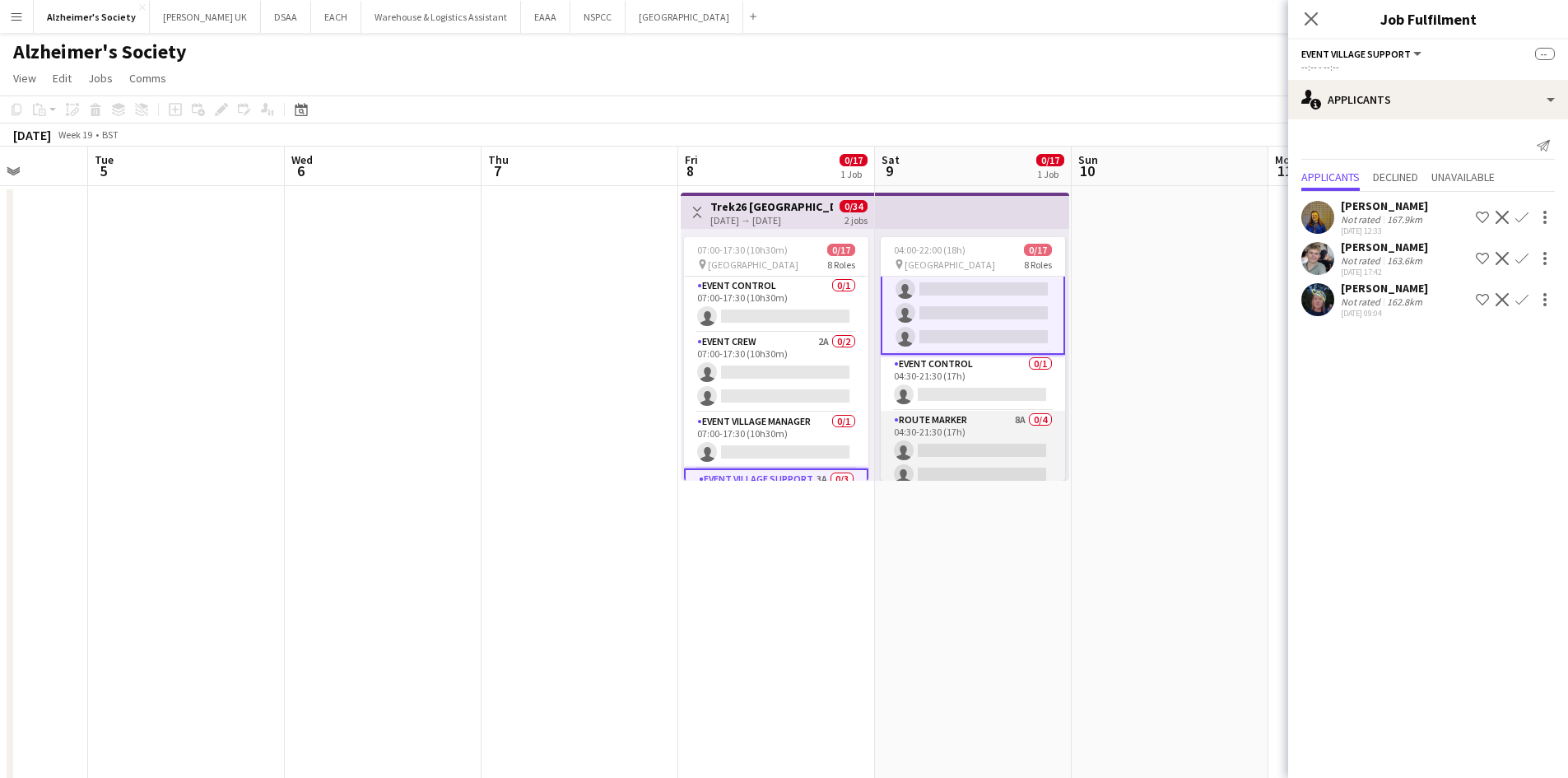
click at [996, 433] on app-card-role "Route Marker 8A 0/4 04:30-21:30 (17h) single-neutral-actions single-neutral-act…" at bounding box center [973, 475] width 185 height 128
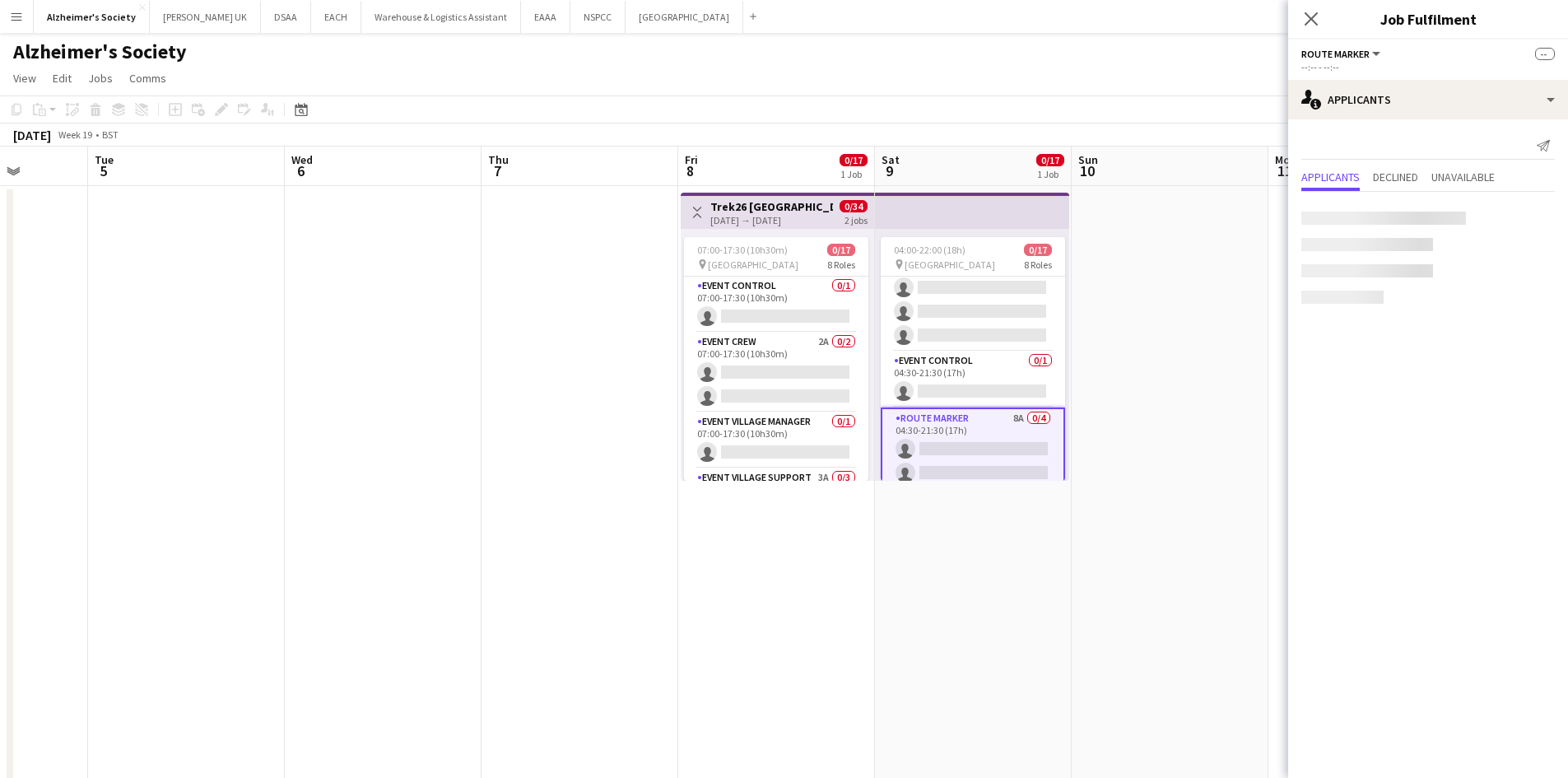
scroll to position [163, 0]
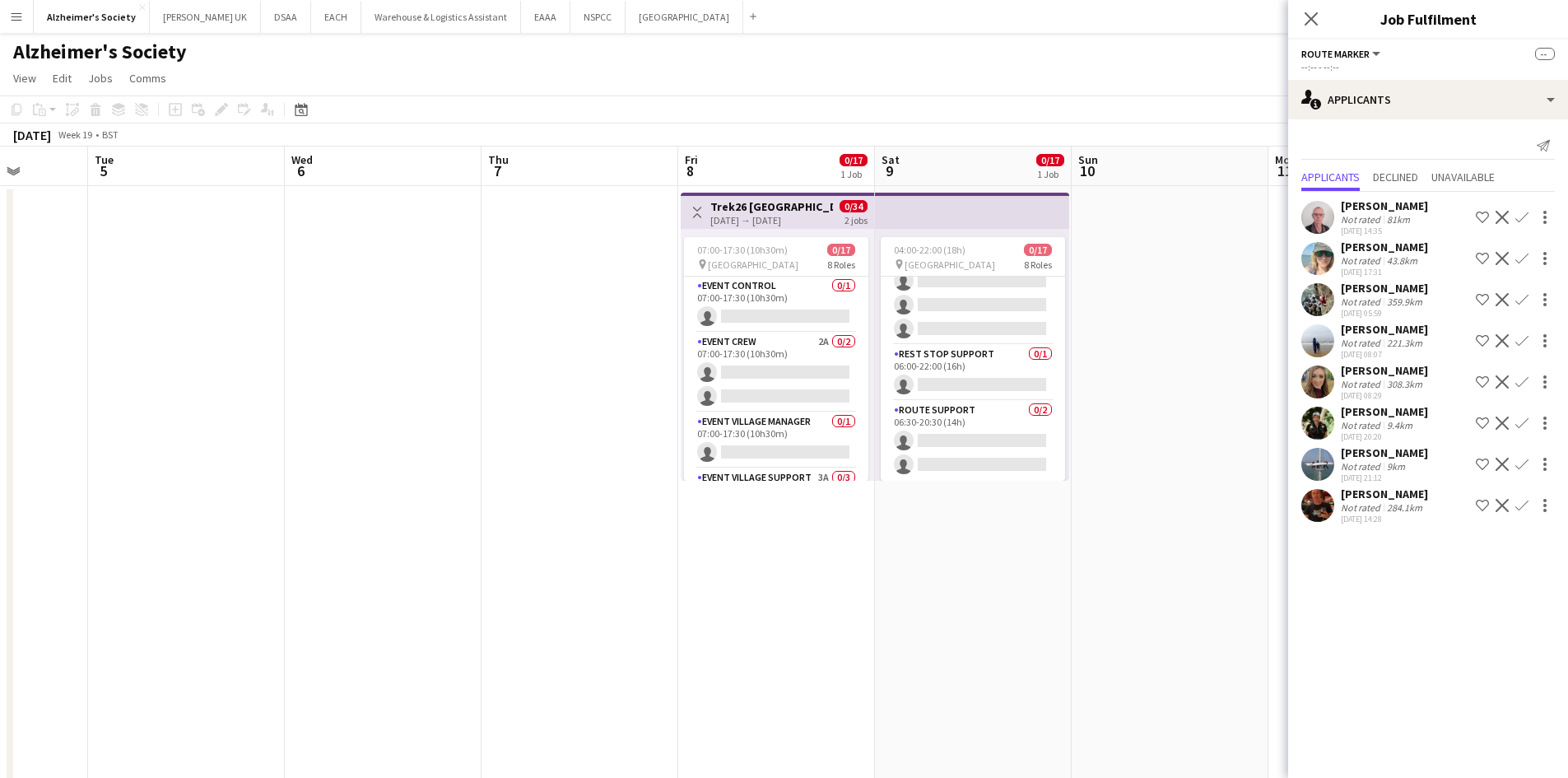
click at [1063, 553] on app-date-cell "04:00-22:00 (18h) 0/17 pin Greater London 8 Roles Event Village Manager 0/1 04:…" at bounding box center [973, 483] width 197 height 596
